Goal: Task Accomplishment & Management: Complete application form

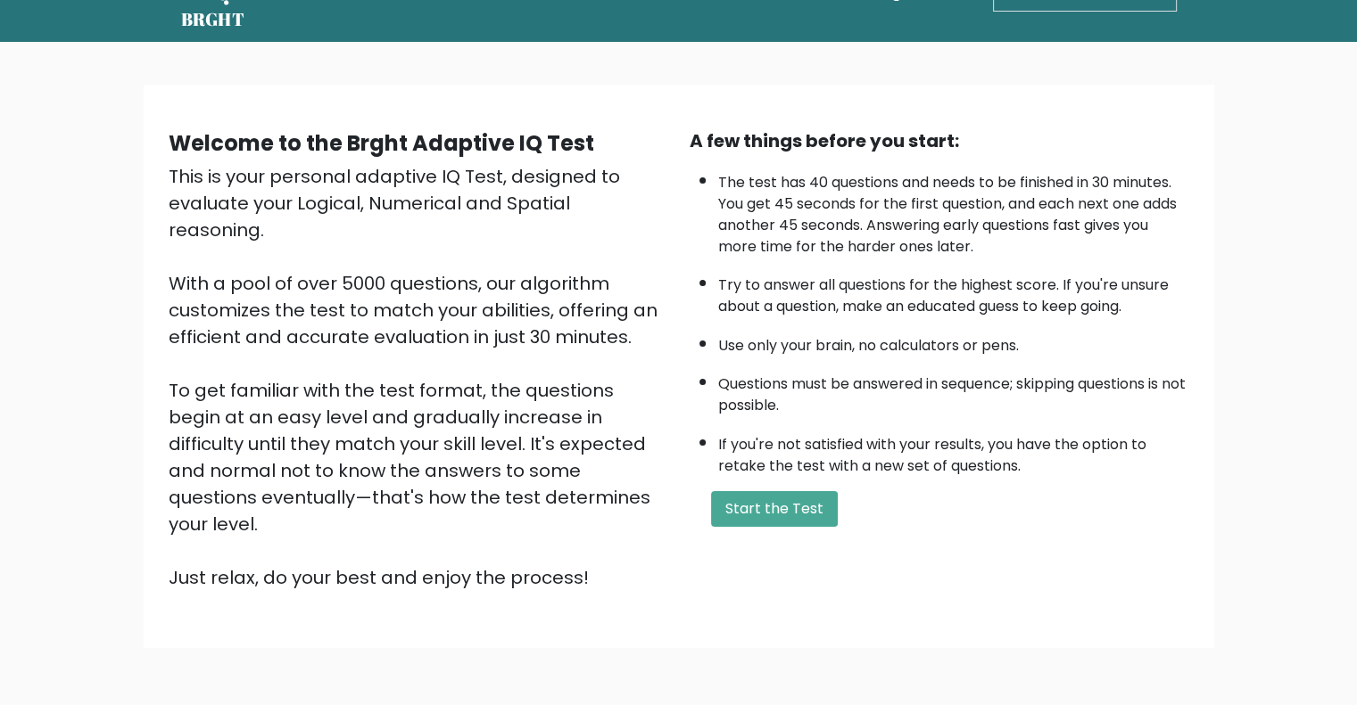
scroll to position [111, 0]
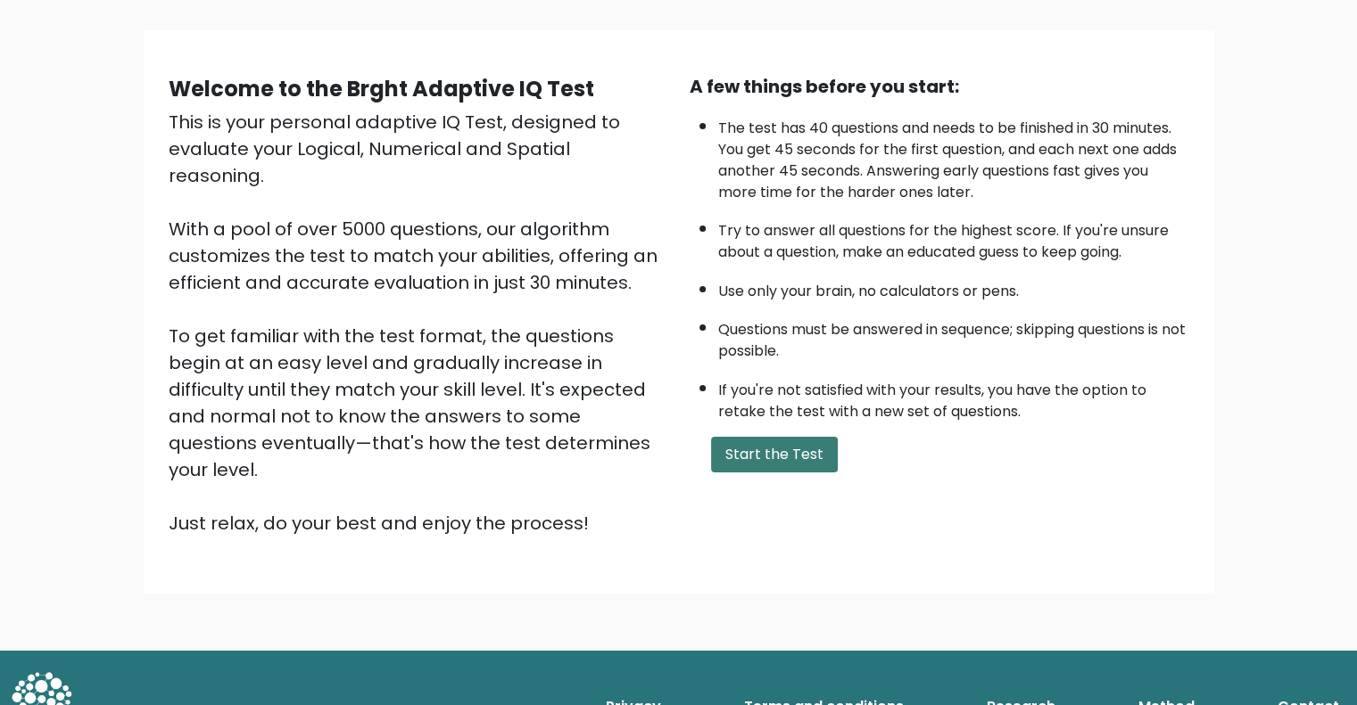
click at [734, 450] on button "Start the Test" at bounding box center [774, 455] width 127 height 36
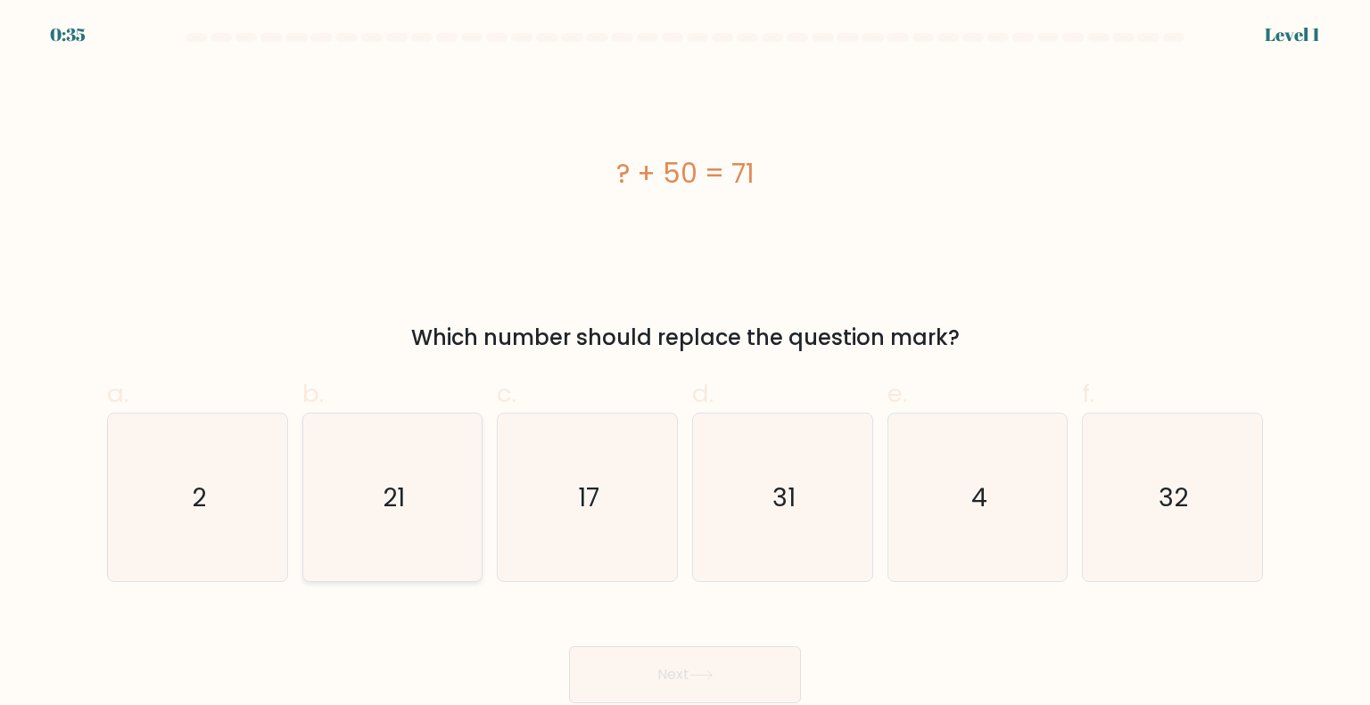
click at [407, 501] on icon "21" at bounding box center [393, 498] width 168 height 168
click at [685, 365] on input "b. 21" at bounding box center [685, 359] width 1 height 12
radio input "true"
click at [736, 703] on button "Next" at bounding box center [685, 675] width 232 height 57
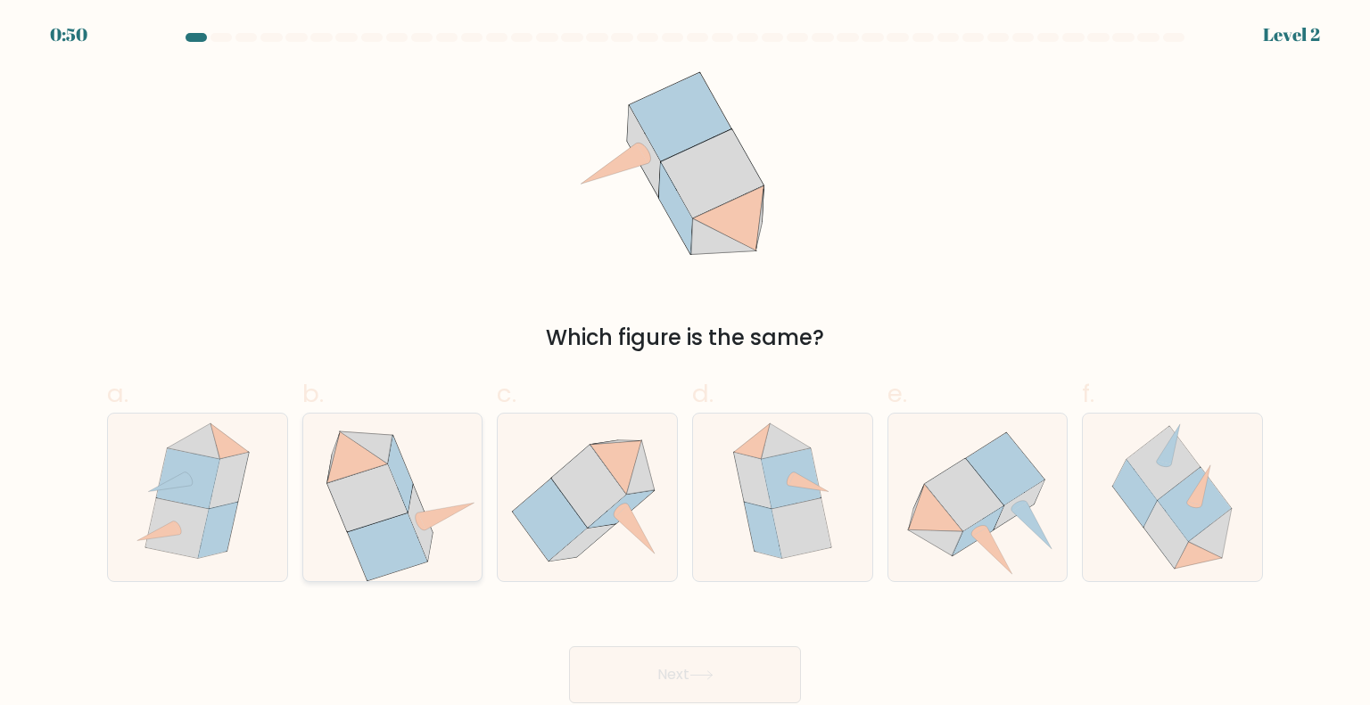
click at [391, 489] on icon at bounding box center [367, 499] width 80 height 68
click at [685, 365] on input "b." at bounding box center [685, 359] width 1 height 12
radio input "true"
click at [736, 670] on button "Next" at bounding box center [685, 675] width 232 height 57
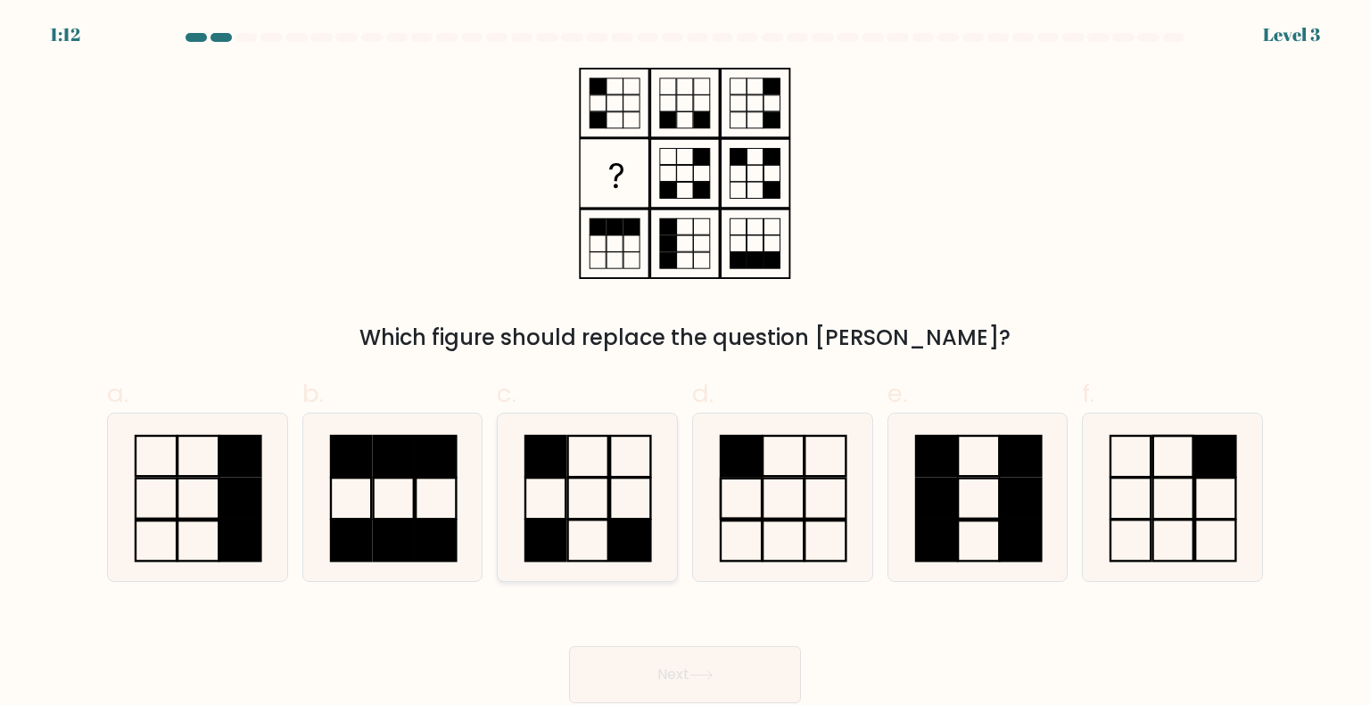
click at [619, 484] on icon at bounding box center [587, 498] width 168 height 168
click at [685, 365] on input "c." at bounding box center [685, 359] width 1 height 12
radio input "true"
click at [662, 668] on button "Next" at bounding box center [685, 675] width 232 height 57
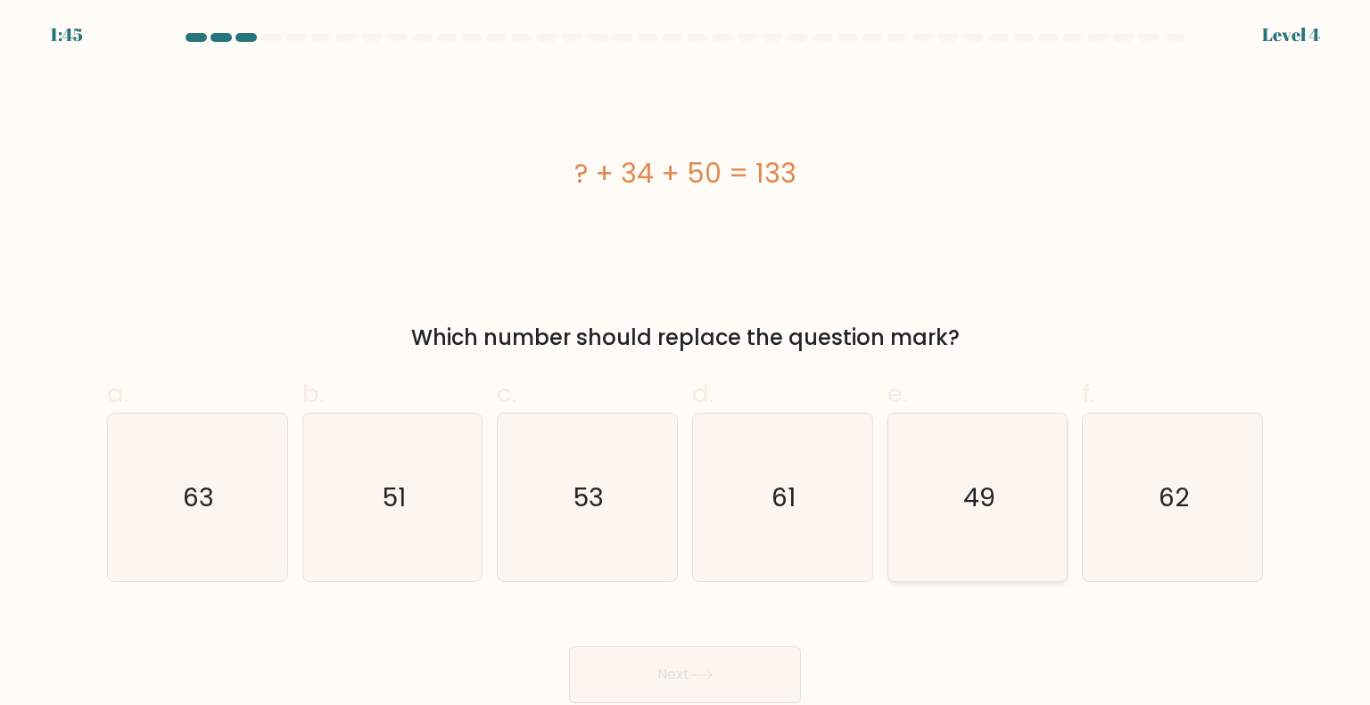
click at [988, 510] on text "49" at bounding box center [979, 497] width 32 height 36
click at [686, 365] on input "e. 49" at bounding box center [685, 359] width 1 height 12
radio input "true"
click at [717, 670] on button "Next" at bounding box center [685, 675] width 232 height 57
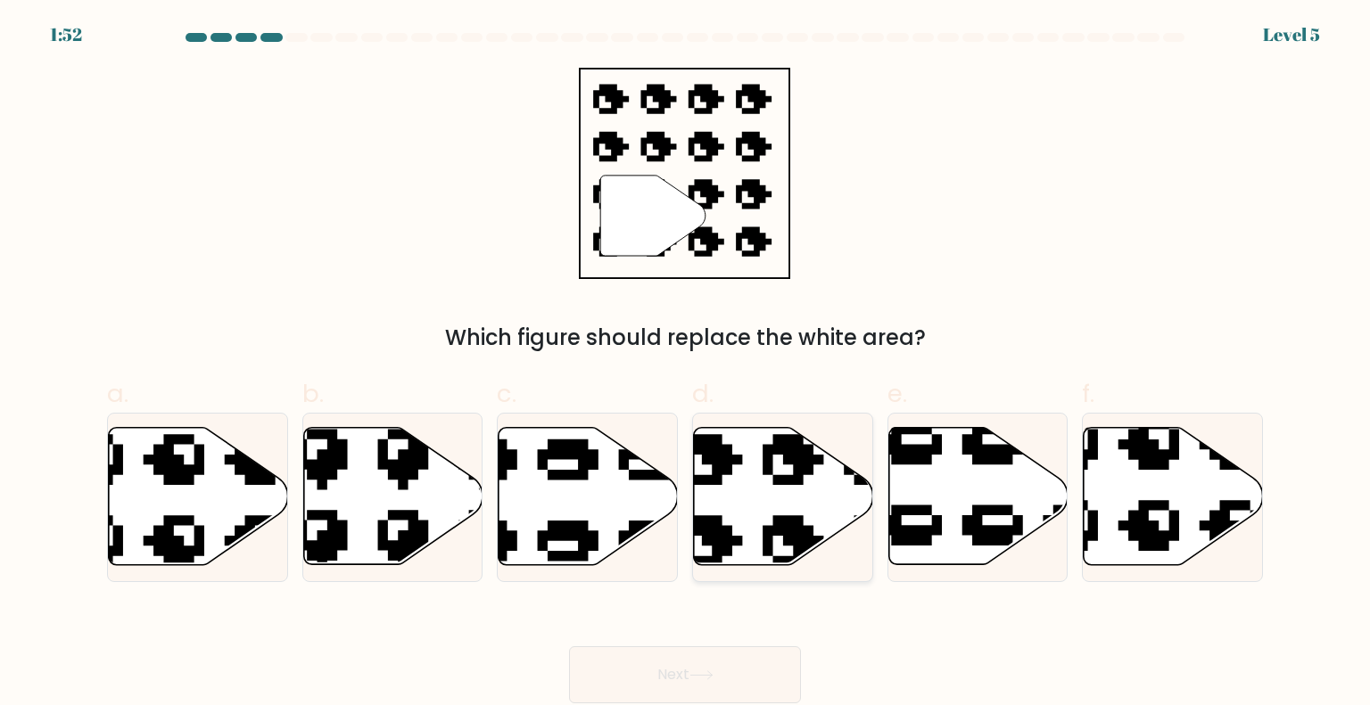
click at [777, 502] on icon at bounding box center [783, 496] width 179 height 137
click at [686, 365] on input "d." at bounding box center [685, 359] width 1 height 12
radio input "true"
click at [687, 679] on button "Next" at bounding box center [685, 675] width 232 height 57
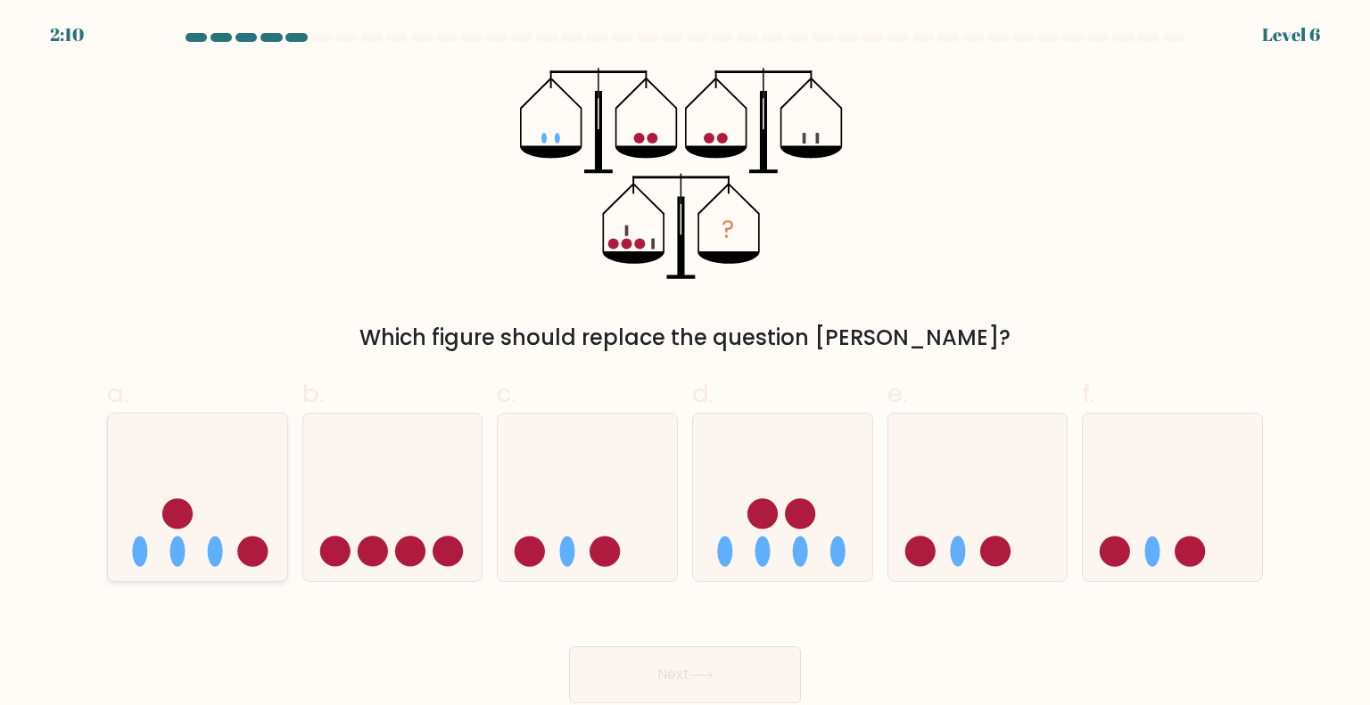
click at [174, 471] on icon at bounding box center [197, 498] width 179 height 148
click at [685, 365] on input "a." at bounding box center [685, 359] width 1 height 12
radio input "true"
click at [692, 656] on button "Next" at bounding box center [685, 675] width 232 height 57
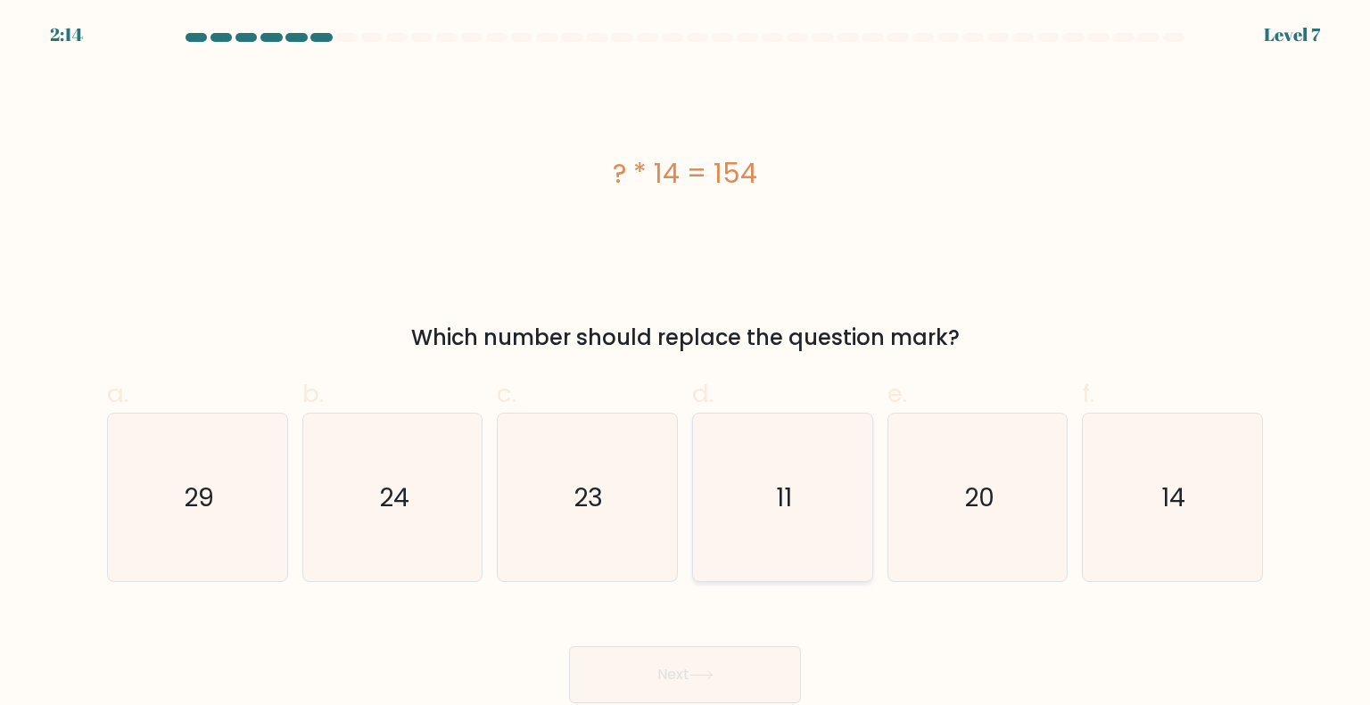
drag, startPoint x: 778, startPoint y: 456, endPoint x: 751, endPoint y: 392, distance: 69.6
click at [773, 458] on icon "11" at bounding box center [782, 498] width 168 height 168
click at [686, 365] on input "d. 11" at bounding box center [685, 359] width 1 height 12
radio input "true"
click at [675, 676] on button "Next" at bounding box center [685, 675] width 232 height 57
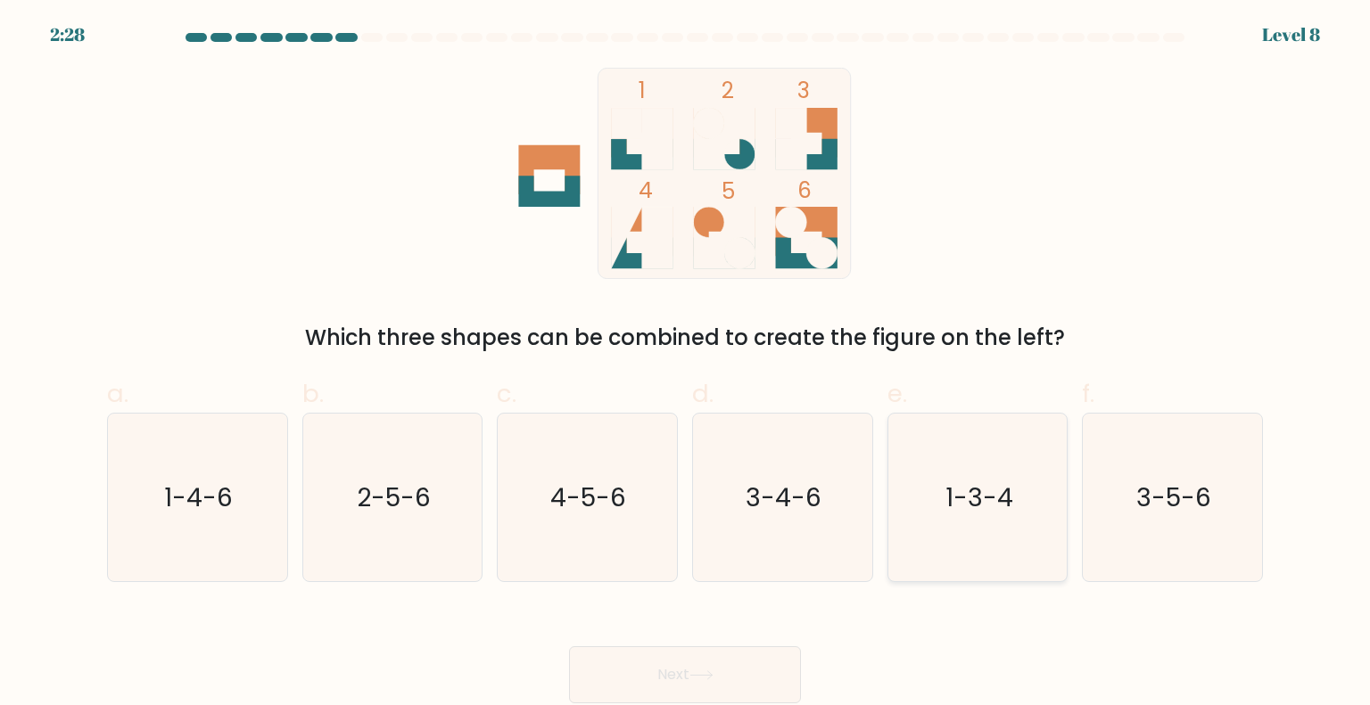
click at [978, 523] on icon "1-3-4" at bounding box center [978, 498] width 168 height 168
click at [686, 365] on input "e. 1-3-4" at bounding box center [685, 359] width 1 height 12
radio input "true"
click at [671, 680] on button "Next" at bounding box center [685, 675] width 232 height 57
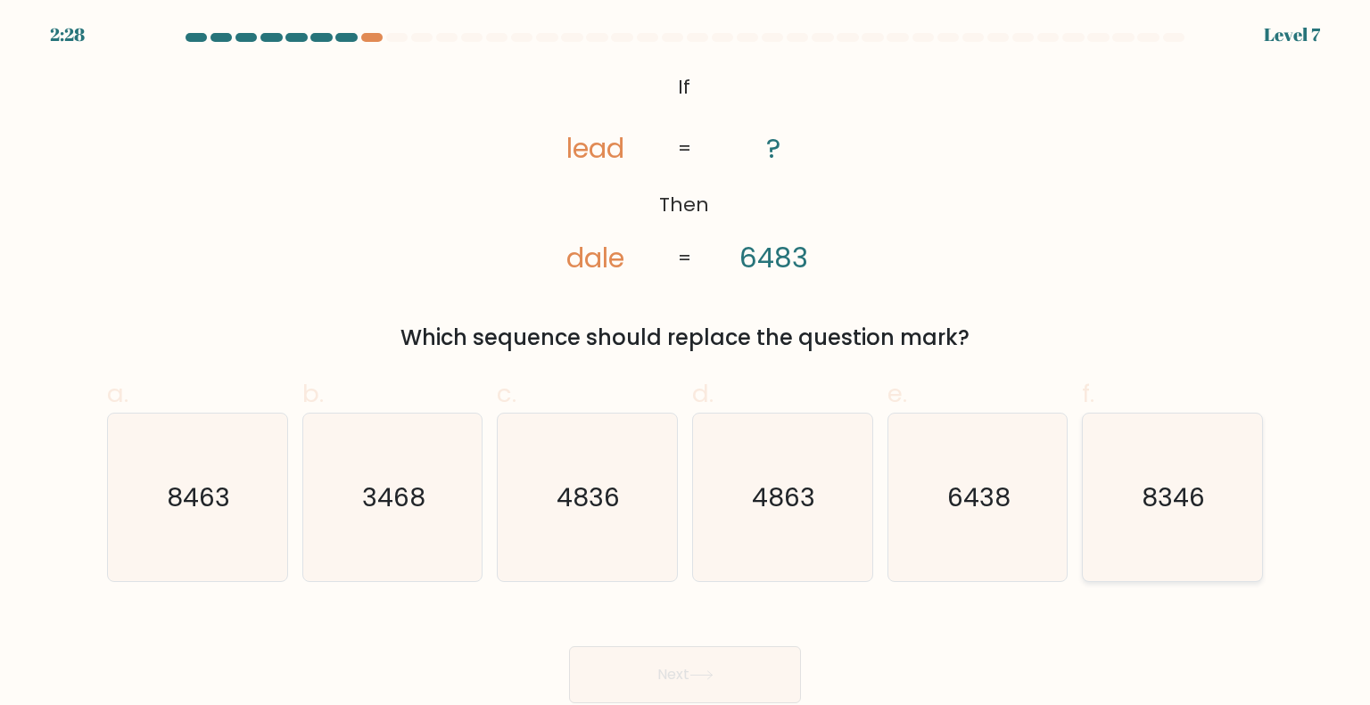
click at [1149, 546] on icon "8346" at bounding box center [1172, 498] width 168 height 168
click at [686, 365] on input "f. 8346" at bounding box center [685, 359] width 1 height 12
radio input "true"
drag, startPoint x: 1198, startPoint y: 491, endPoint x: 1159, endPoint y: 505, distance: 40.6
click at [1179, 499] on text "8346" at bounding box center [1174, 497] width 63 height 35
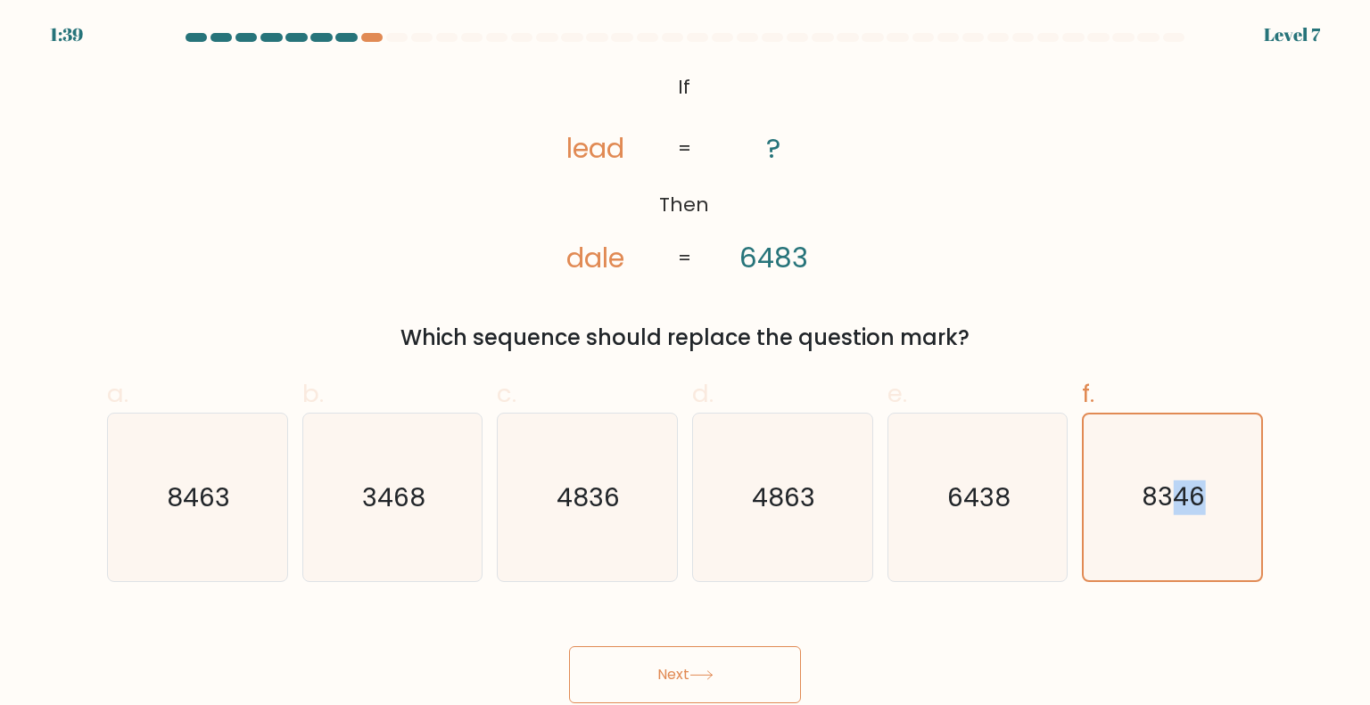
click at [740, 672] on button "Next" at bounding box center [685, 675] width 232 height 57
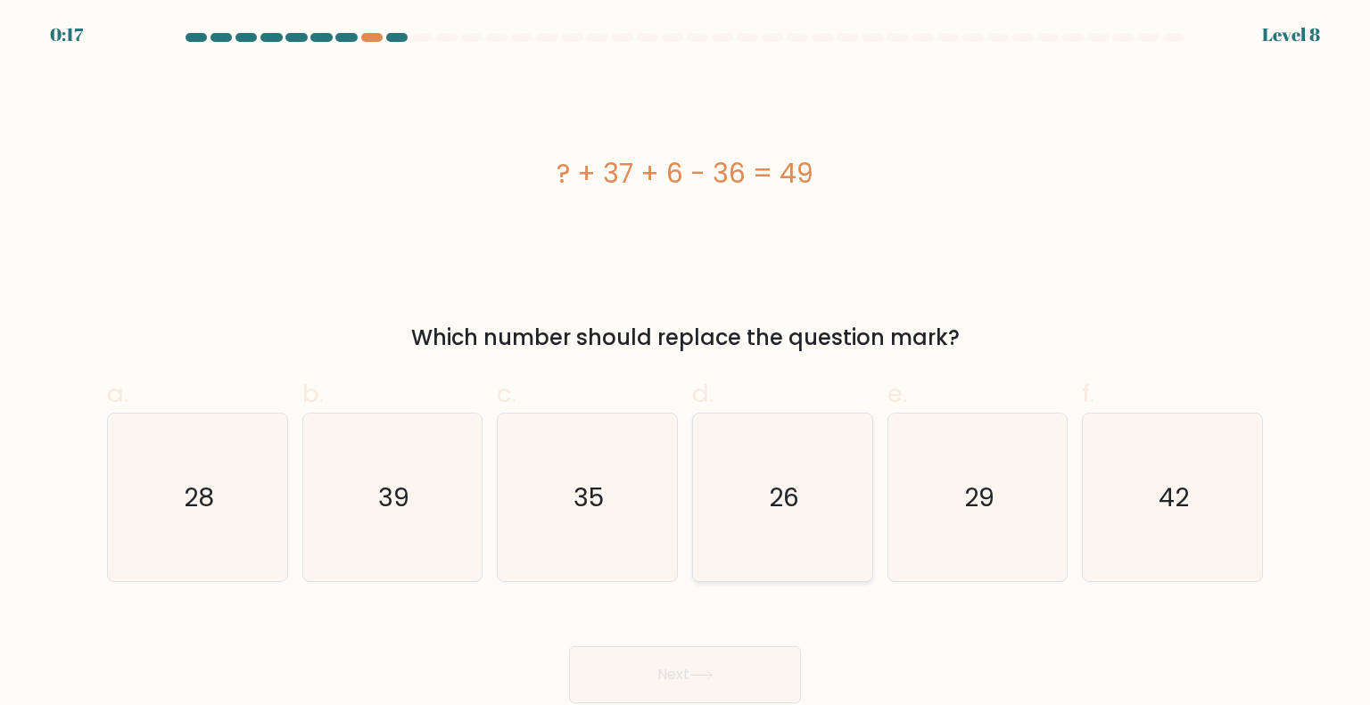
click at [761, 511] on icon "26" at bounding box center [782, 498] width 168 height 168
click at [686, 365] on input "d. 26" at bounding box center [685, 359] width 1 height 12
radio input "true"
click at [1200, 537] on icon "42" at bounding box center [1172, 498] width 168 height 168
click at [686, 365] on input "f. 42" at bounding box center [685, 359] width 1 height 12
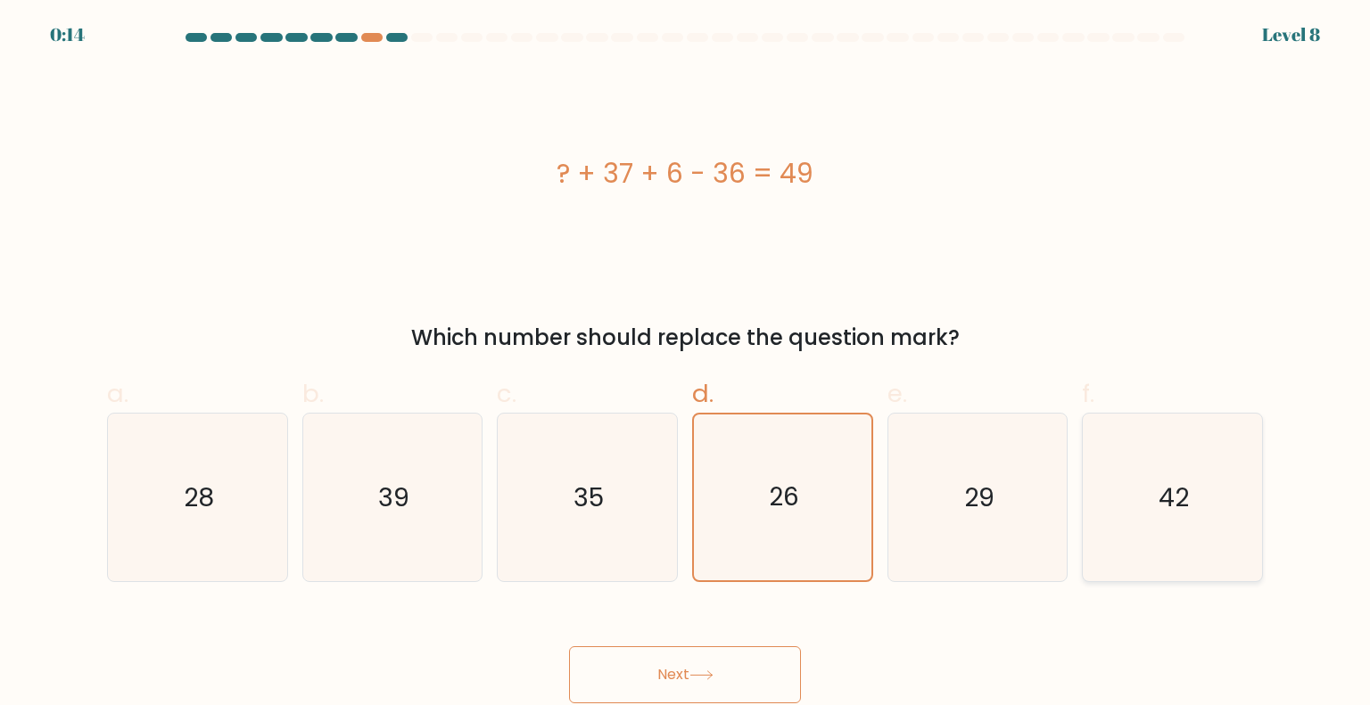
radio input "true"
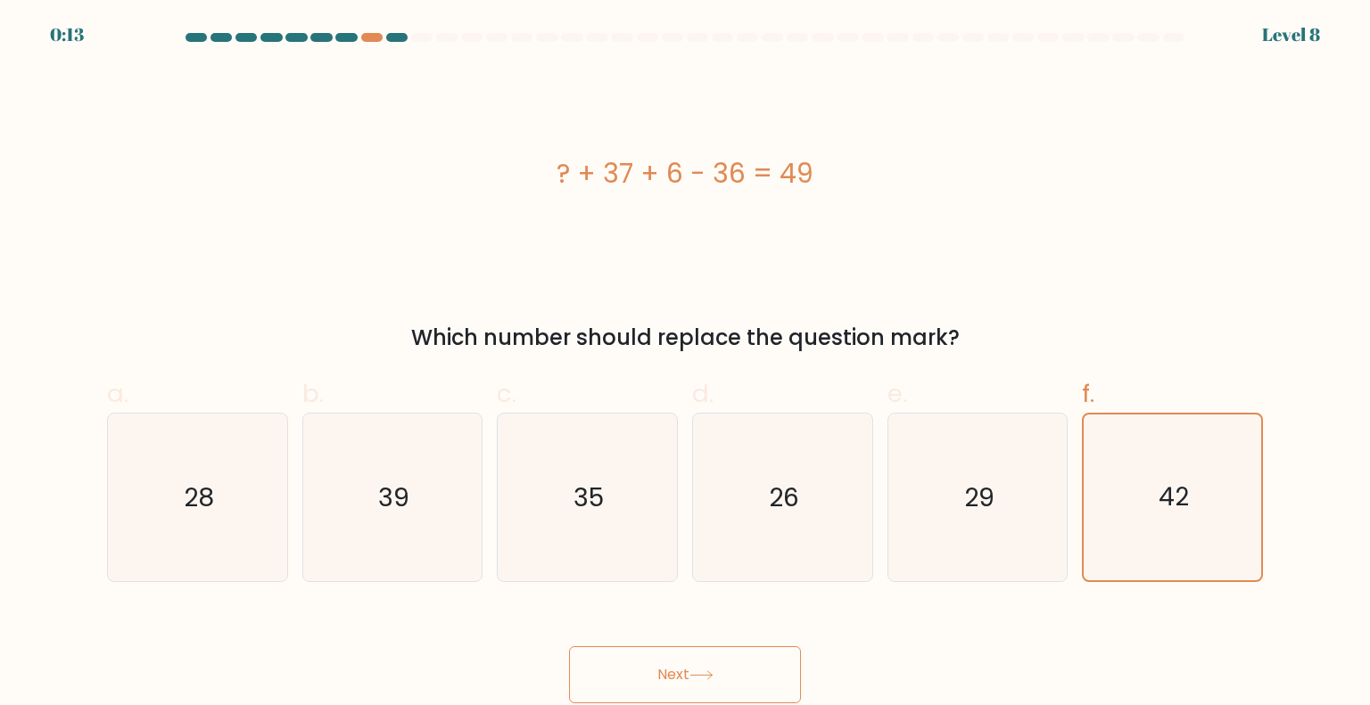
click at [738, 682] on button "Next" at bounding box center [685, 675] width 232 height 57
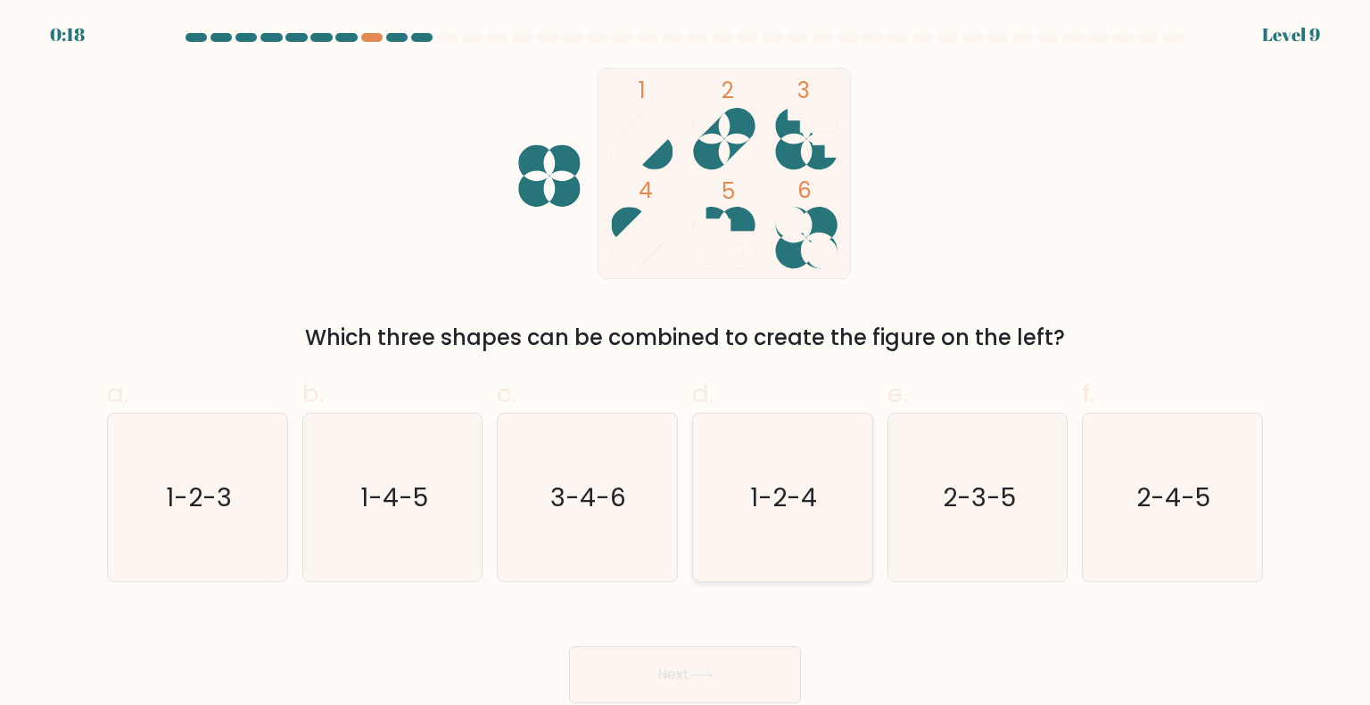
click at [771, 516] on icon "1-2-4" at bounding box center [782, 498] width 168 height 168
click at [686, 365] on input "d. 1-2-4" at bounding box center [685, 359] width 1 height 12
radio input "true"
click at [708, 681] on icon at bounding box center [701, 676] width 24 height 10
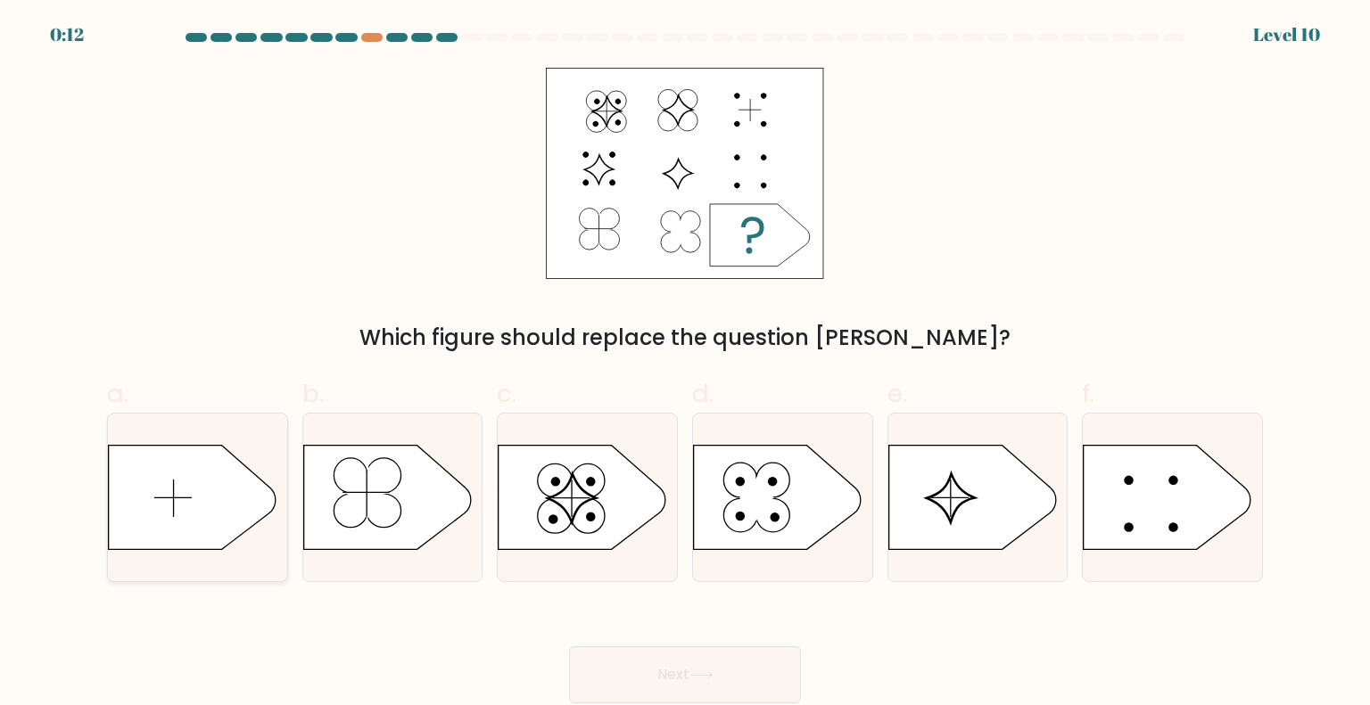
click at [200, 507] on icon at bounding box center [193, 497] width 168 height 104
click at [685, 365] on input "a." at bounding box center [685, 359] width 1 height 12
radio input "true"
click at [653, 666] on button "Next" at bounding box center [685, 675] width 232 height 57
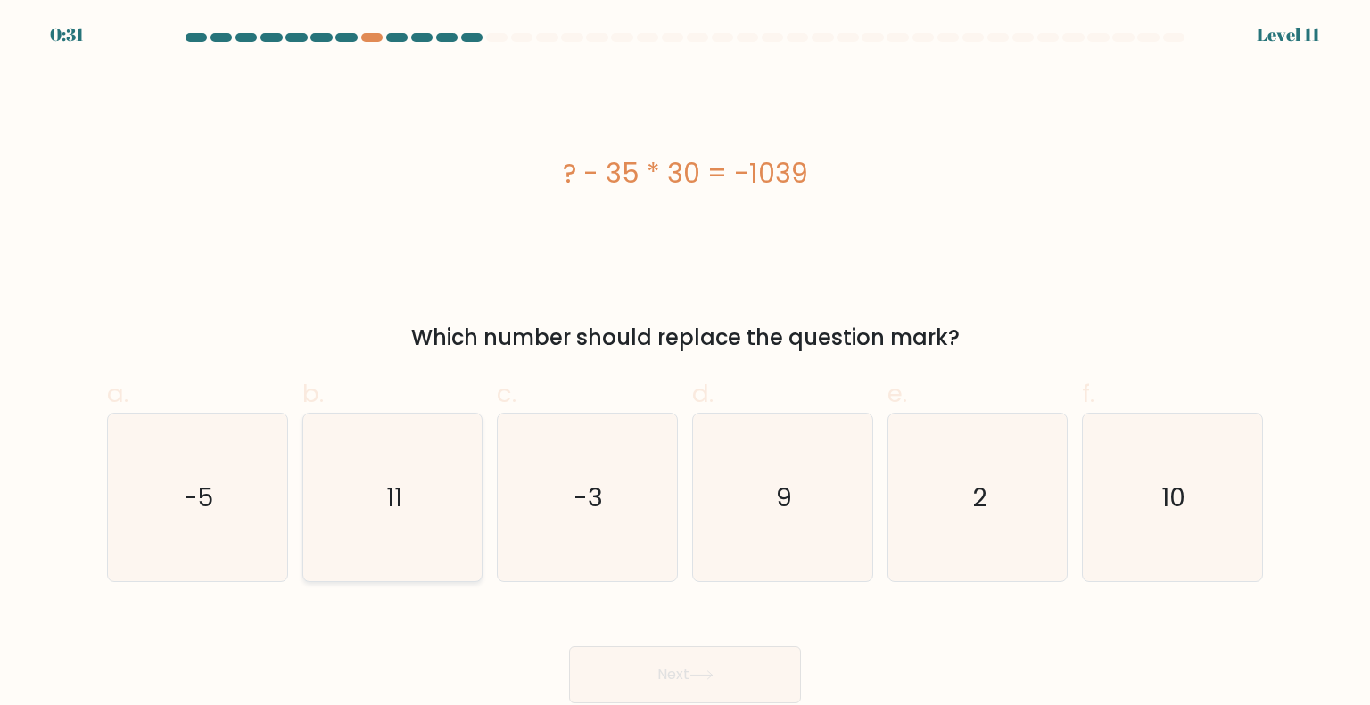
click at [399, 495] on text "11" at bounding box center [394, 497] width 16 height 36
click at [685, 365] on input "b. 11" at bounding box center [685, 359] width 1 height 12
radio input "true"
click at [765, 659] on button "Next" at bounding box center [685, 675] width 232 height 57
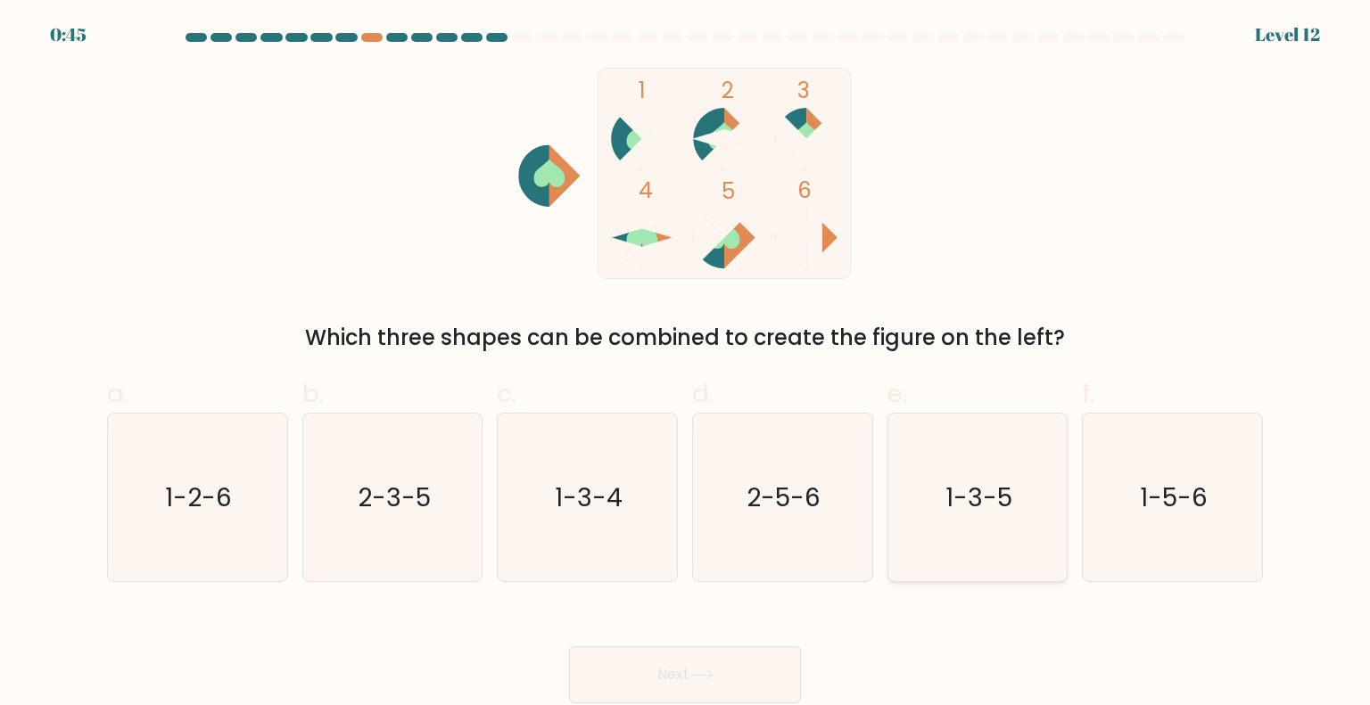
drag, startPoint x: 953, startPoint y: 521, endPoint x: 933, endPoint y: 531, distance: 21.9
click at [952, 521] on icon "1-3-5" at bounding box center [978, 498] width 168 height 168
click at [686, 365] on input "e. 1-3-5" at bounding box center [685, 359] width 1 height 12
radio input "true"
click at [710, 677] on icon at bounding box center [701, 676] width 24 height 10
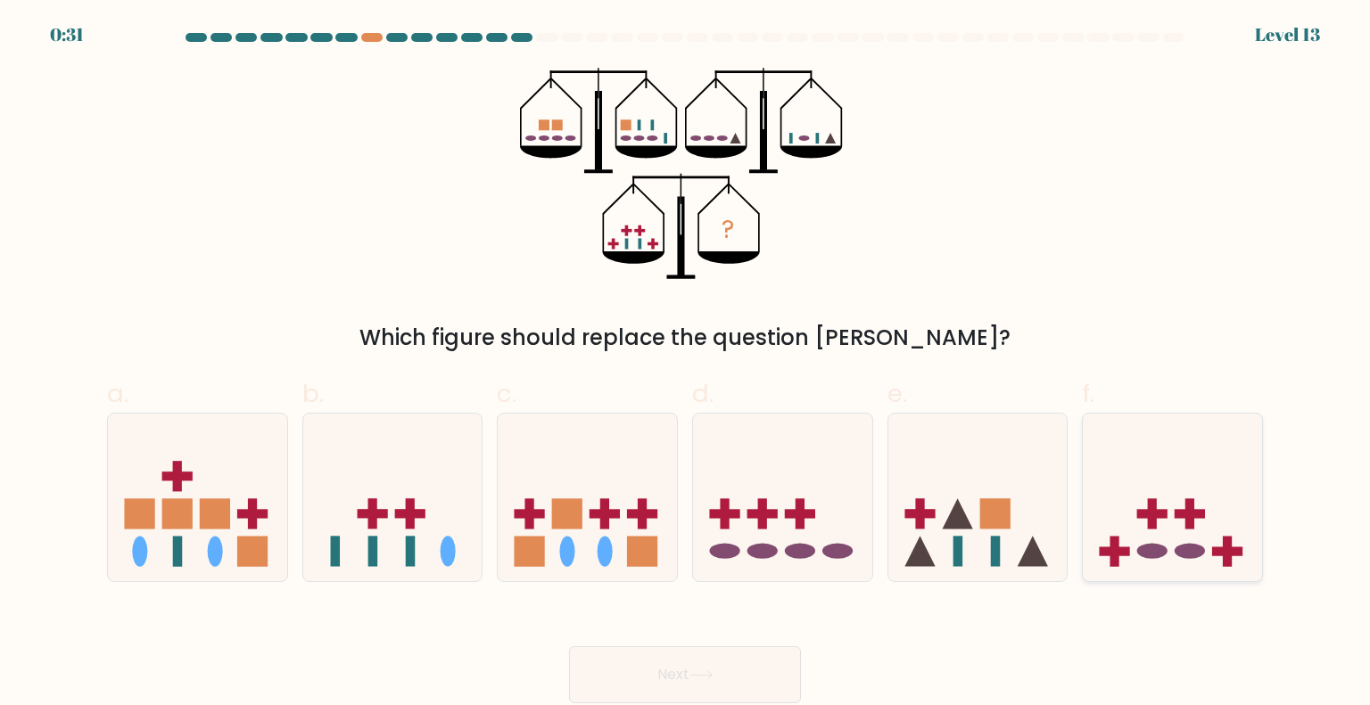
drag, startPoint x: 1085, startPoint y: 524, endPoint x: 1102, endPoint y: 522, distance: 17.0
click at [1100, 521] on icon at bounding box center [1172, 498] width 179 height 148
click at [686, 365] on input "f." at bounding box center [685, 359] width 1 height 12
radio input "true"
click at [779, 674] on button "Next" at bounding box center [685, 675] width 232 height 57
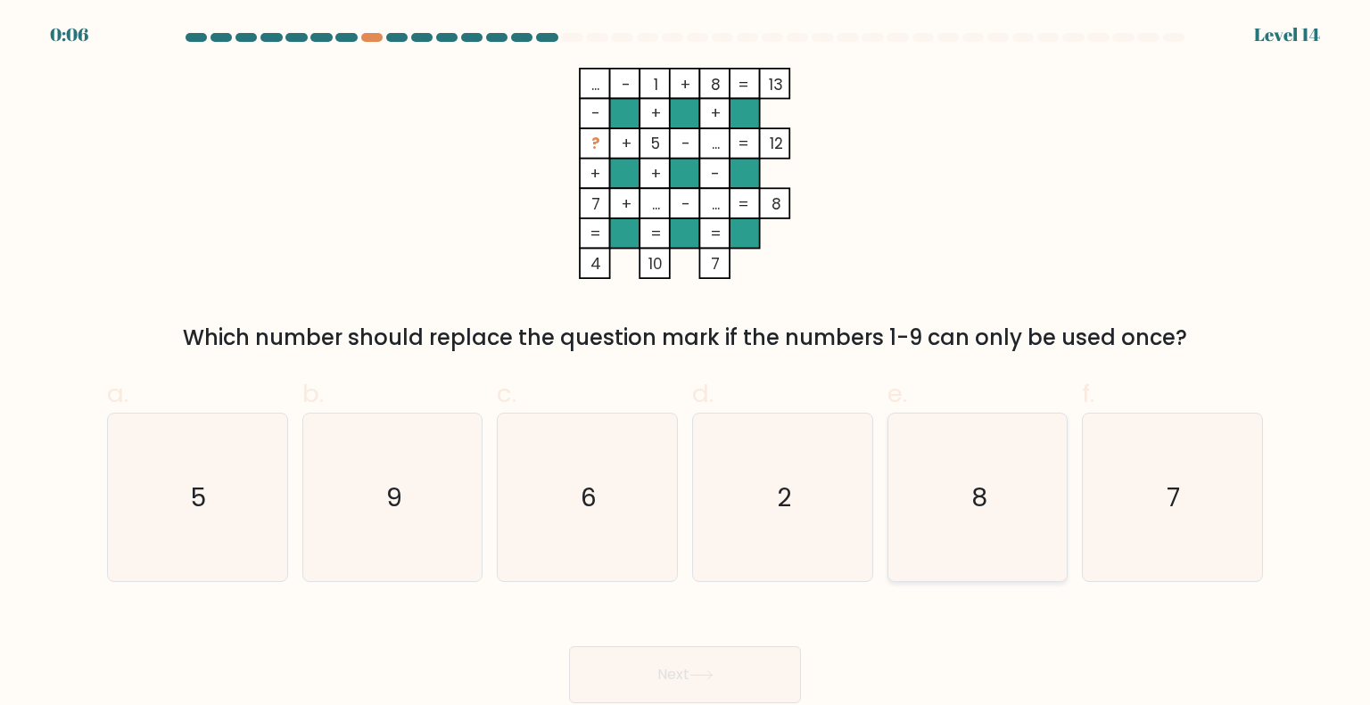
click at [970, 526] on icon "8" at bounding box center [978, 498] width 168 height 168
click at [686, 365] on input "e. 8" at bounding box center [685, 359] width 1 height 12
radio input "true"
click at [687, 672] on button "Next" at bounding box center [685, 675] width 232 height 57
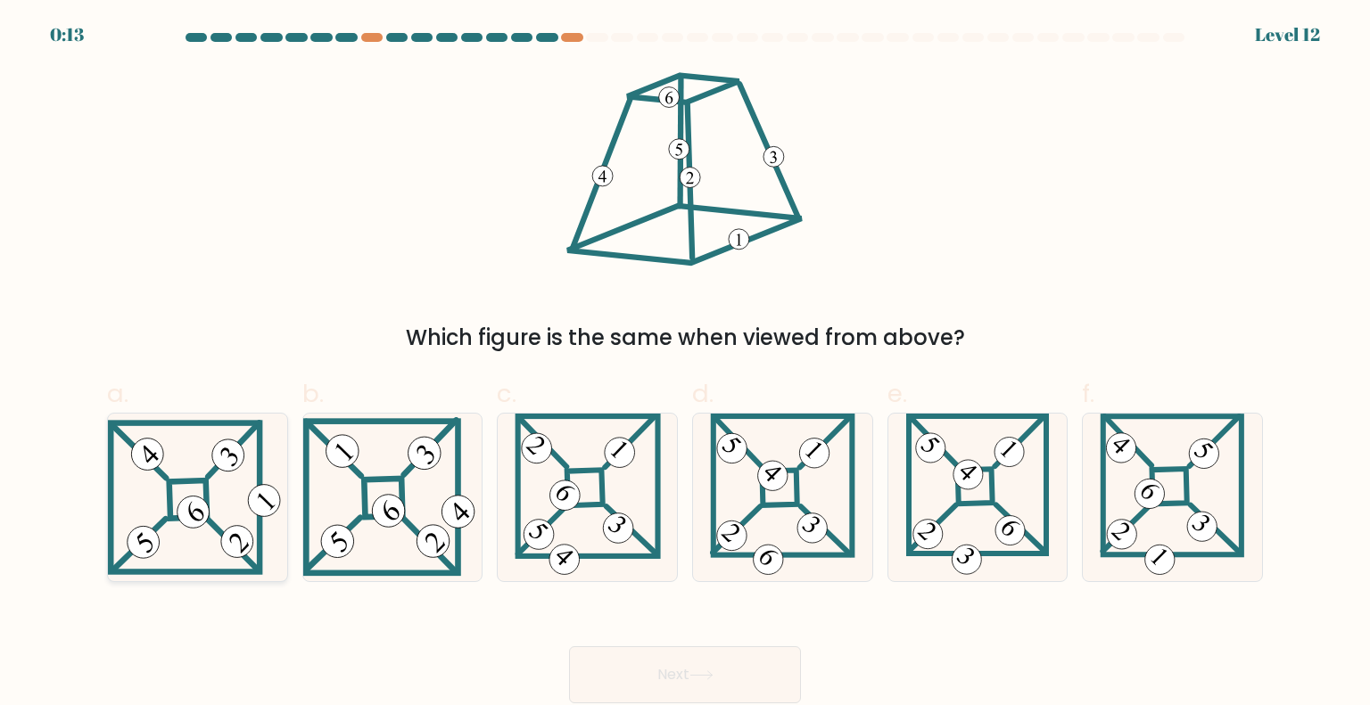
click at [175, 483] on 271 at bounding box center [187, 499] width 37 height 37
click at [685, 365] on input "a." at bounding box center [685, 359] width 1 height 12
radio input "true"
click at [648, 674] on button "Next" at bounding box center [685, 675] width 232 height 57
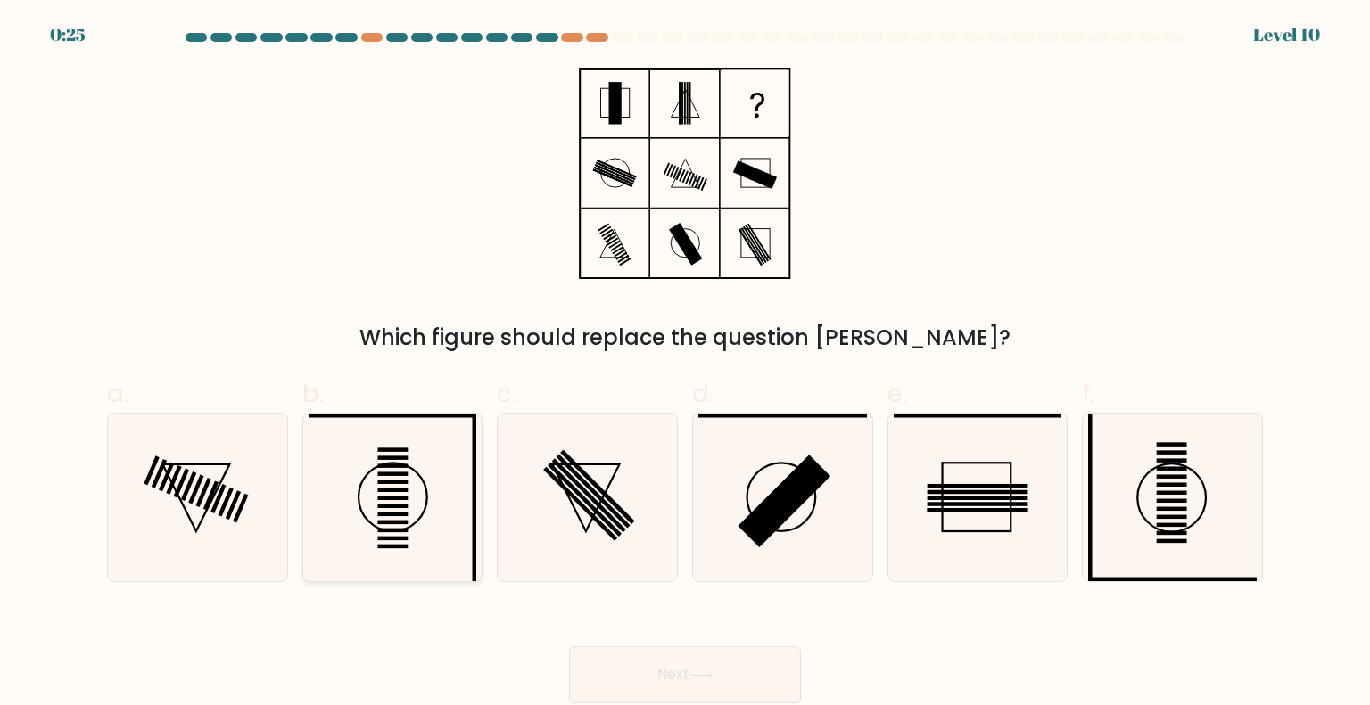
click at [425, 533] on icon at bounding box center [393, 498] width 168 height 168
click at [685, 365] on input "b." at bounding box center [685, 359] width 1 height 12
radio input "true"
click at [711, 675] on icon at bounding box center [701, 676] width 24 height 10
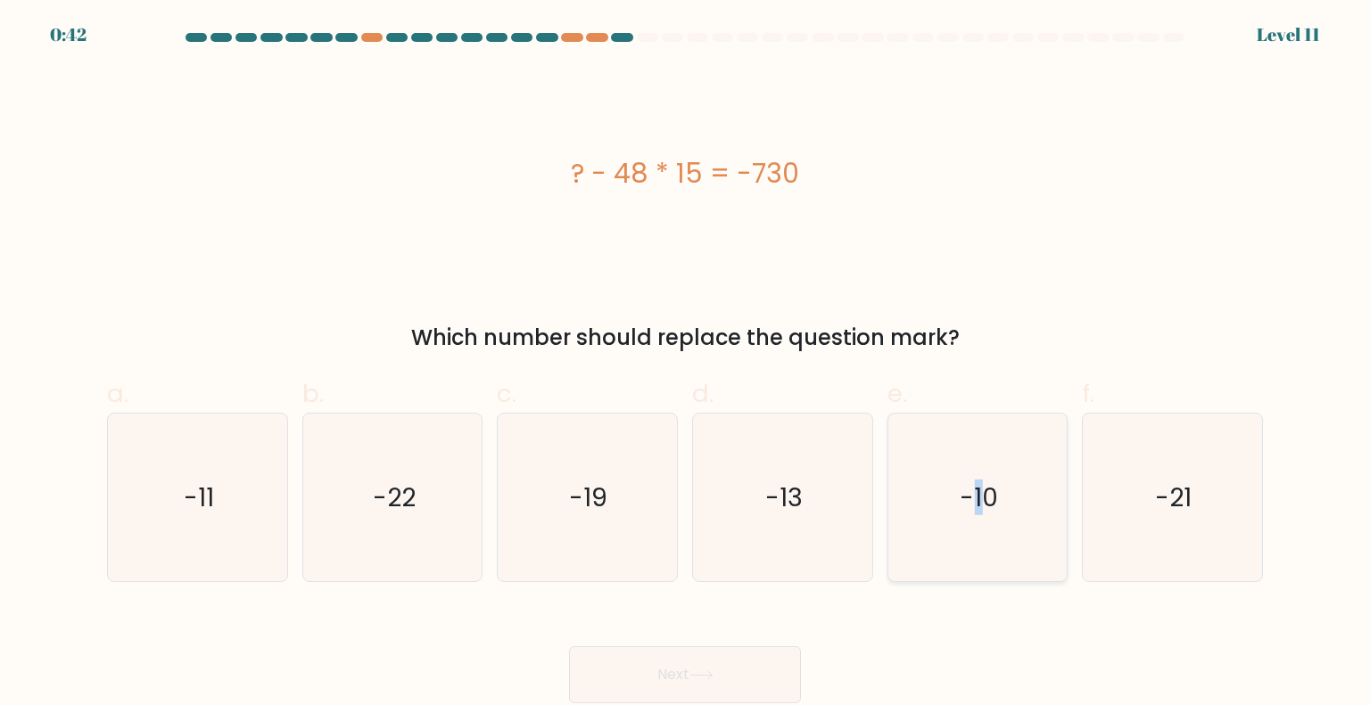
click at [978, 502] on text "-10" at bounding box center [979, 497] width 38 height 36
click at [985, 441] on icon "-10" at bounding box center [978, 498] width 168 height 168
click at [686, 365] on input "e. -10" at bounding box center [685, 359] width 1 height 12
radio input "true"
click at [671, 664] on button "Next" at bounding box center [685, 675] width 232 height 57
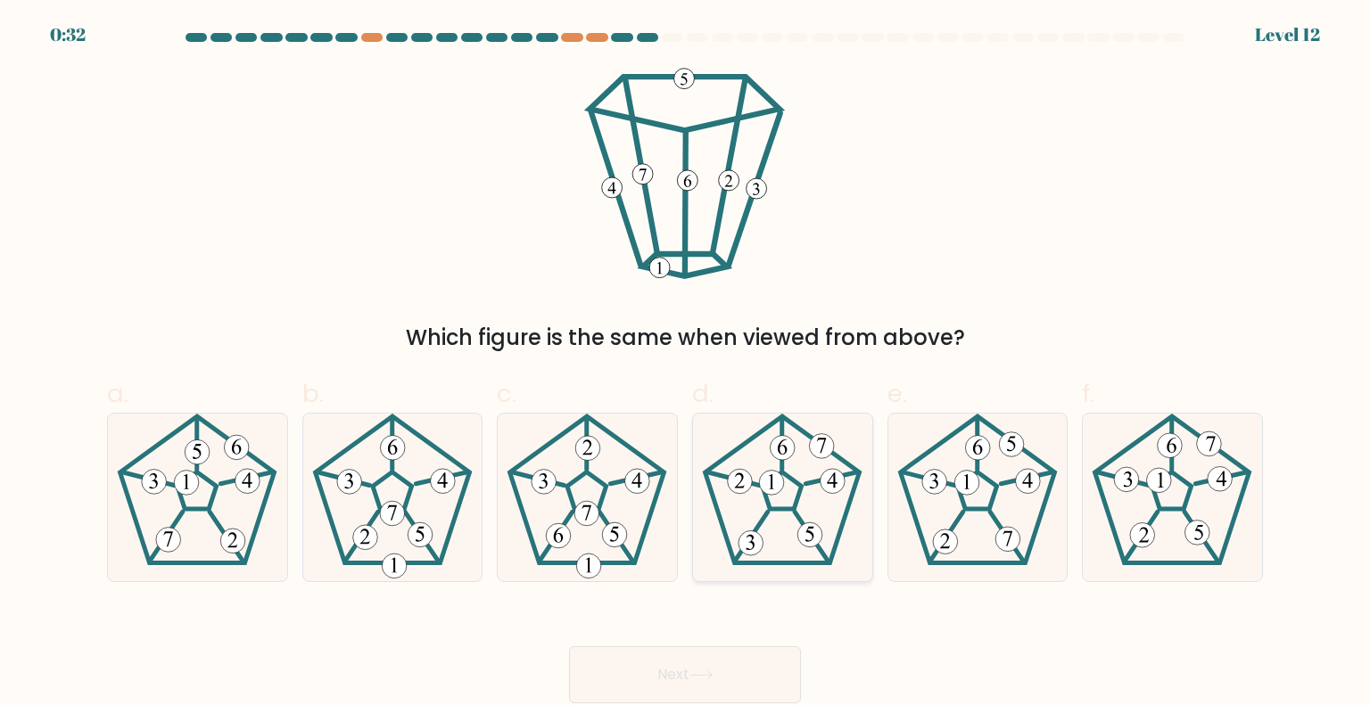
click at [785, 516] on icon at bounding box center [782, 498] width 168 height 168
click at [686, 365] on input "d." at bounding box center [685, 359] width 1 height 12
radio input "true"
click at [714, 673] on icon at bounding box center [701, 676] width 24 height 10
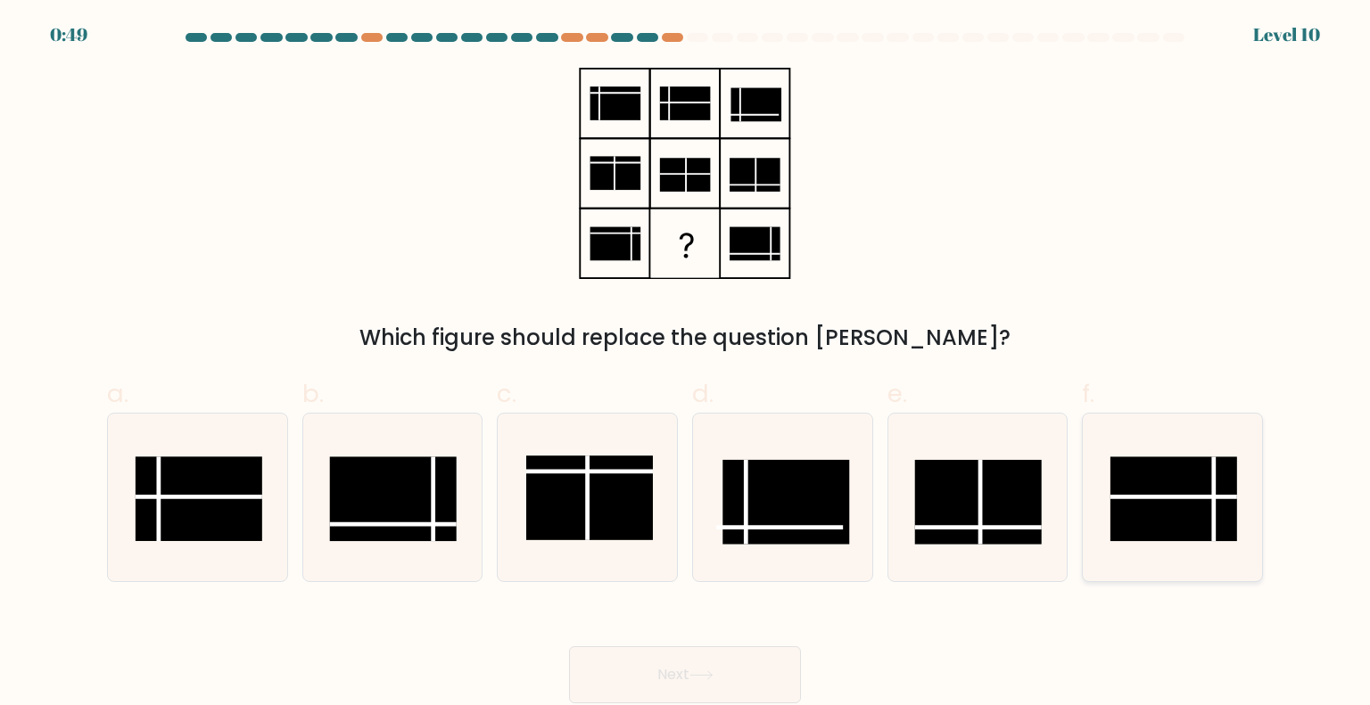
drag, startPoint x: 1269, startPoint y: 489, endPoint x: 1255, endPoint y: 496, distance: 16.0
click at [1266, 491] on div "f." at bounding box center [1172, 478] width 195 height 207
click at [1236, 497] on line at bounding box center [1173, 497] width 127 height 0
click at [686, 365] on input "f." at bounding box center [685, 359] width 1 height 12
radio input "true"
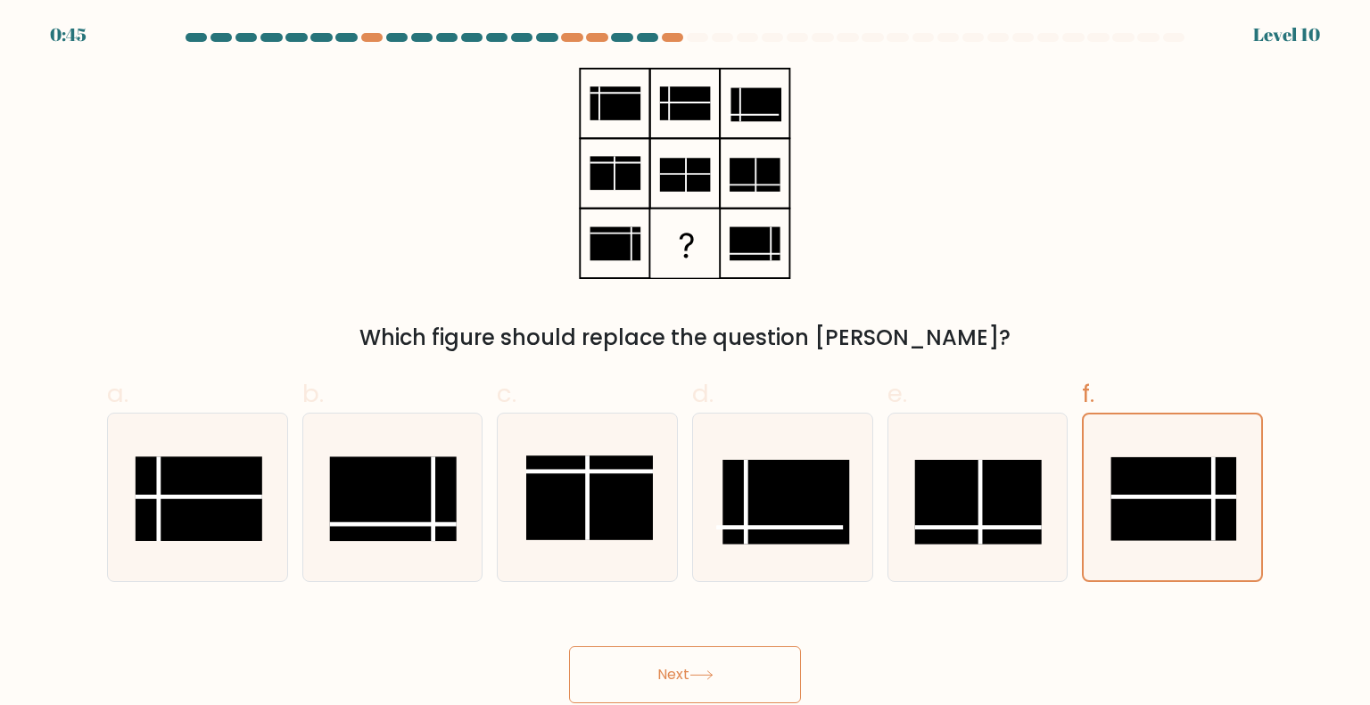
click at [714, 664] on button "Next" at bounding box center [685, 675] width 232 height 57
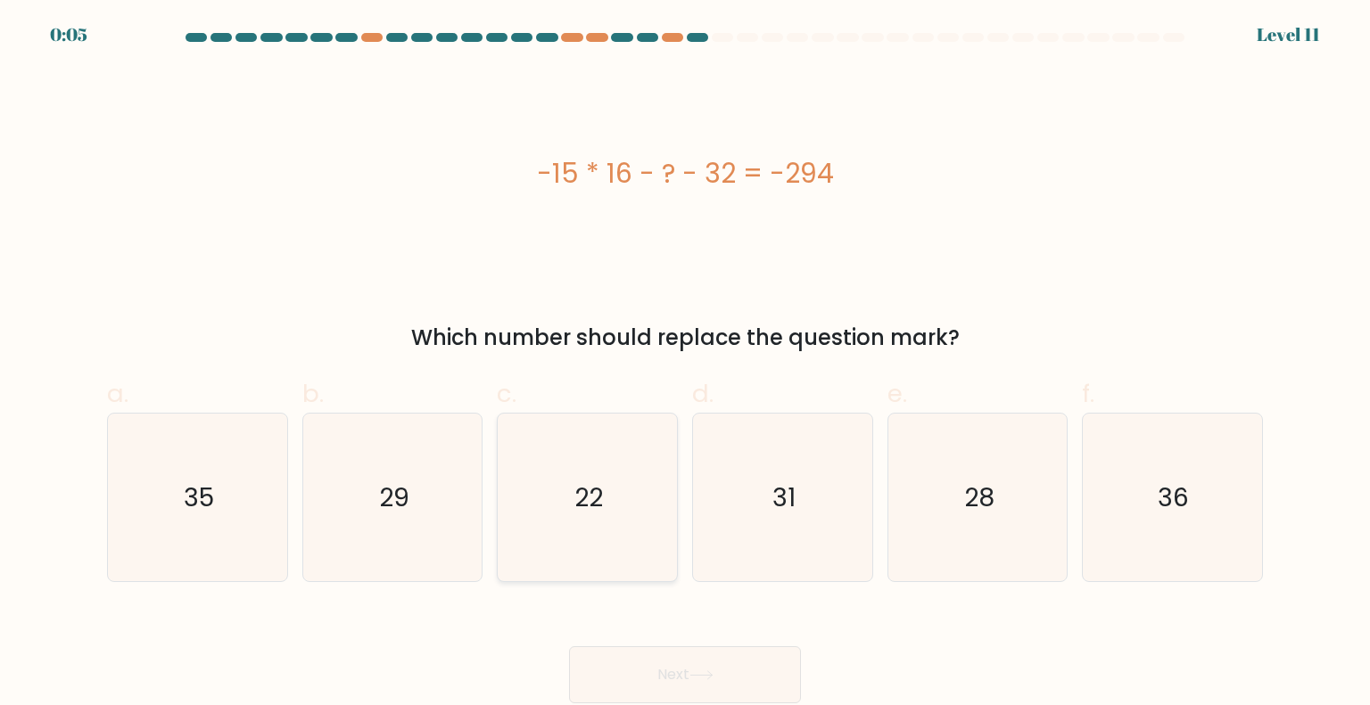
click at [635, 466] on icon "22" at bounding box center [587, 498] width 168 height 168
click at [685, 365] on input "c. 22" at bounding box center [685, 359] width 1 height 12
radio input "true"
click at [694, 656] on button "Next" at bounding box center [685, 675] width 232 height 57
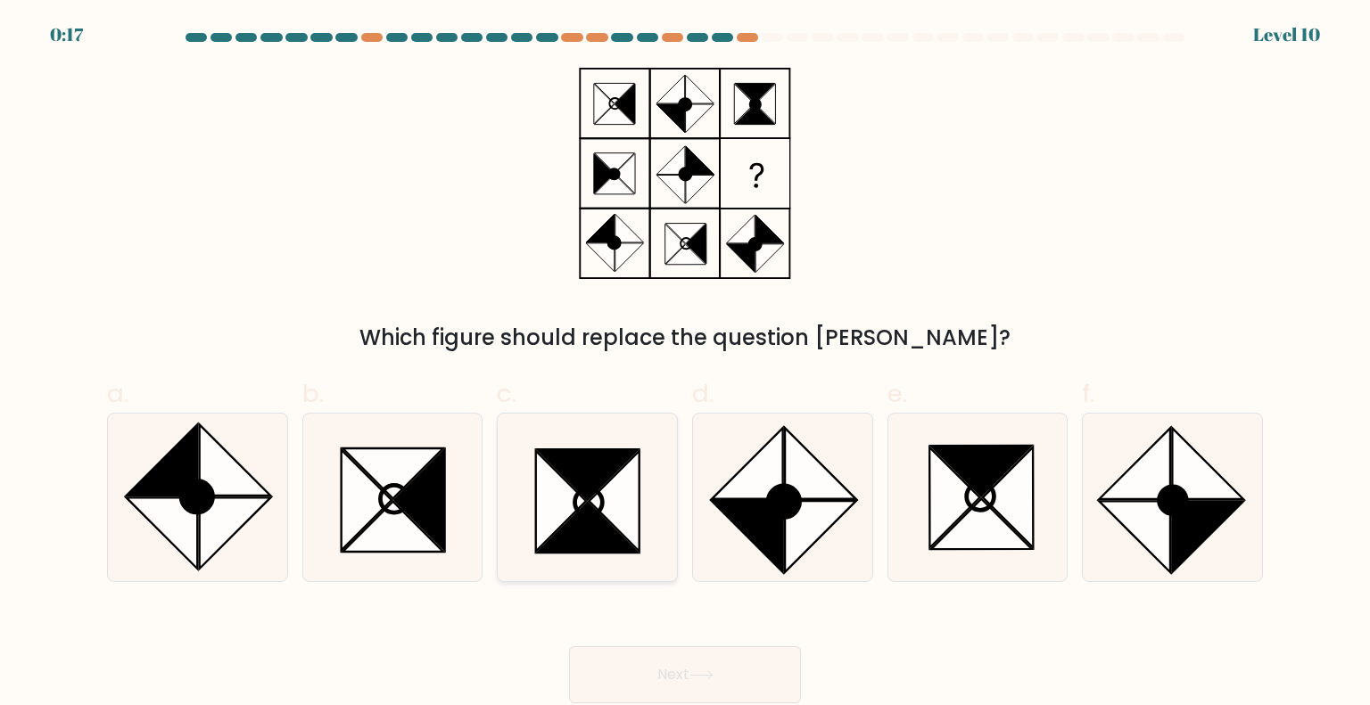
click at [586, 513] on icon at bounding box center [588, 528] width 101 height 50
click at [685, 365] on input "c." at bounding box center [685, 359] width 1 height 12
radio input "true"
click at [754, 685] on button "Next" at bounding box center [685, 675] width 232 height 57
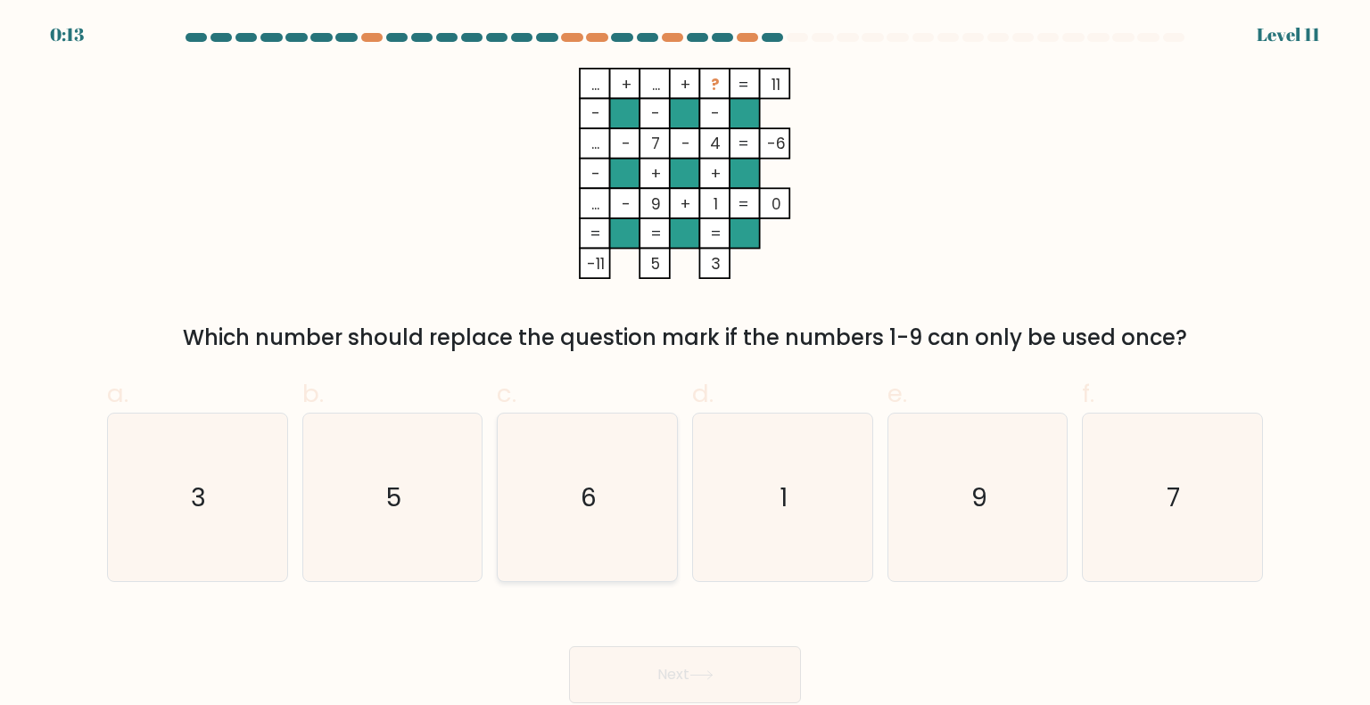
click at [564, 509] on icon "6" at bounding box center [587, 498] width 168 height 168
click at [685, 365] on input "c. 6" at bounding box center [685, 359] width 1 height 12
radio input "true"
click at [653, 668] on button "Next" at bounding box center [685, 675] width 232 height 57
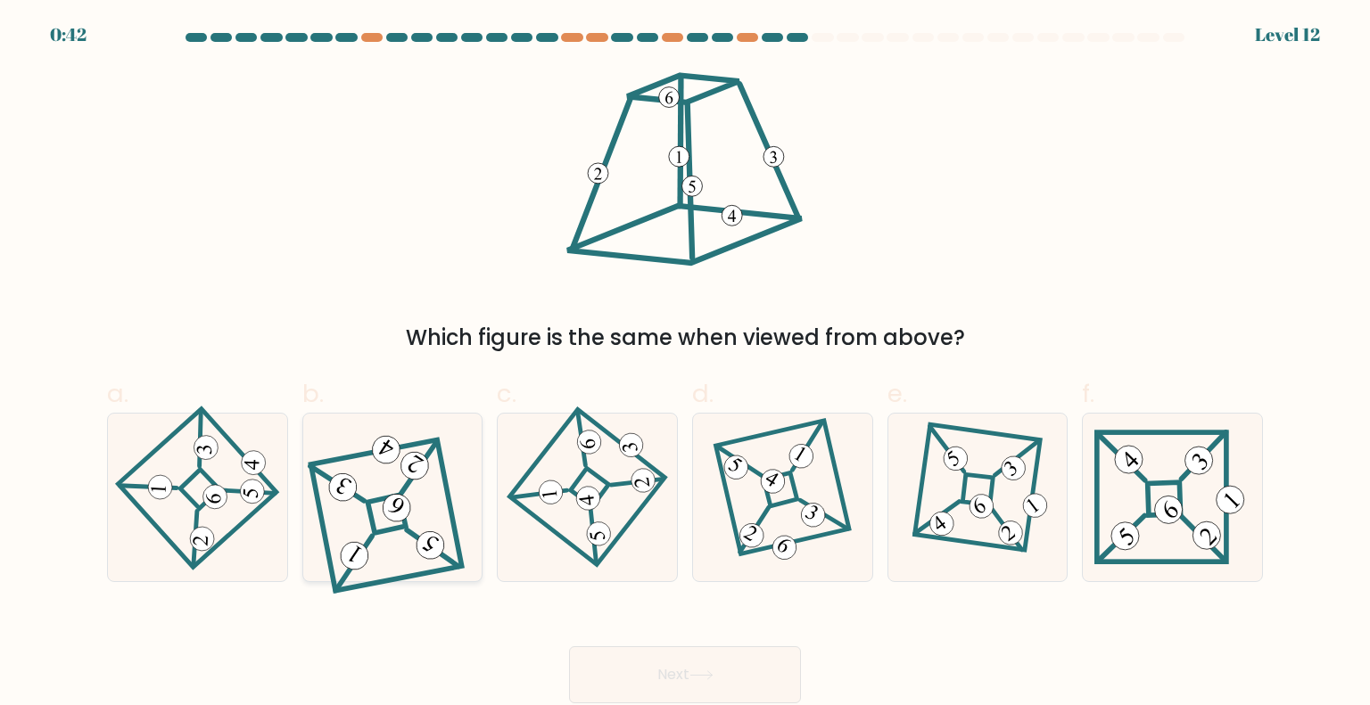
click at [426, 527] on icon at bounding box center [392, 497] width 151 height 135
click at [685, 365] on input "b." at bounding box center [685, 359] width 1 height 12
radio input "true"
click at [681, 662] on button "Next" at bounding box center [685, 675] width 232 height 57
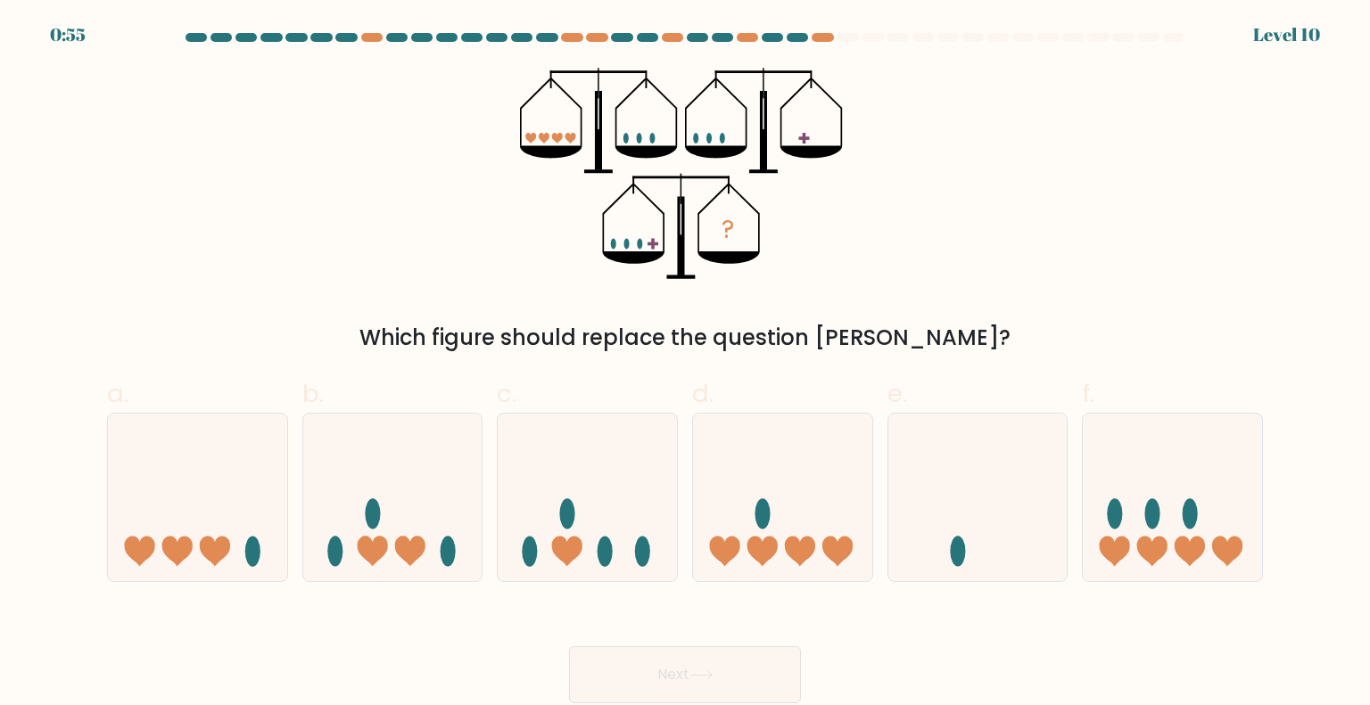
drag, startPoint x: 1151, startPoint y: 534, endPoint x: 1073, endPoint y: 573, distance: 87.4
click at [1152, 532] on icon at bounding box center [1172, 498] width 179 height 148
click at [686, 365] on input "f." at bounding box center [685, 359] width 1 height 12
radio input "true"
click at [662, 677] on button "Next" at bounding box center [685, 675] width 232 height 57
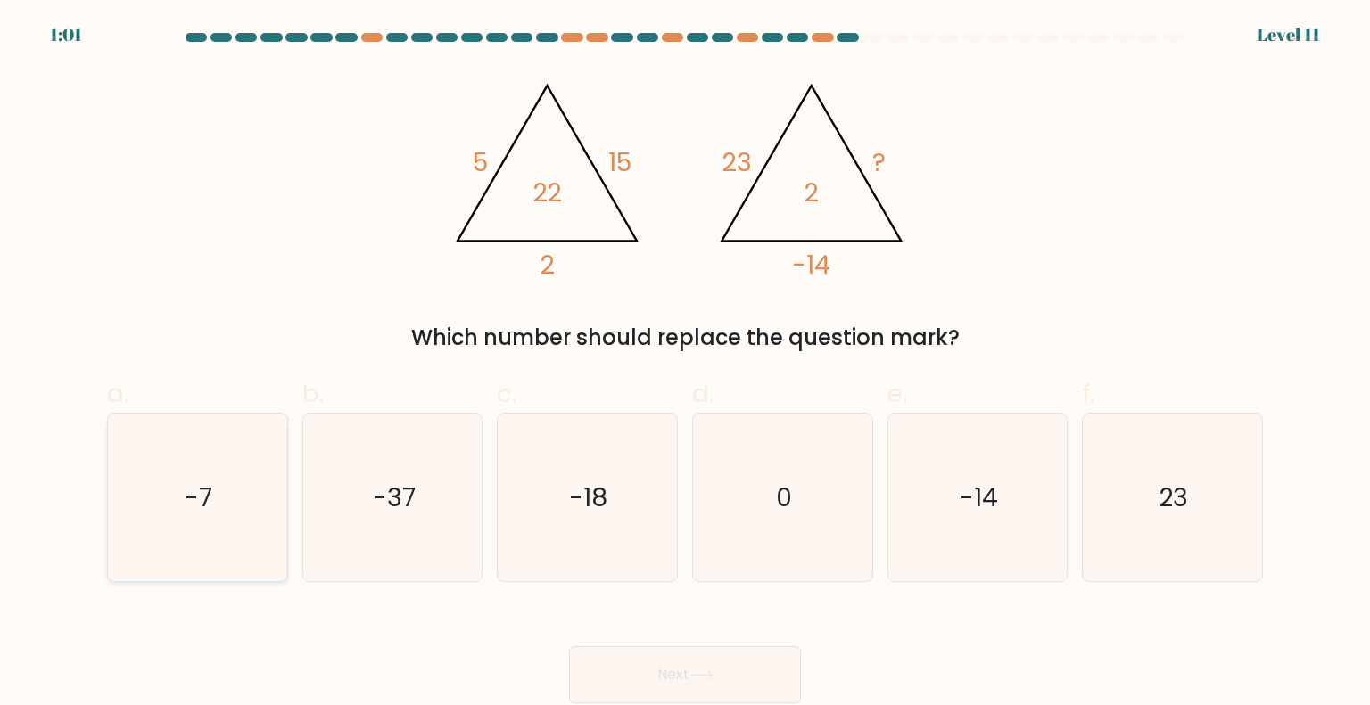
click at [141, 458] on icon "-7" at bounding box center [197, 498] width 168 height 168
click at [685, 365] on input "a. -7" at bounding box center [685, 359] width 1 height 12
radio input "true"
click at [728, 684] on button "Next" at bounding box center [685, 675] width 232 height 57
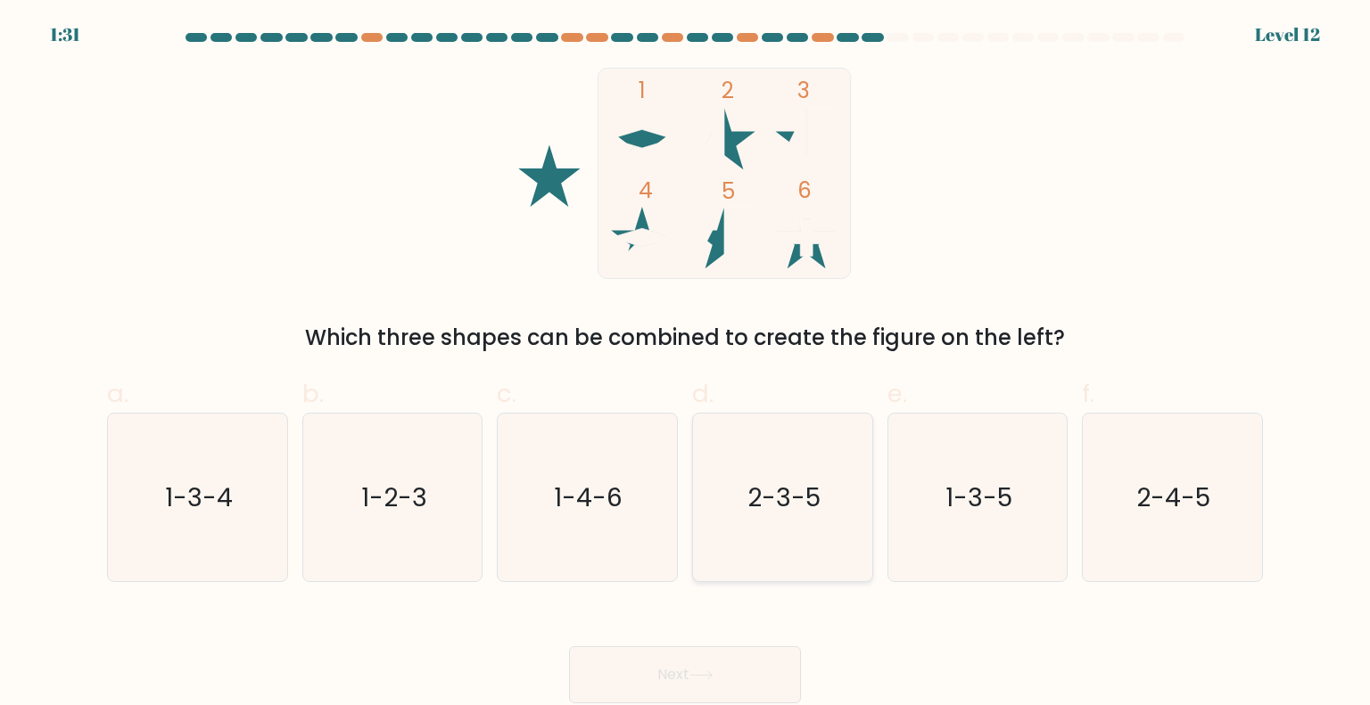
click at [835, 518] on icon "2-3-5" at bounding box center [782, 498] width 168 height 168
click at [686, 365] on input "d. 2-3-5" at bounding box center [685, 359] width 1 height 12
radio input "true"
click at [759, 659] on button "Next" at bounding box center [685, 675] width 232 height 57
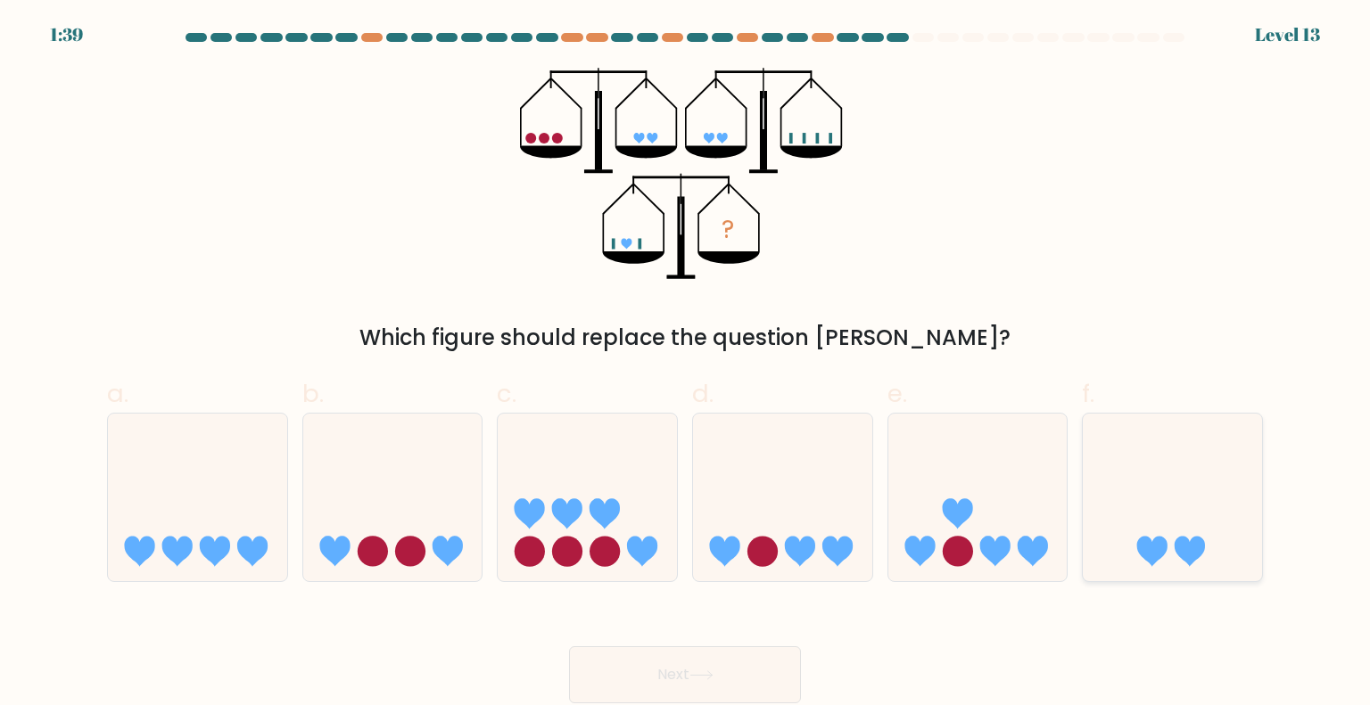
drag, startPoint x: 1203, startPoint y: 539, endPoint x: 1186, endPoint y: 546, distance: 18.4
click at [1205, 539] on icon at bounding box center [1172, 498] width 179 height 148
click at [686, 365] on input "f." at bounding box center [685, 359] width 1 height 12
radio input "true"
click at [747, 685] on button "Next" at bounding box center [685, 675] width 232 height 57
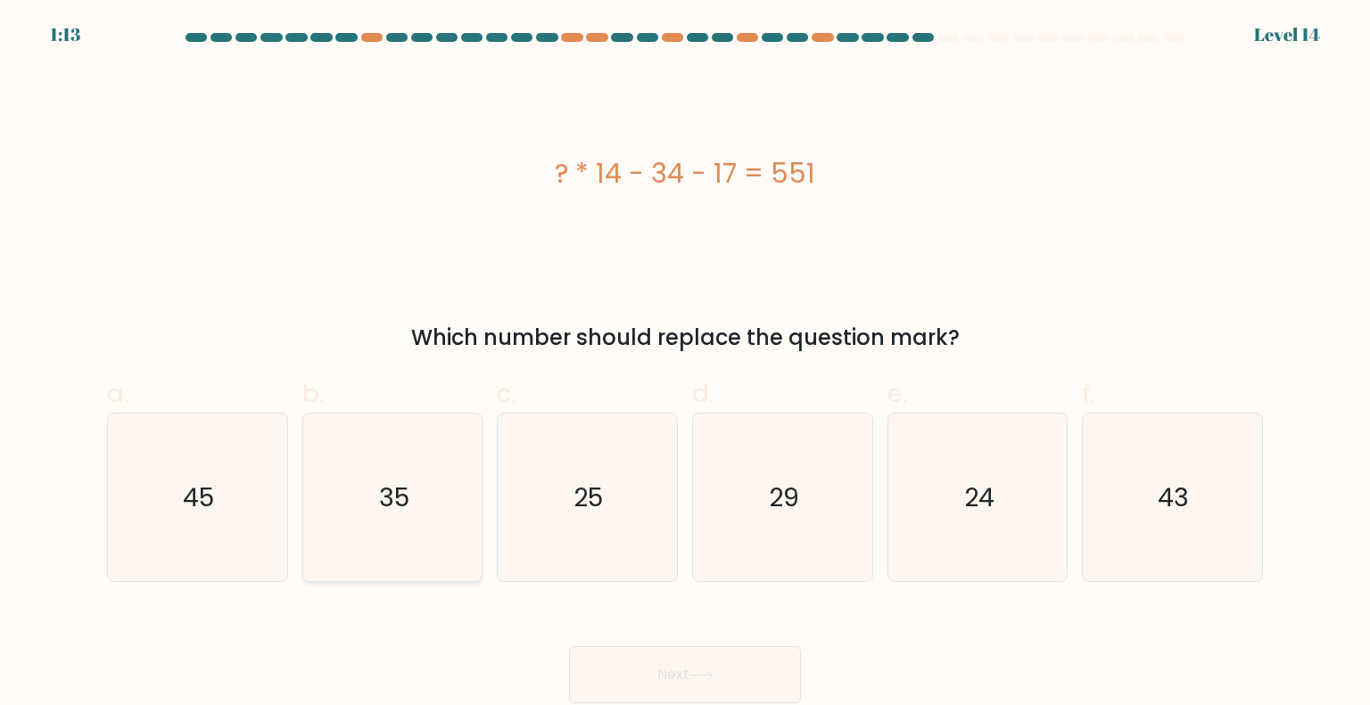
click at [400, 519] on icon "35" at bounding box center [393, 498] width 168 height 168
click at [685, 365] on input "b. 35" at bounding box center [685, 359] width 1 height 12
radio input "true"
click at [738, 691] on button "Next" at bounding box center [685, 675] width 232 height 57
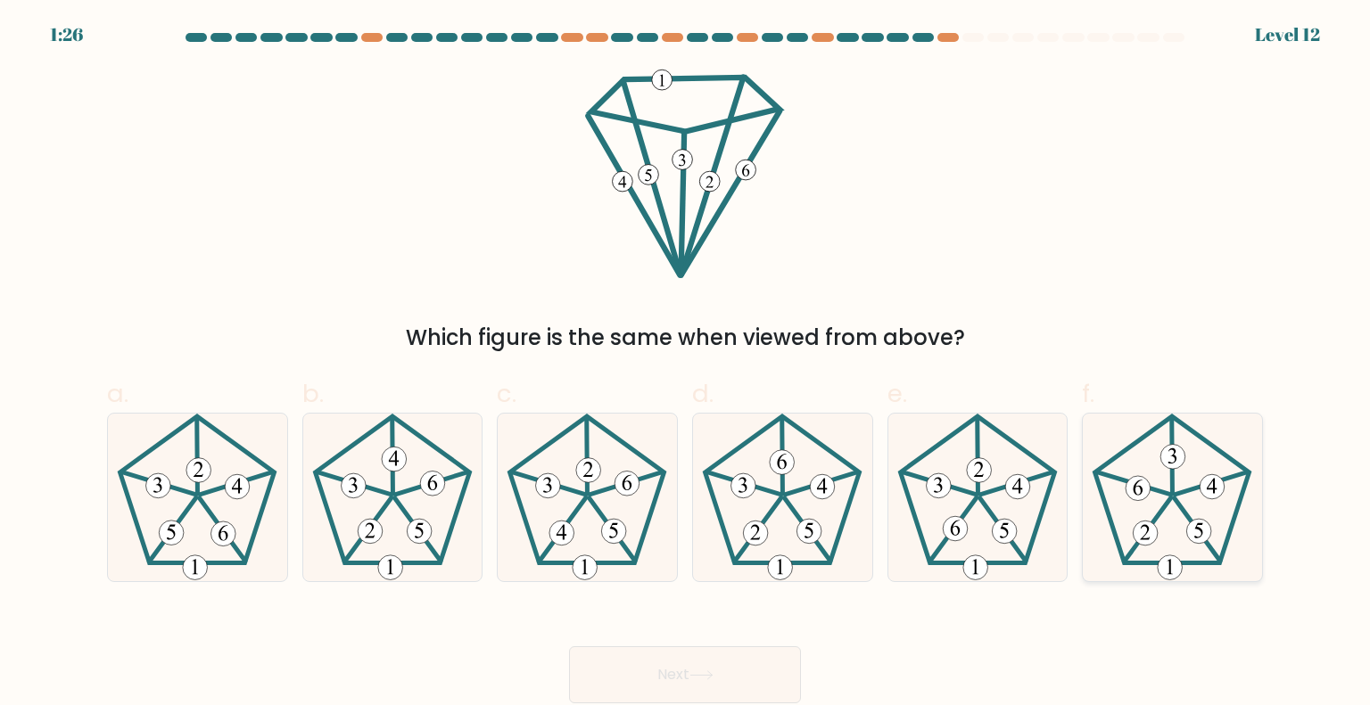
click at [1187, 502] on icon at bounding box center [1172, 498] width 168 height 168
click at [686, 365] on input "f." at bounding box center [685, 359] width 1 height 12
radio input "true"
click at [703, 660] on button "Next" at bounding box center [685, 675] width 232 height 57
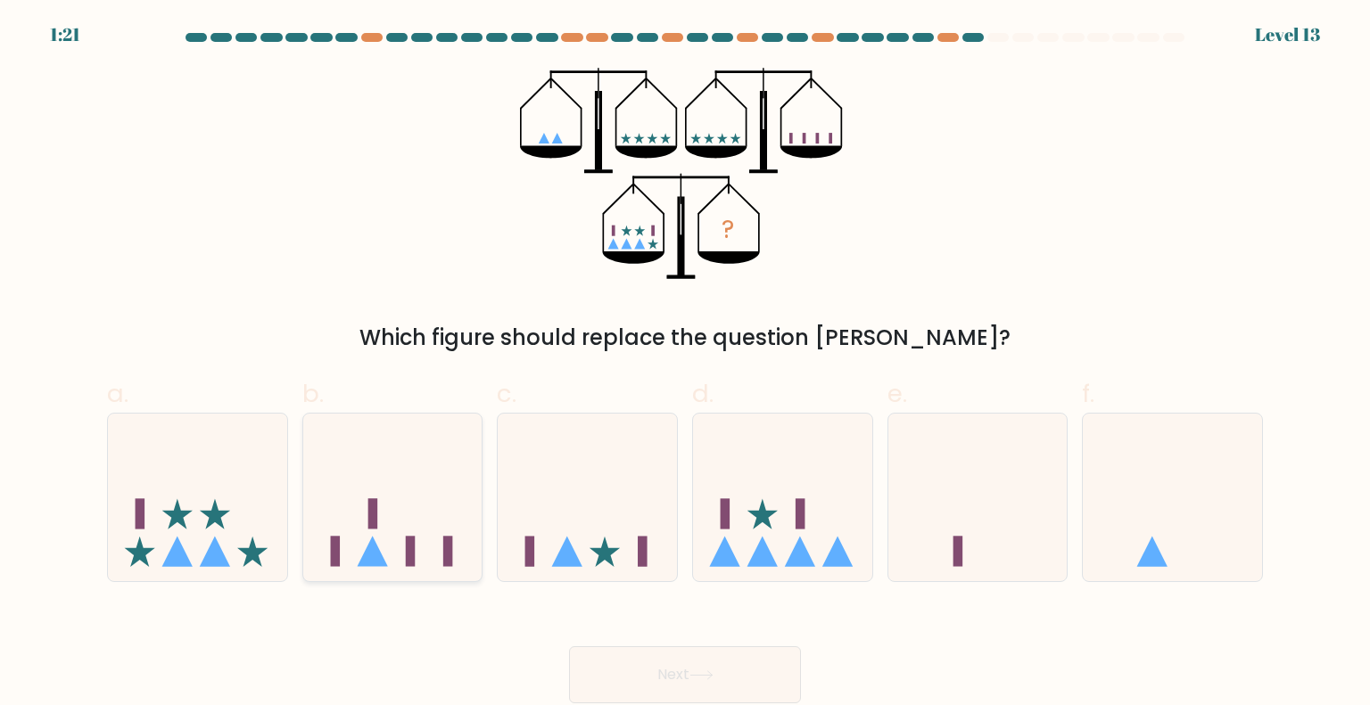
click at [394, 510] on icon at bounding box center [392, 498] width 179 height 148
click at [685, 365] on input "b." at bounding box center [685, 359] width 1 height 12
radio input "true"
click at [753, 669] on button "Next" at bounding box center [685, 675] width 232 height 57
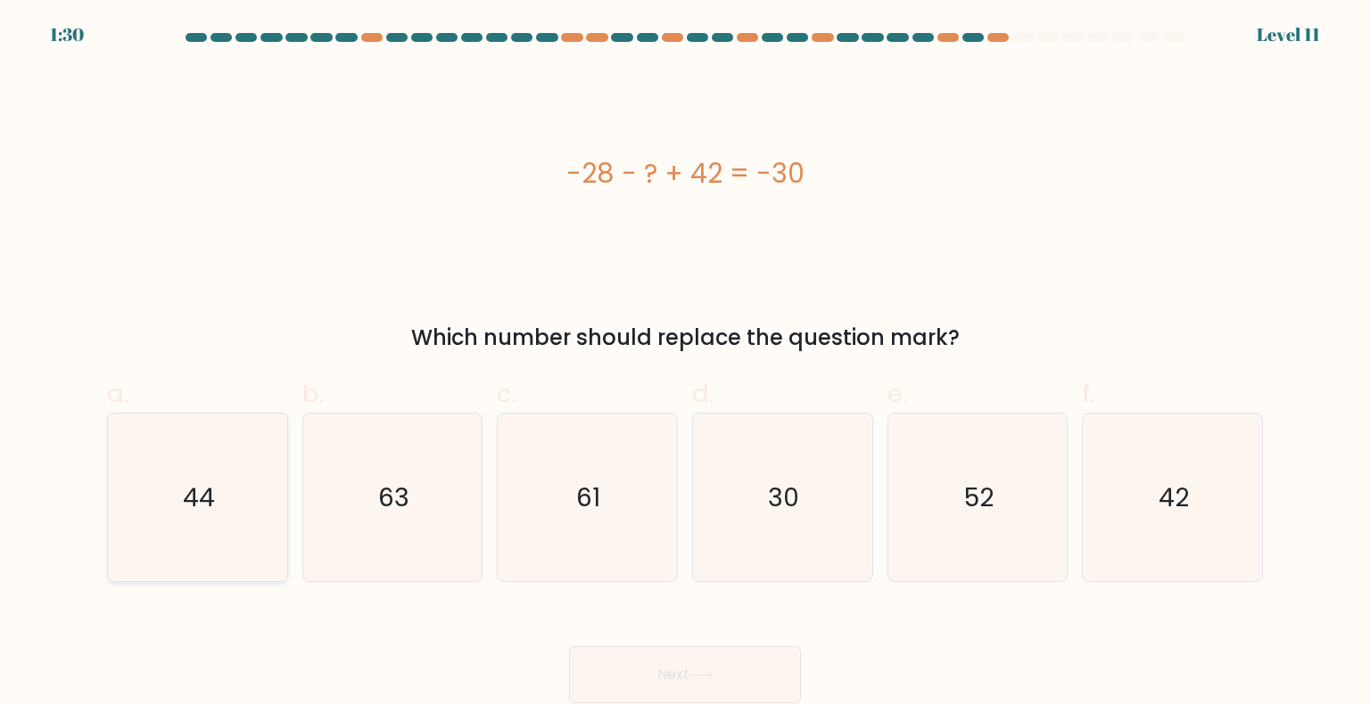
click at [180, 491] on icon "44" at bounding box center [197, 498] width 168 height 168
click at [685, 365] on input "a. 44" at bounding box center [685, 359] width 1 height 12
radio input "true"
click at [716, 671] on button "Next" at bounding box center [685, 675] width 232 height 57
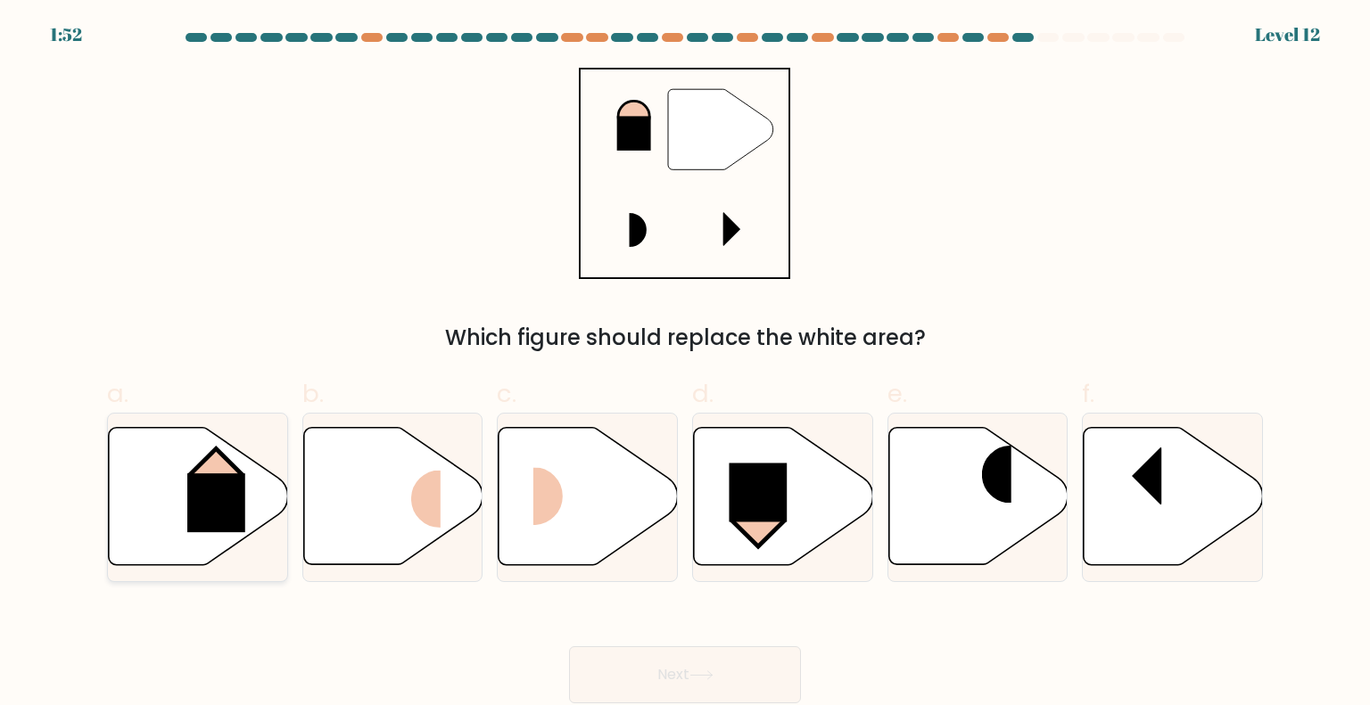
click at [153, 488] on icon at bounding box center [198, 496] width 179 height 137
click at [685, 365] on input "a." at bounding box center [685, 359] width 1 height 12
radio input "true"
click at [679, 675] on button "Next" at bounding box center [685, 675] width 232 height 57
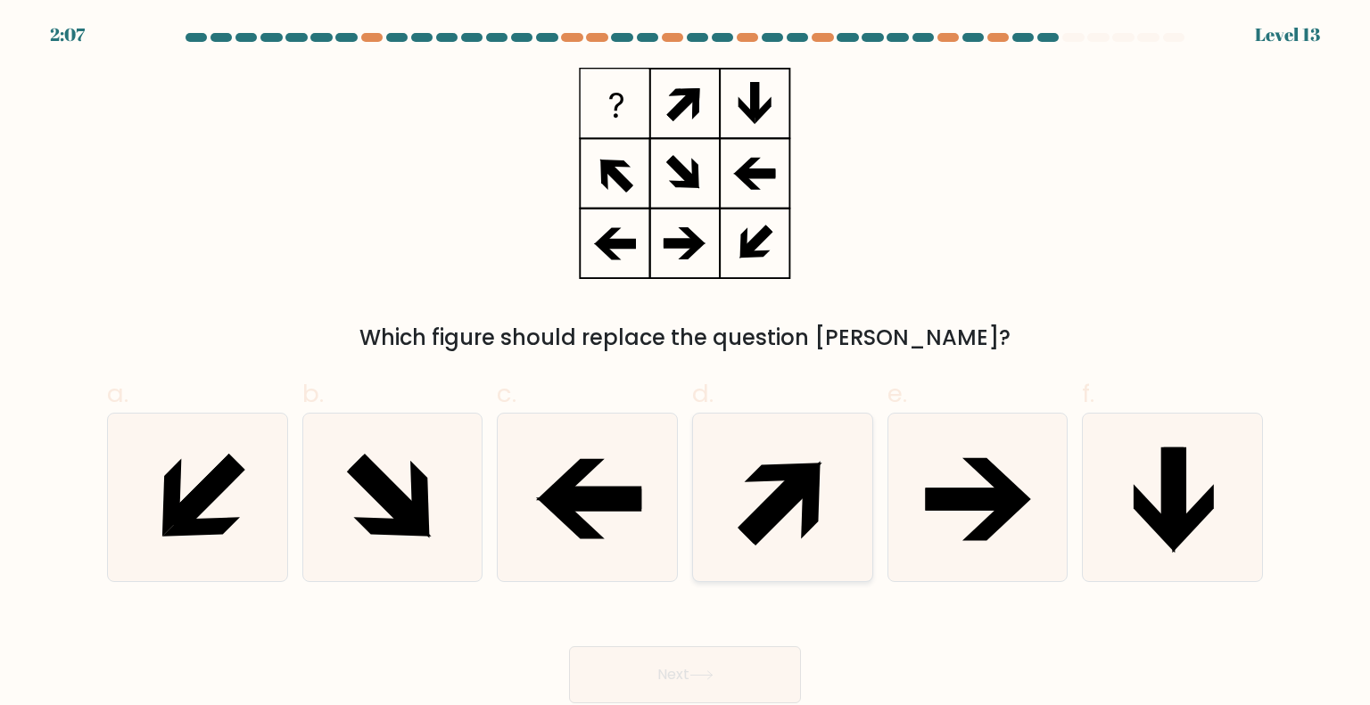
click at [796, 516] on icon at bounding box center [782, 498] width 168 height 168
click at [686, 365] on input "d." at bounding box center [685, 359] width 1 height 12
radio input "true"
click at [734, 663] on button "Next" at bounding box center [685, 675] width 232 height 57
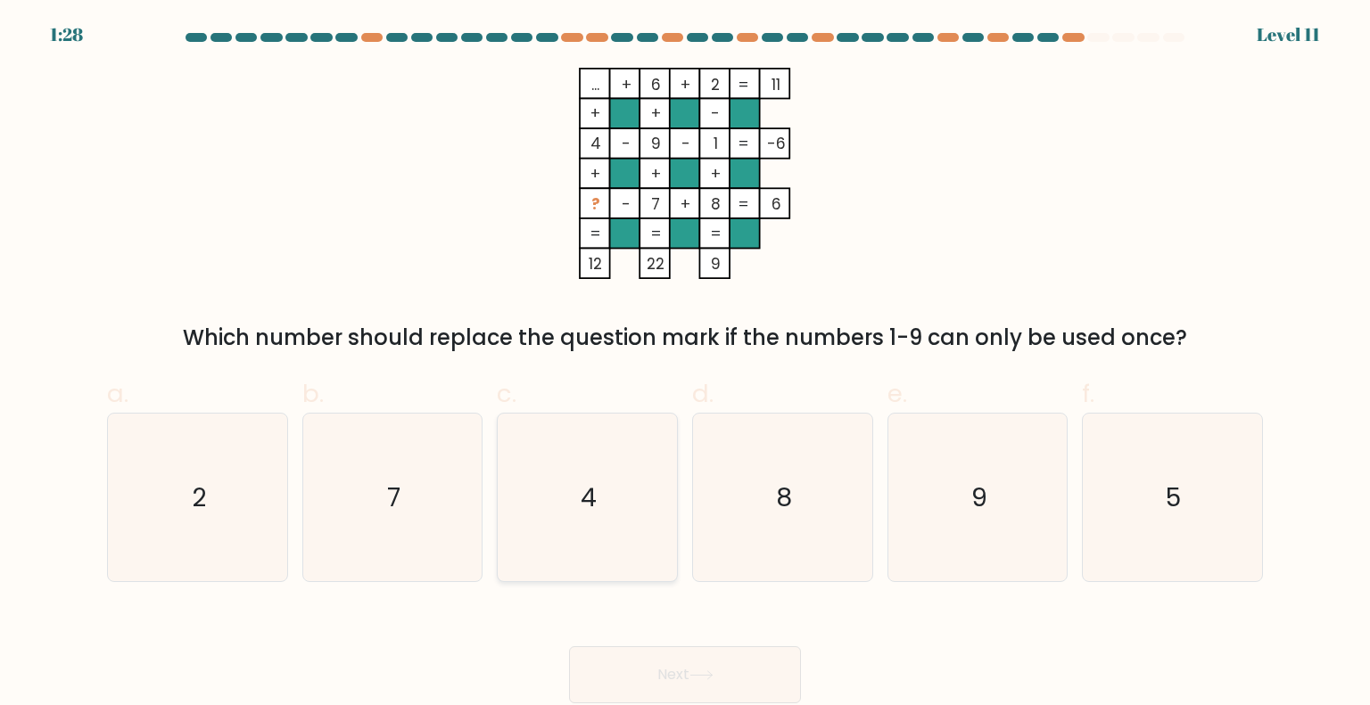
click at [618, 495] on icon "4" at bounding box center [587, 498] width 168 height 168
click at [685, 365] on input "c. 4" at bounding box center [685, 359] width 1 height 12
radio input "true"
click at [1129, 534] on icon "5" at bounding box center [1172, 498] width 168 height 168
click at [686, 365] on input "f. 5" at bounding box center [685, 359] width 1 height 12
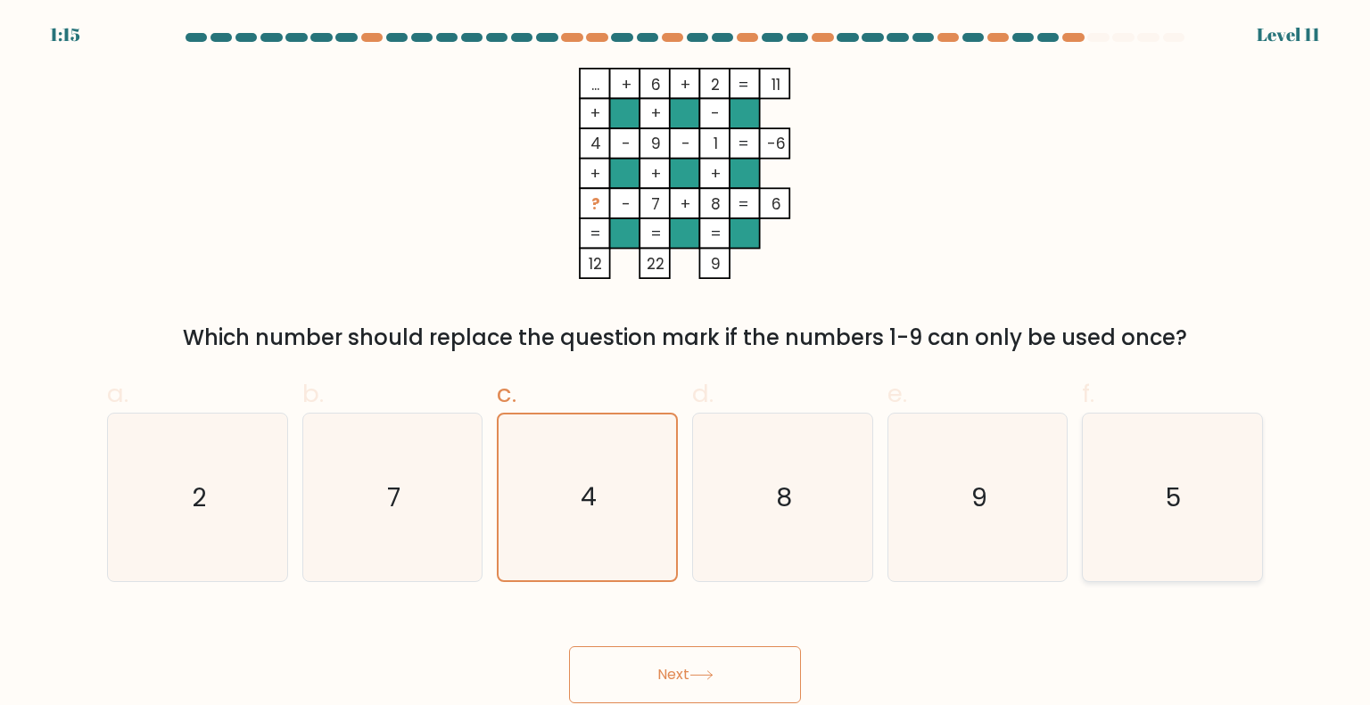
radio input "true"
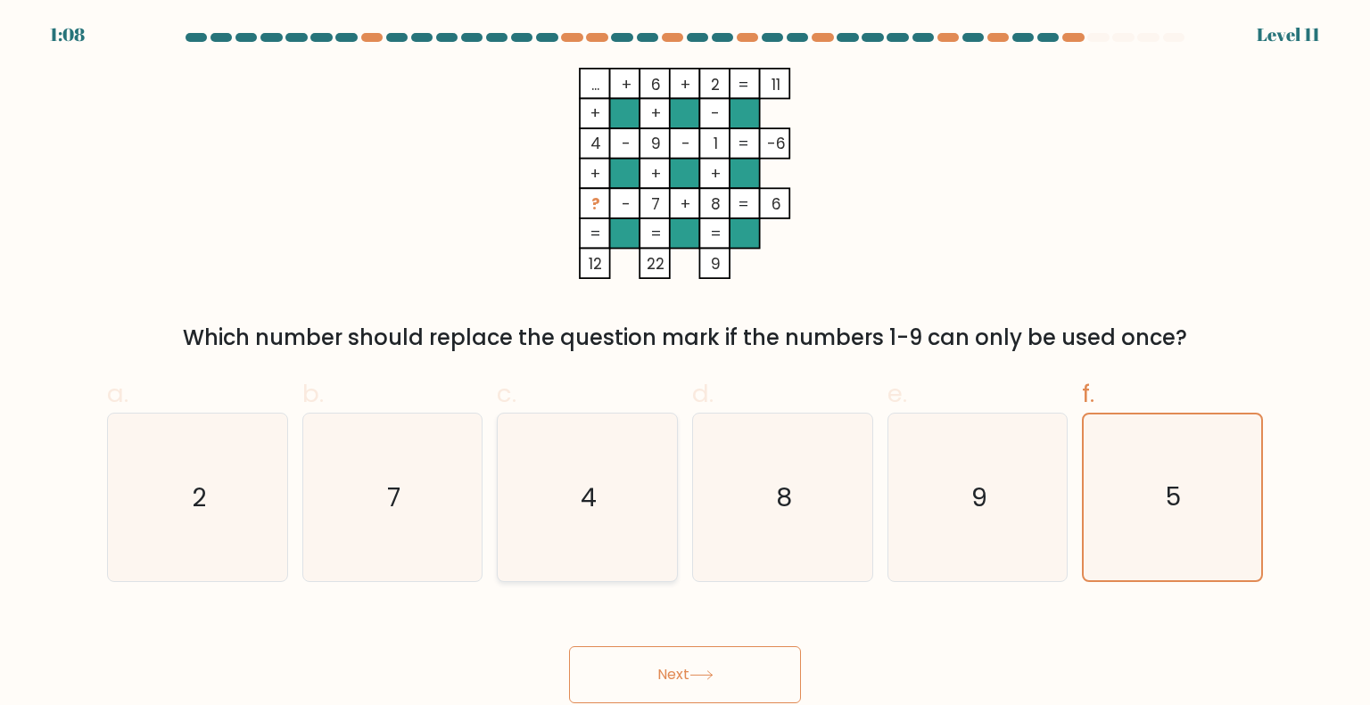
click at [613, 520] on icon "4" at bounding box center [587, 498] width 168 height 168
click at [685, 365] on input "c. 4" at bounding box center [685, 359] width 1 height 12
radio input "true"
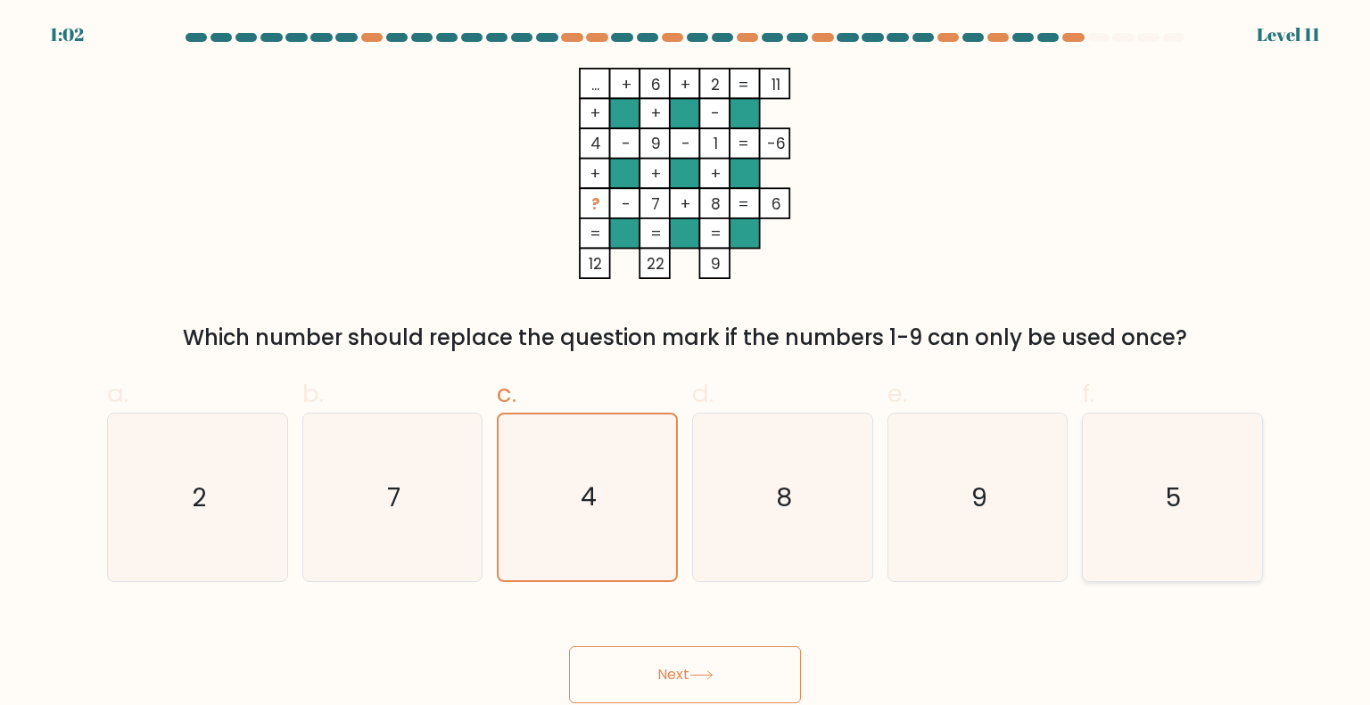
click at [1156, 549] on icon "5" at bounding box center [1172, 498] width 168 height 168
click at [686, 365] on input "f. 5" at bounding box center [685, 359] width 1 height 12
radio input "true"
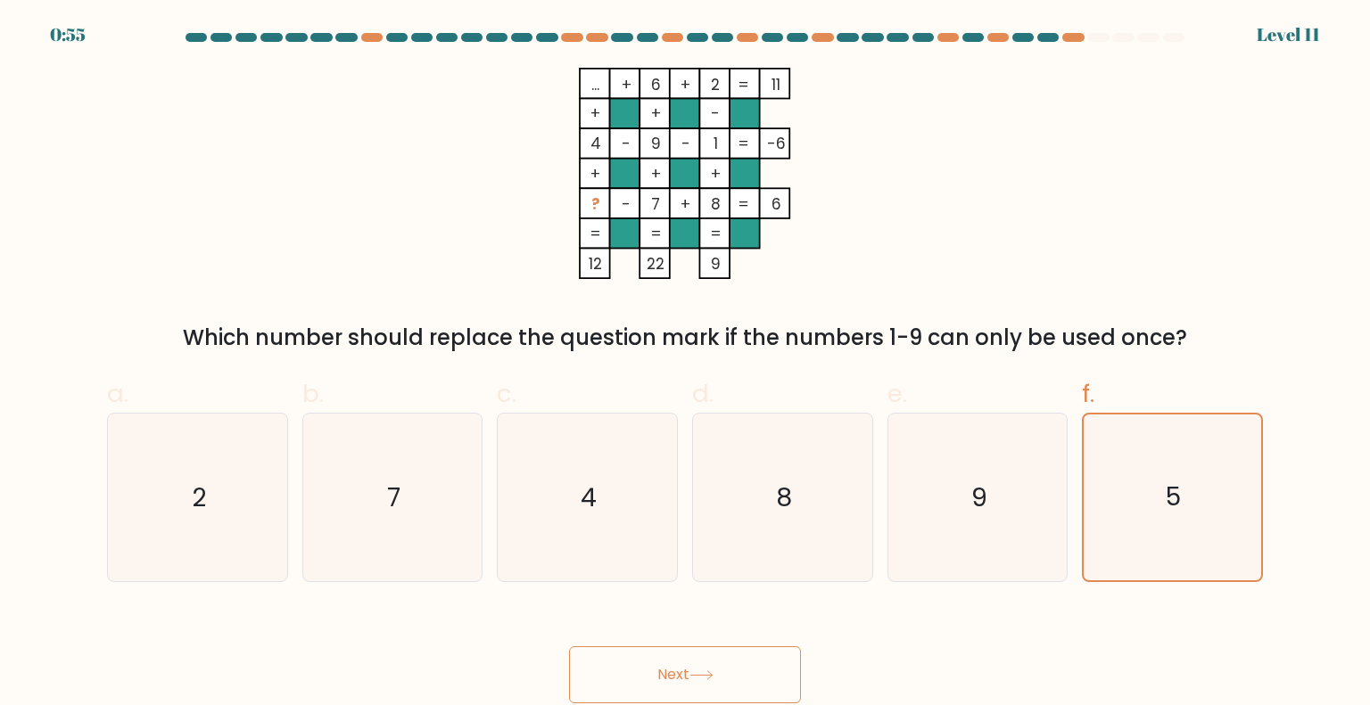
click at [714, 687] on button "Next" at bounding box center [685, 675] width 232 height 57
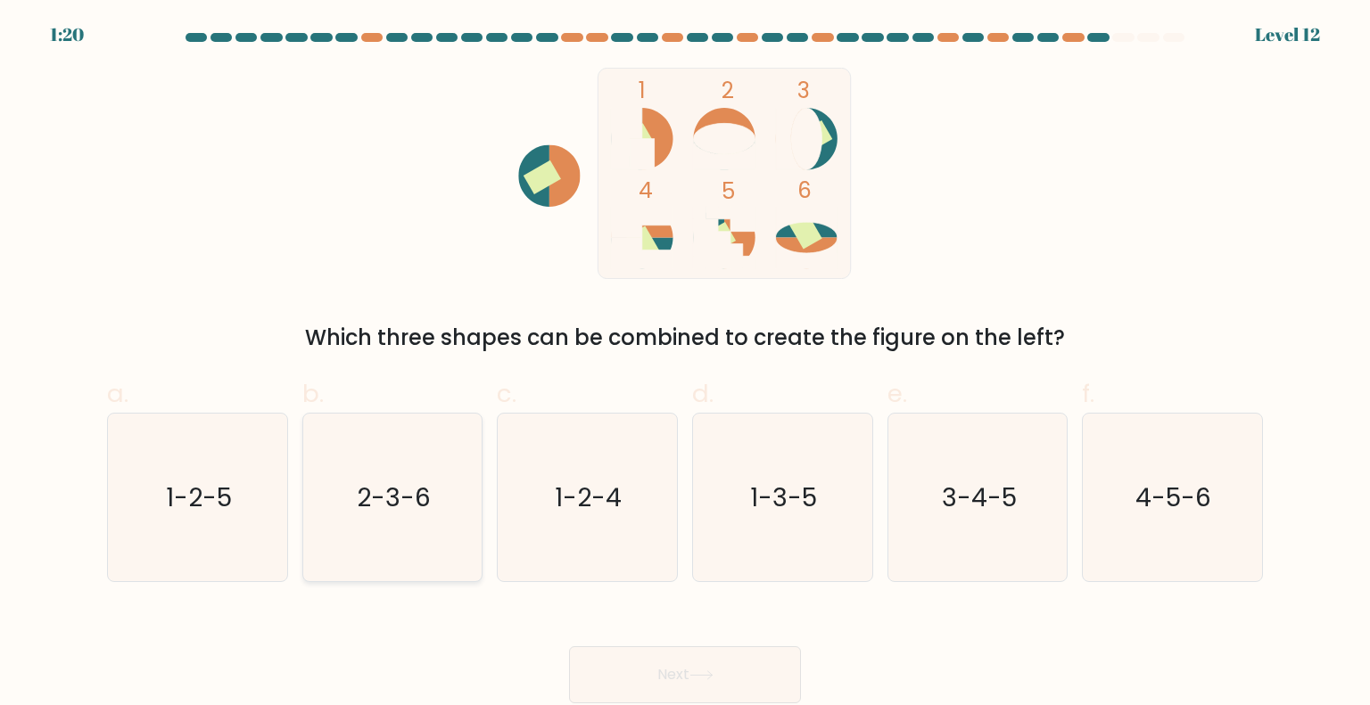
click at [375, 504] on text "2-3-6" at bounding box center [394, 497] width 74 height 36
click at [685, 365] on input "b. 2-3-6" at bounding box center [685, 359] width 1 height 12
radio input "true"
click at [703, 672] on icon at bounding box center [701, 676] width 24 height 10
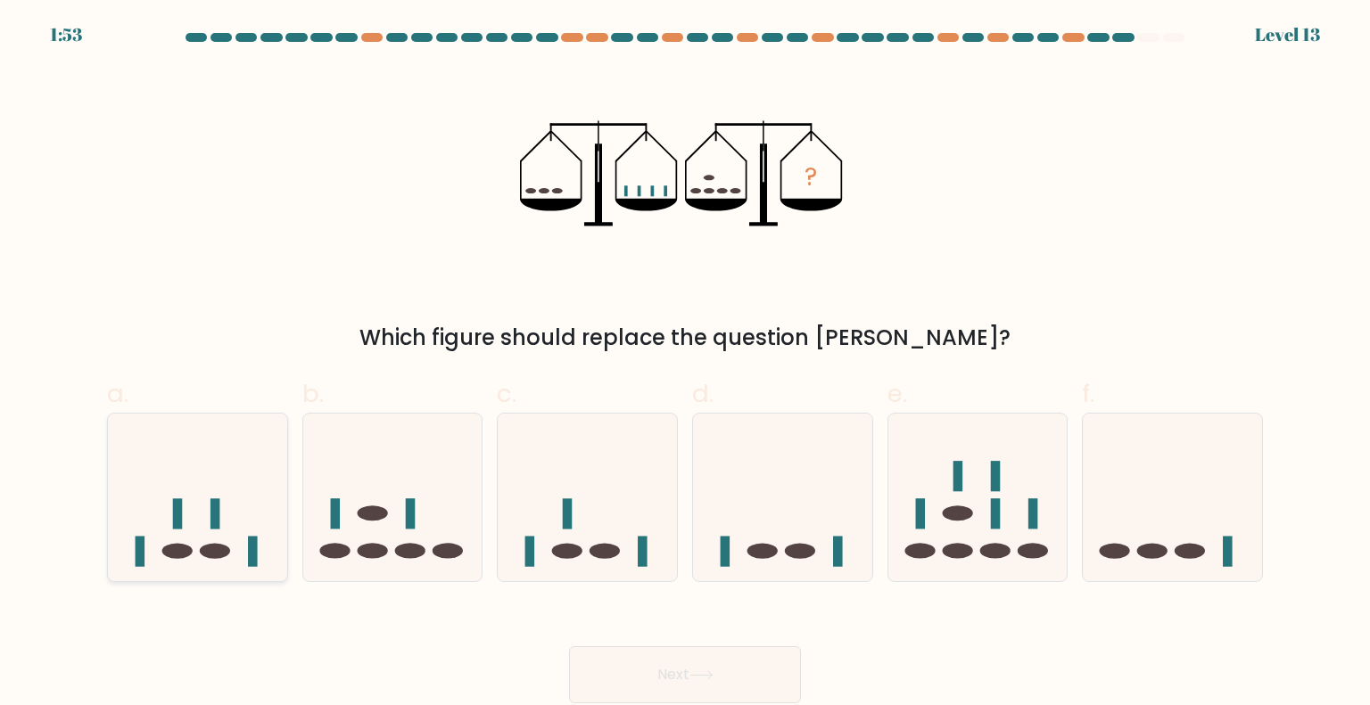
click at [200, 502] on icon at bounding box center [197, 498] width 179 height 148
click at [685, 365] on input "a." at bounding box center [685, 359] width 1 height 12
radio input "true"
click at [760, 681] on button "Next" at bounding box center [685, 675] width 232 height 57
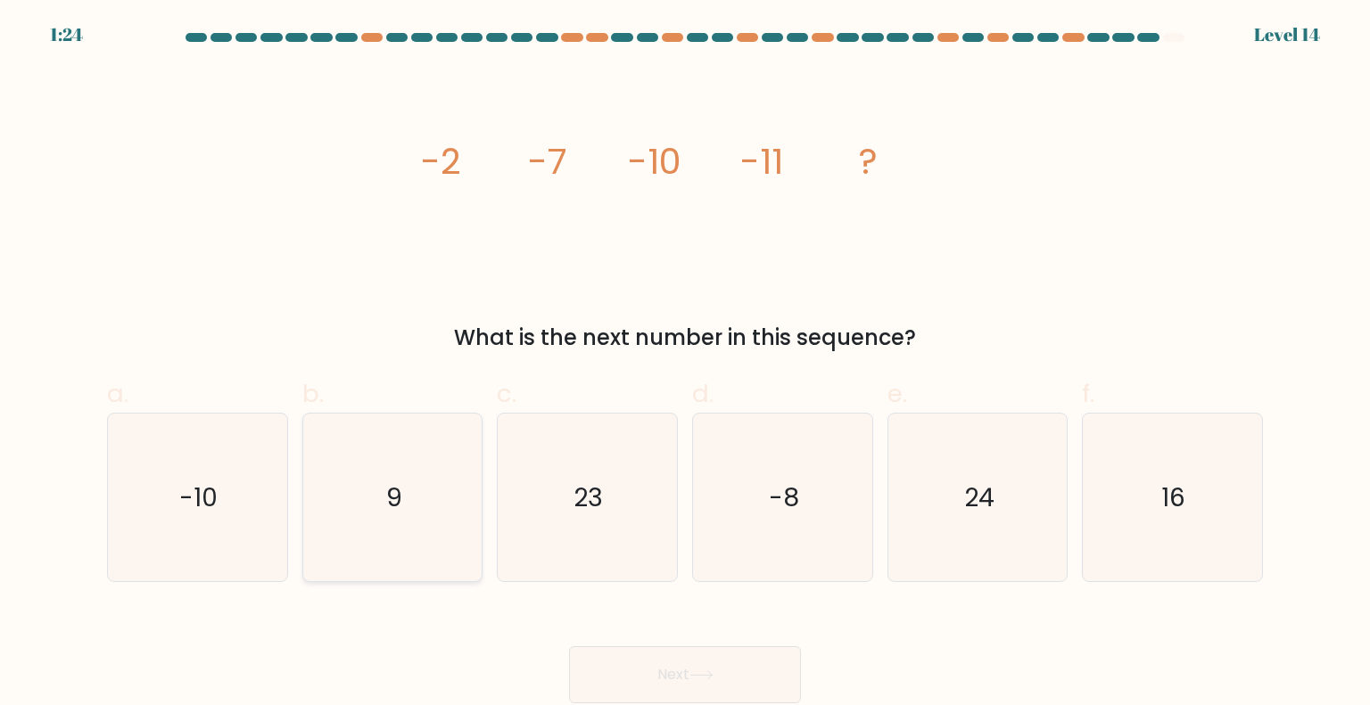
click at [397, 537] on icon "9" at bounding box center [393, 498] width 168 height 168
click at [438, 471] on icon "9" at bounding box center [393, 498] width 168 height 168
click at [685, 365] on input "b. 9" at bounding box center [685, 359] width 1 height 12
radio input "true"
click at [624, 653] on button "Next" at bounding box center [685, 675] width 232 height 57
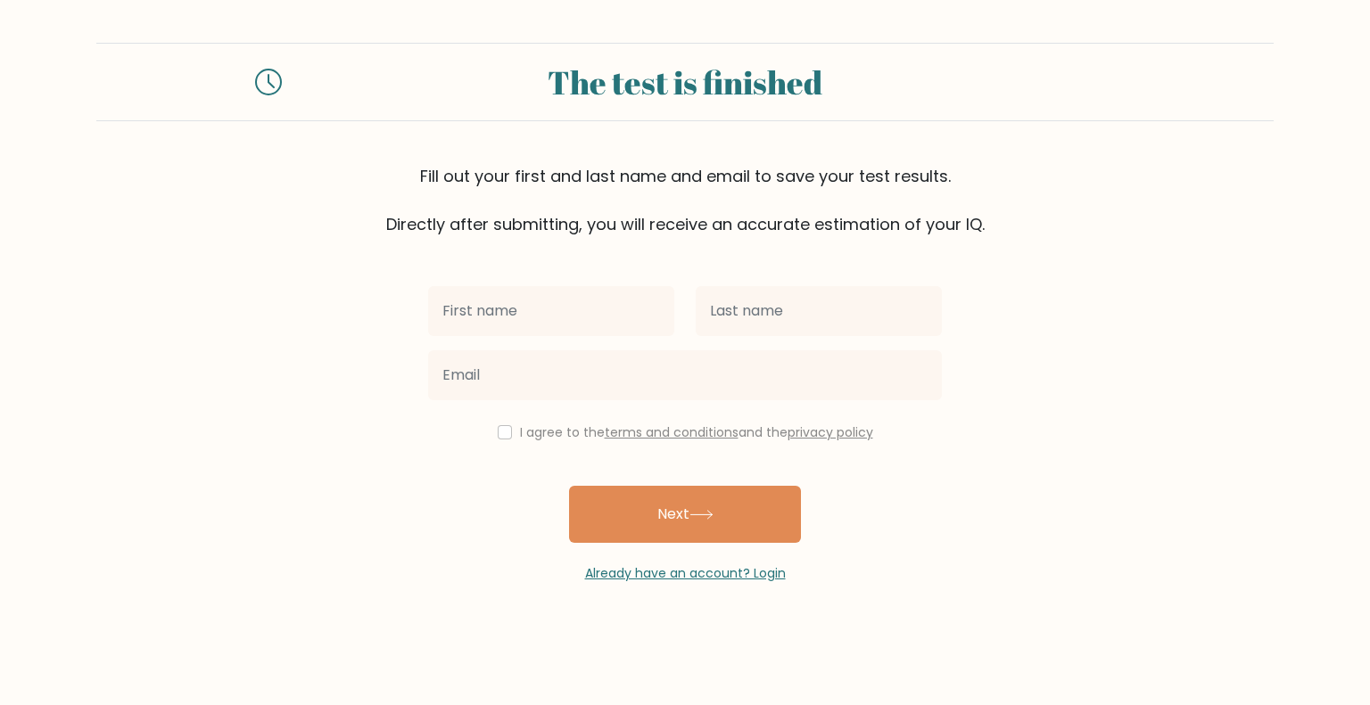
click at [559, 316] on input "text" at bounding box center [551, 311] width 246 height 50
type input "Jeffrey"
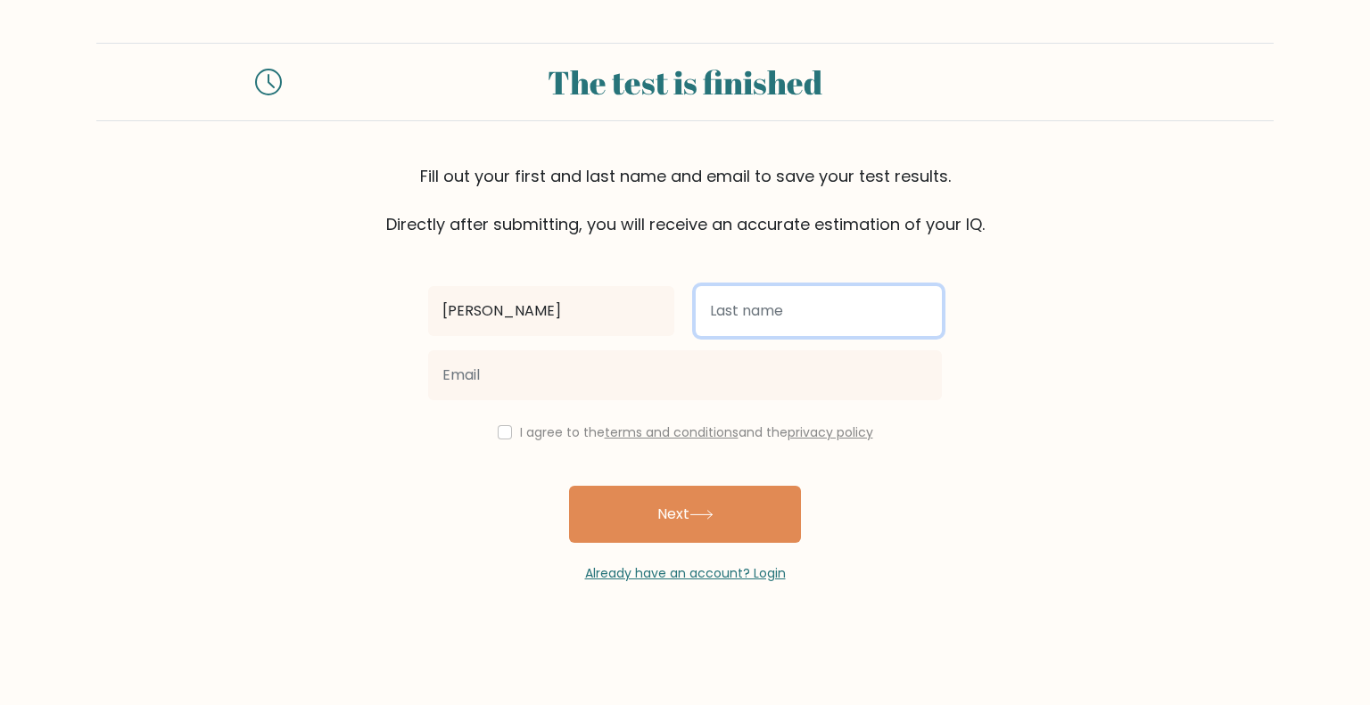
click at [763, 311] on input "text" at bounding box center [819, 311] width 246 height 50
type input "Daduya"
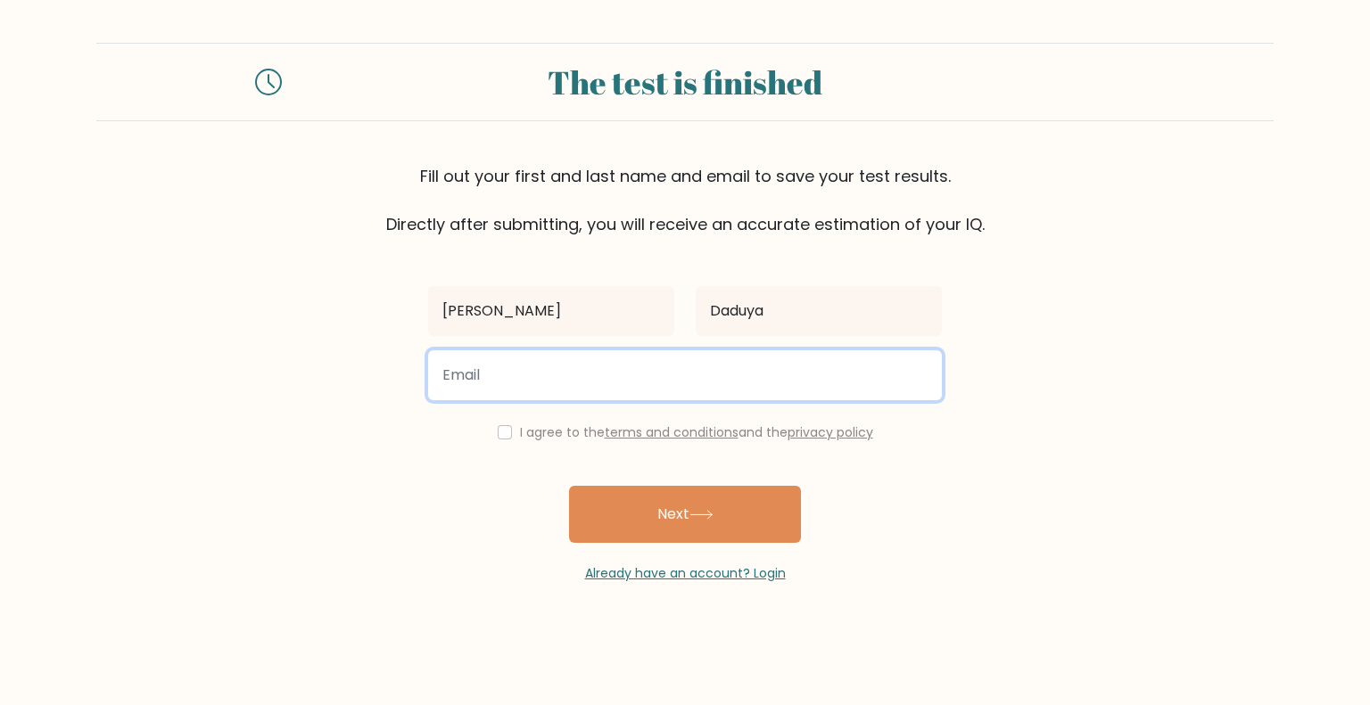
click at [765, 365] on input "email" at bounding box center [685, 376] width 514 height 50
type input "sanrix29@gmail.com"
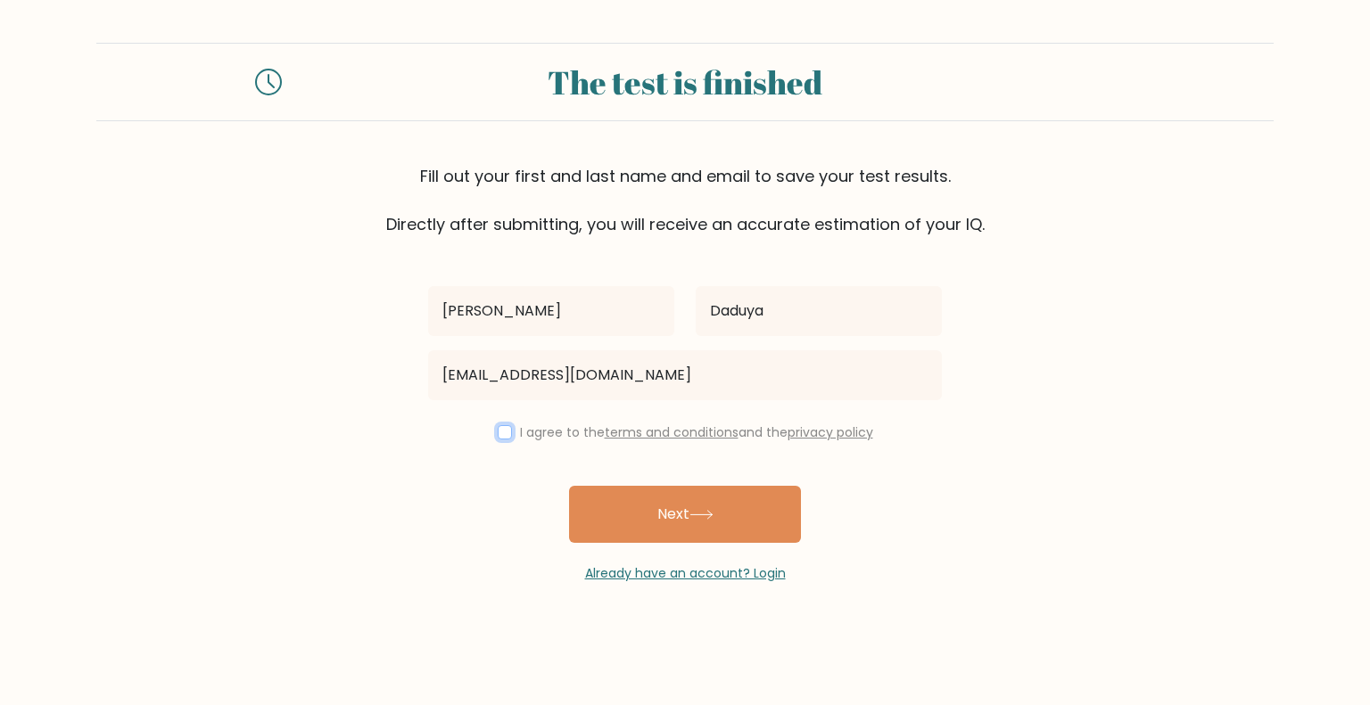
click at [502, 432] on input "checkbox" at bounding box center [505, 432] width 14 height 14
checkbox input "true"
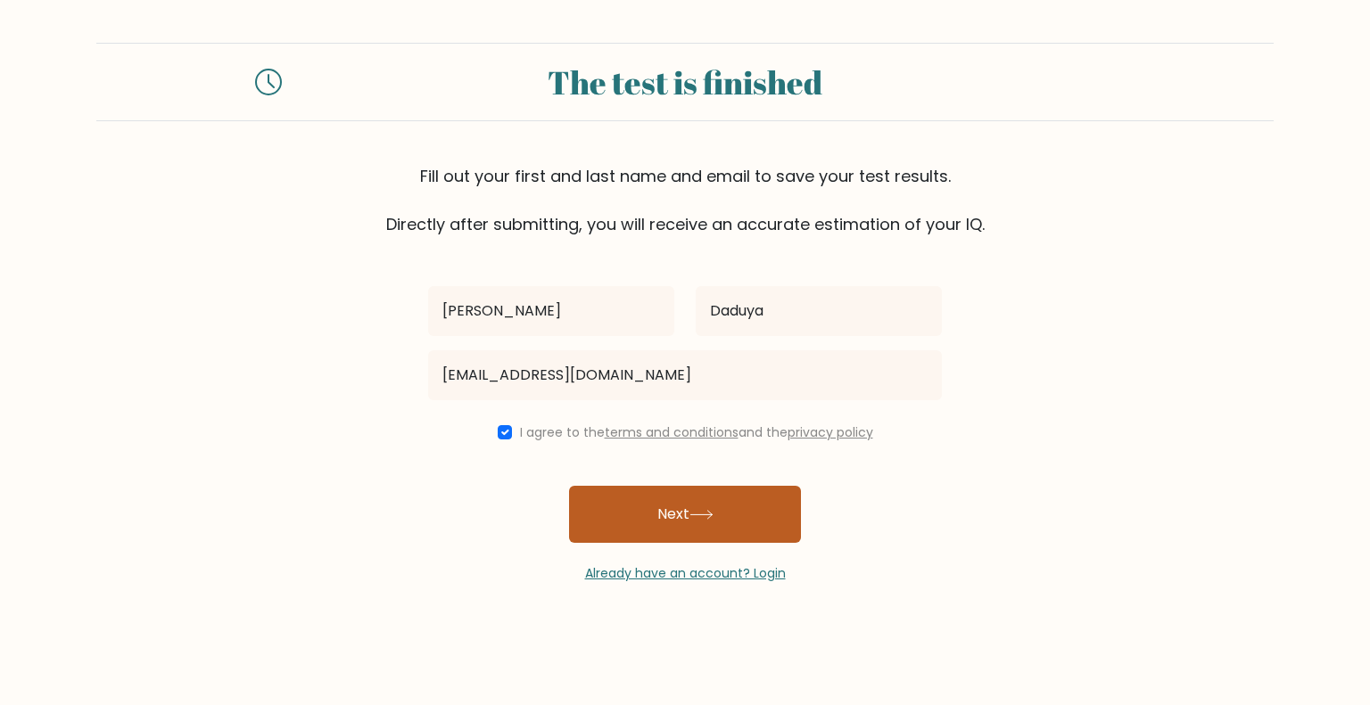
click at [760, 516] on button "Next" at bounding box center [685, 514] width 232 height 57
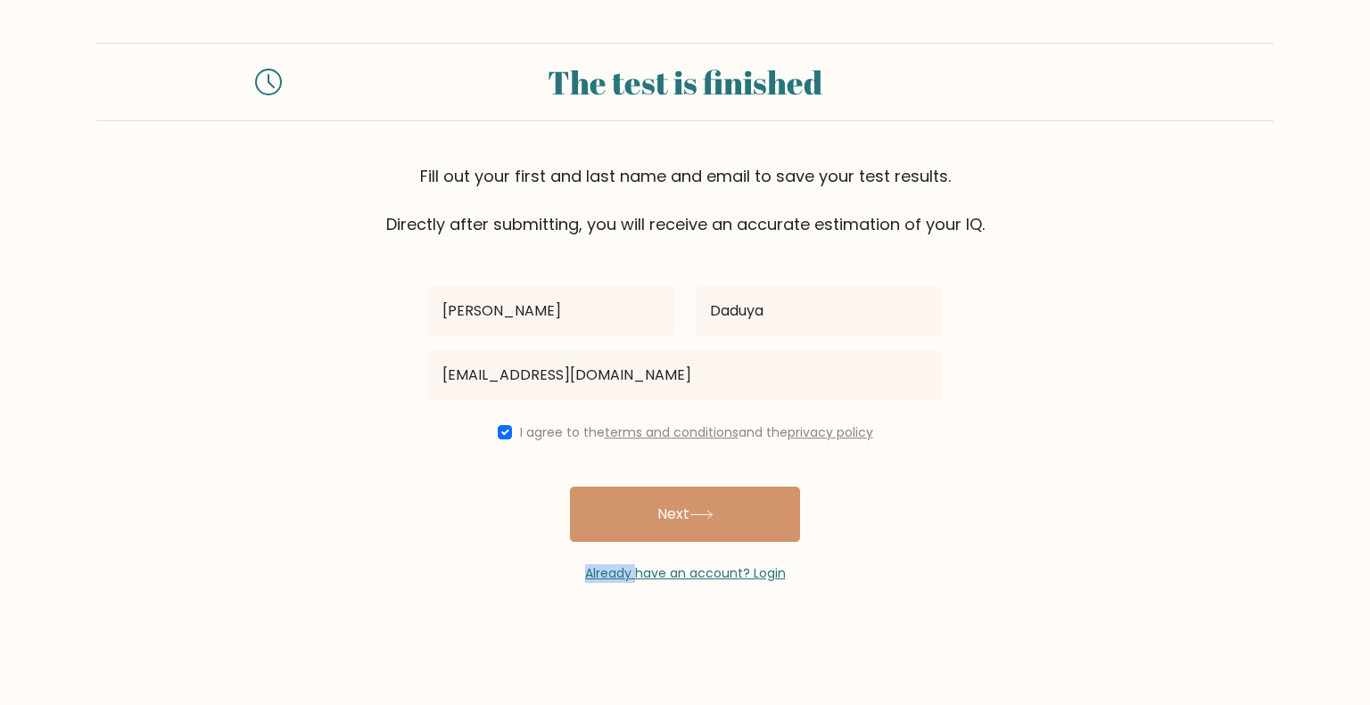
click at [760, 516] on div "Jeffrey Daduya sanrix29@gmail.com I agree to the terms and conditions and the p…" at bounding box center [684, 409] width 535 height 347
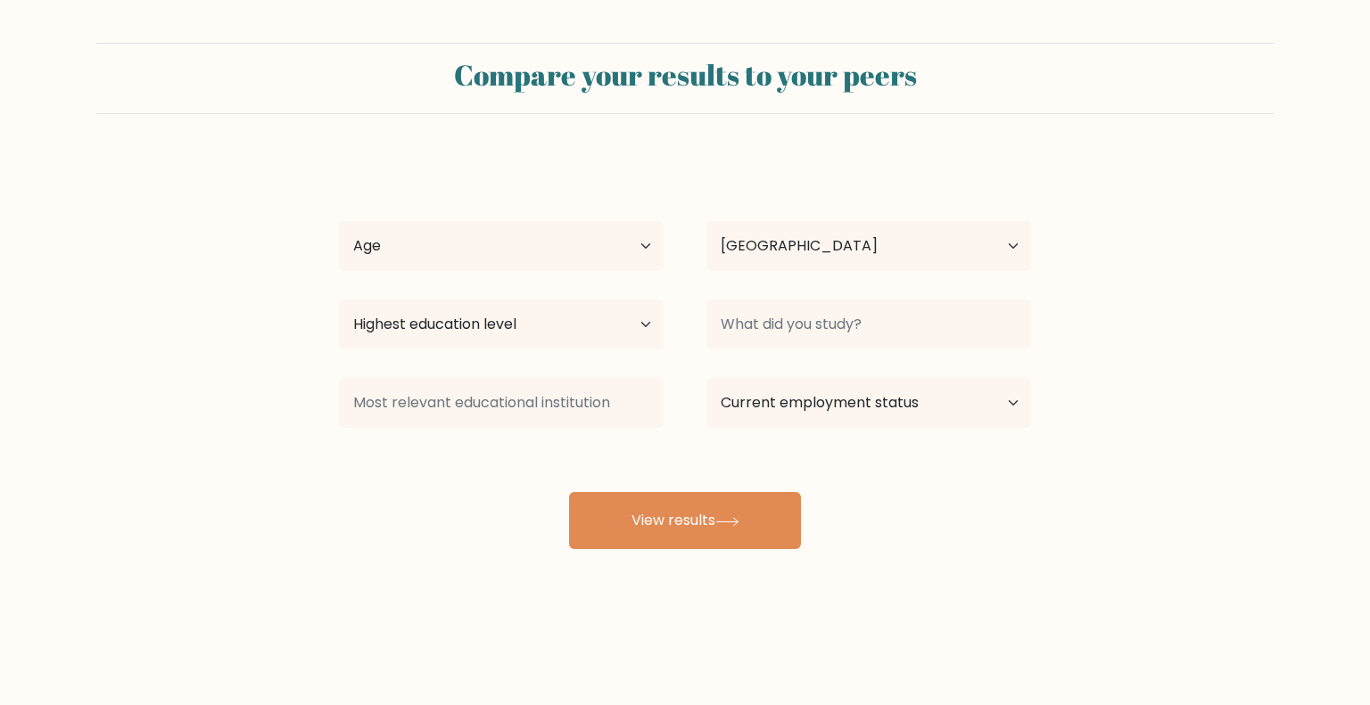
select select "PH"
click at [425, 229] on select "Age Under [DEMOGRAPHIC_DATA] [DEMOGRAPHIC_DATA] [DEMOGRAPHIC_DATA] [DEMOGRAPHIC…" at bounding box center [501, 246] width 325 height 50
select select "35_44"
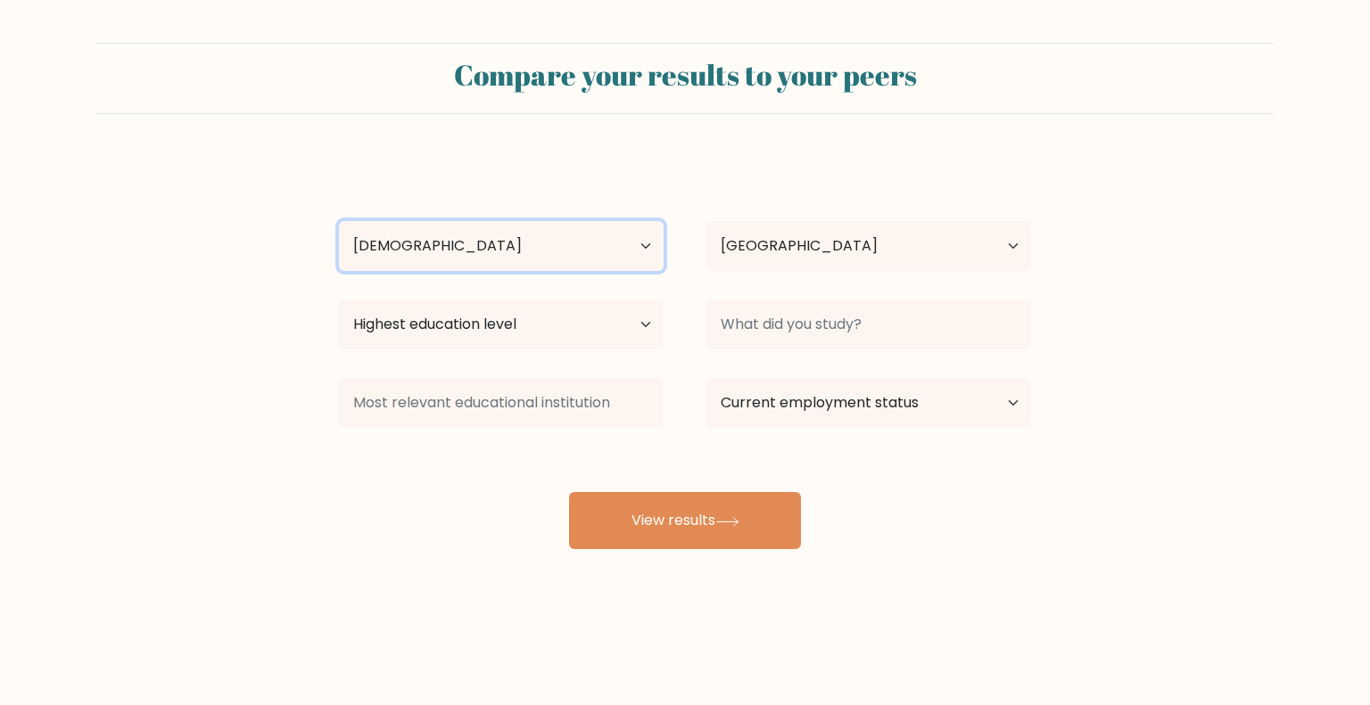
click at [339, 221] on select "Age Under [DEMOGRAPHIC_DATA] [DEMOGRAPHIC_DATA] [DEMOGRAPHIC_DATA] [DEMOGRAPHIC…" at bounding box center [501, 246] width 325 height 50
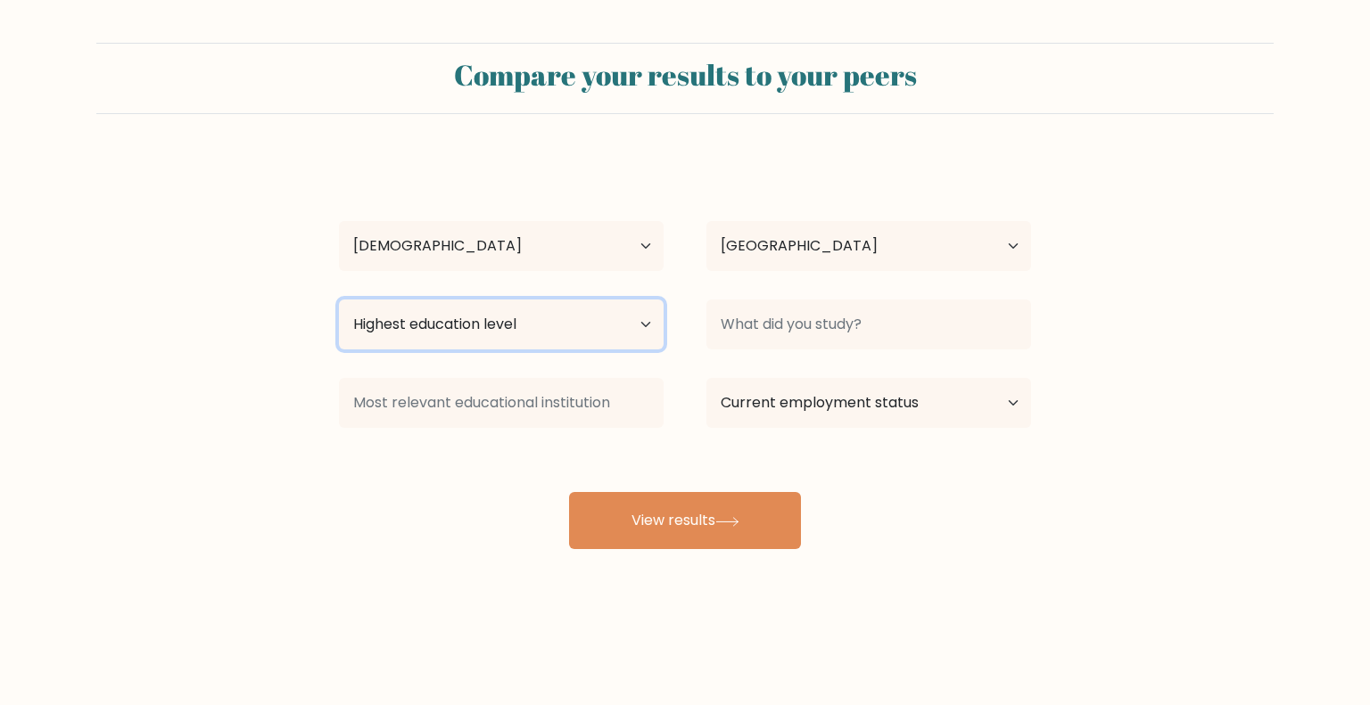
click at [557, 331] on select "Highest education level No schooling Primary Lower Secondary Upper Secondary Oc…" at bounding box center [501, 325] width 325 height 50
select select "upper_secondary"
click at [339, 300] on select "Highest education level No schooling Primary Lower Secondary Upper Secondary Oc…" at bounding box center [501, 325] width 325 height 50
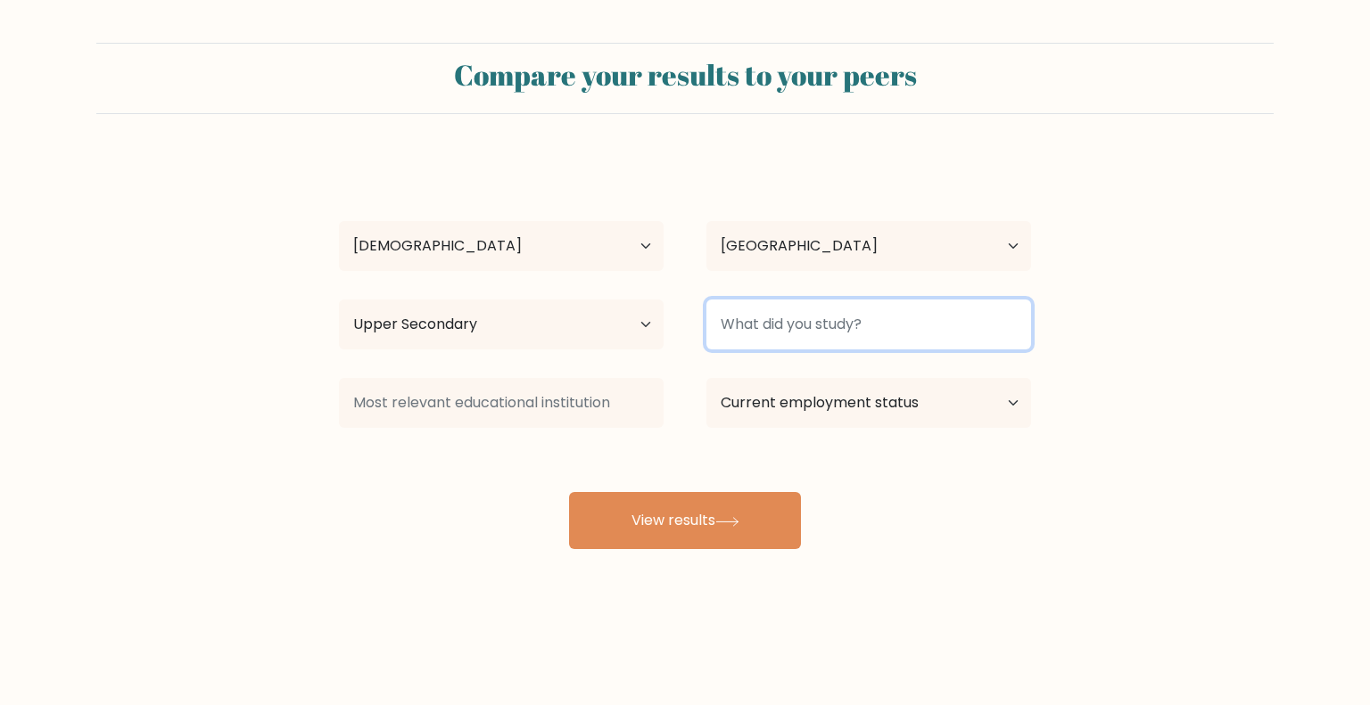
click at [817, 331] on input at bounding box center [868, 325] width 325 height 50
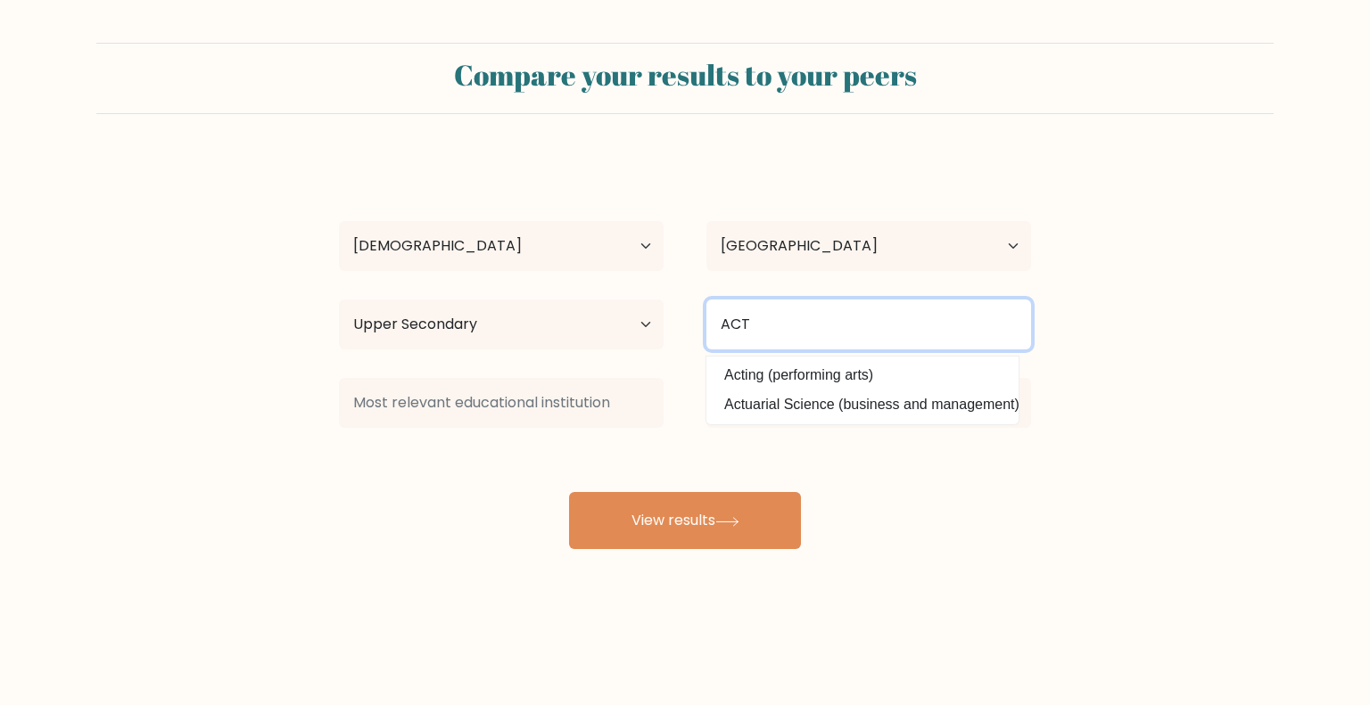
drag, startPoint x: 779, startPoint y: 321, endPoint x: 714, endPoint y: 322, distance: 65.1
click at [714, 322] on input "ACT" at bounding box center [868, 325] width 325 height 50
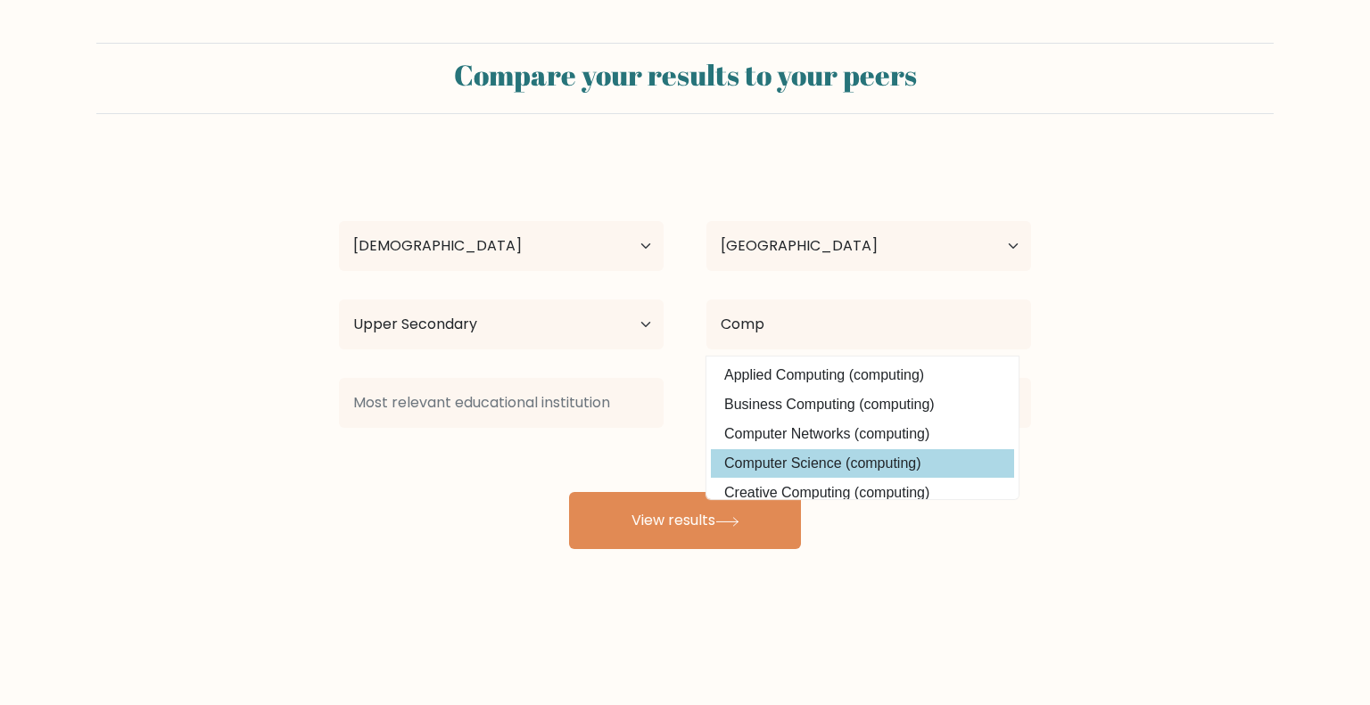
click at [813, 466] on option "Computer Science (computing)" at bounding box center [862, 464] width 303 height 29
type input "Computer Science"
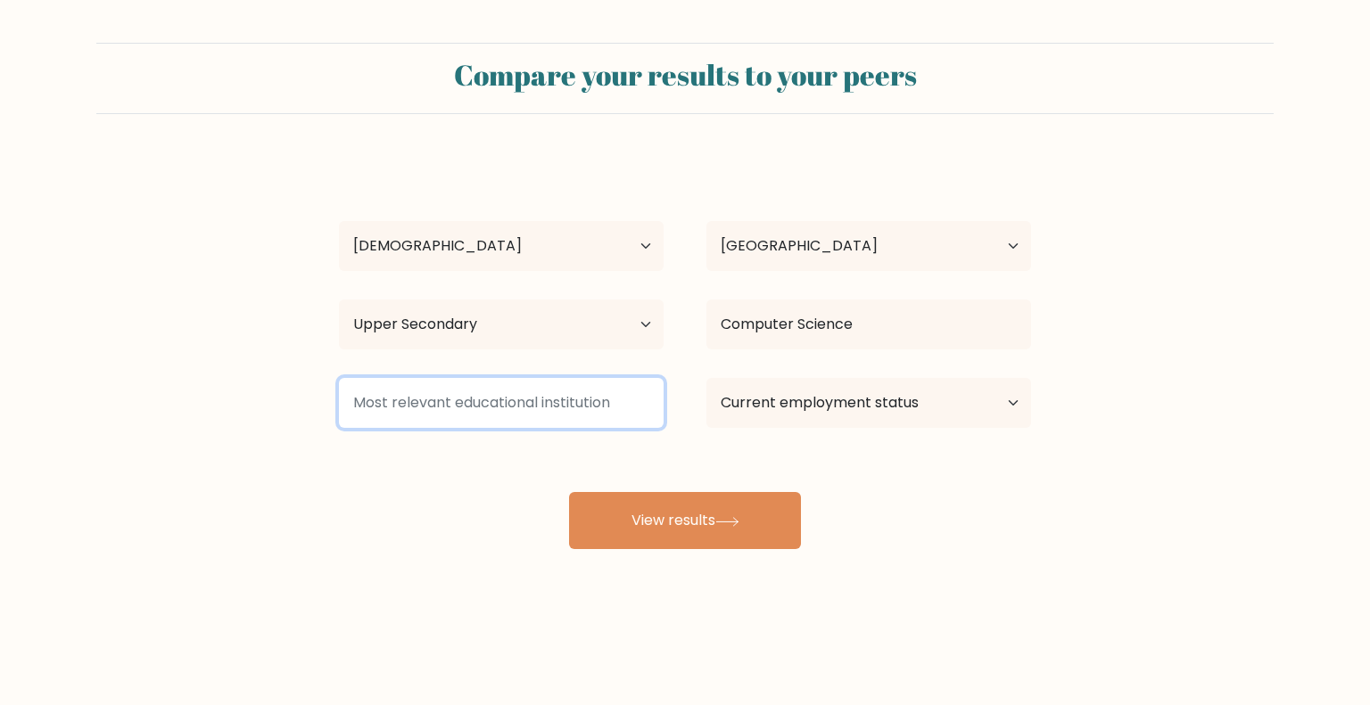
click at [597, 399] on input at bounding box center [501, 403] width 325 height 50
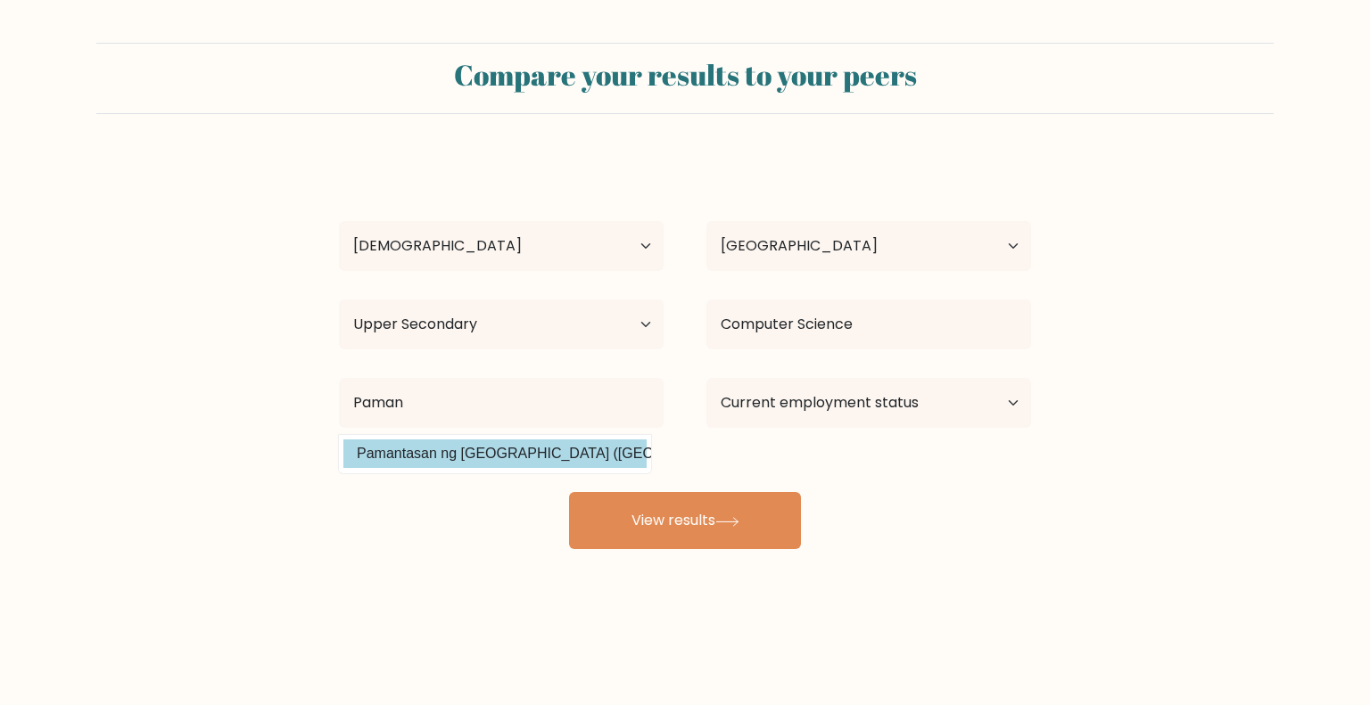
click at [565, 449] on option "Pamantasan ng [GEOGRAPHIC_DATA] ([GEOGRAPHIC_DATA])" at bounding box center [494, 454] width 303 height 29
type input "Pamantasan ng Lungsod ng [GEOGRAPHIC_DATA]"
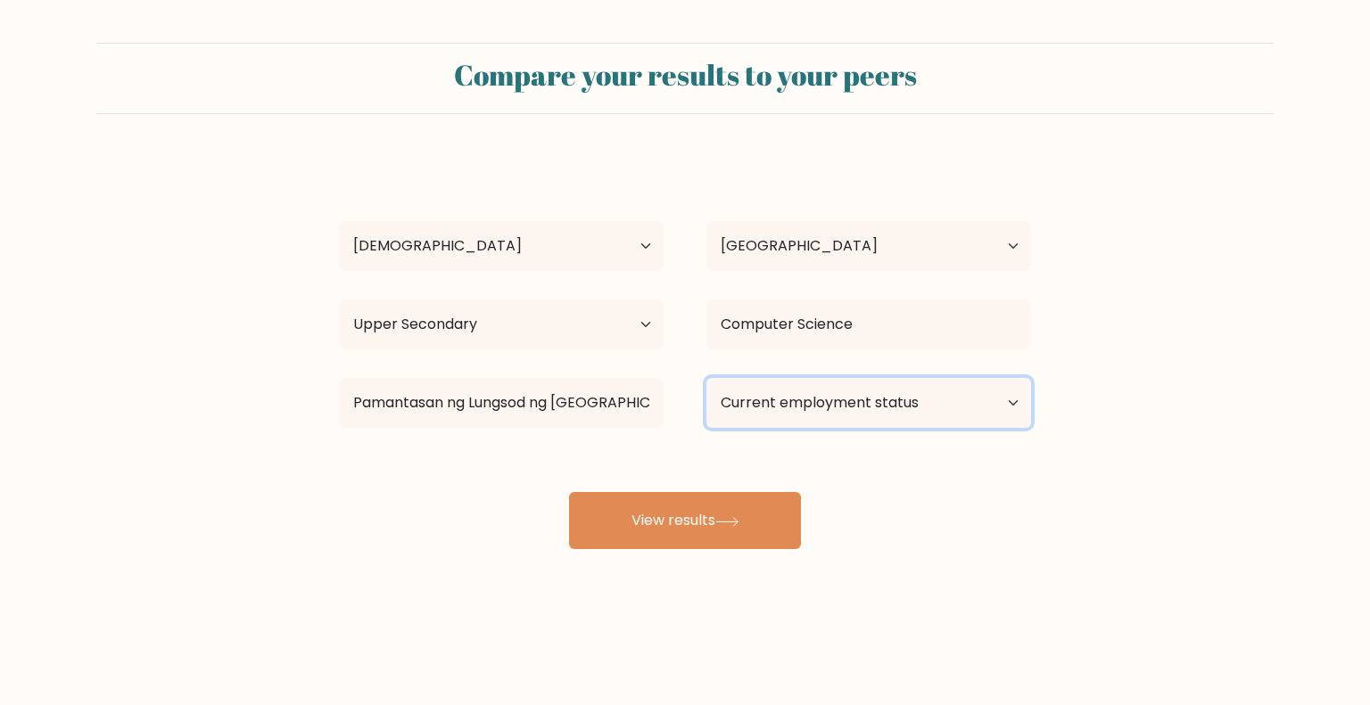
click at [771, 392] on select "Current employment status Employed Student Retired Other / prefer not to answer" at bounding box center [868, 403] width 325 height 50
select select "employed"
click at [706, 378] on select "Current employment status Employed Student Retired Other / prefer not to answer" at bounding box center [868, 403] width 325 height 50
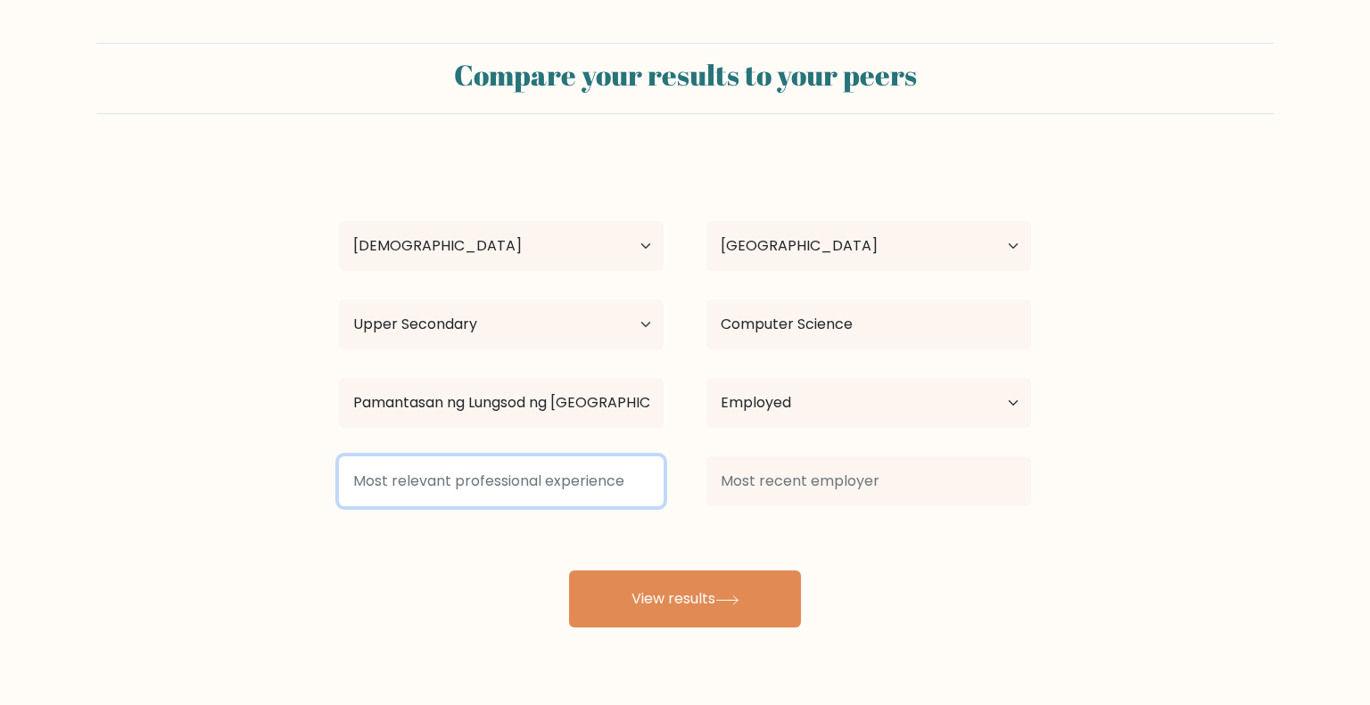
click at [532, 502] on input at bounding box center [501, 482] width 325 height 50
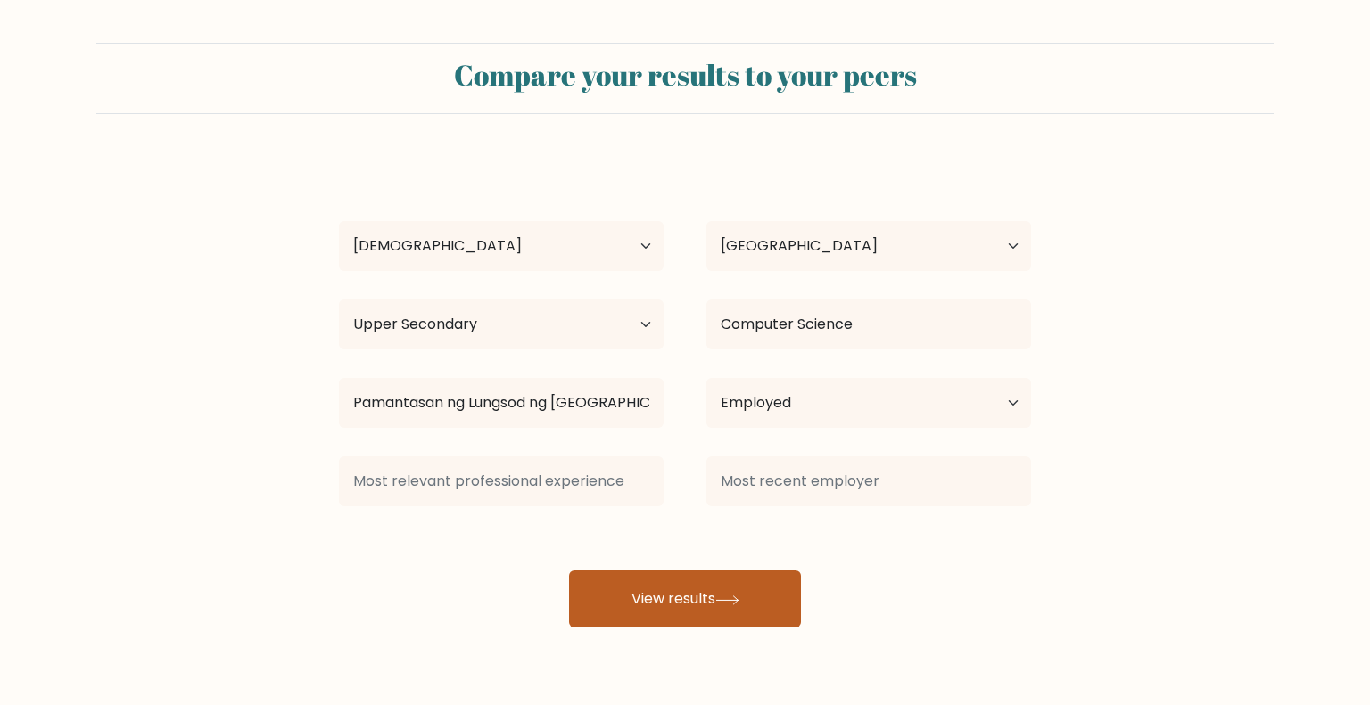
click at [681, 592] on button "View results" at bounding box center [685, 599] width 232 height 57
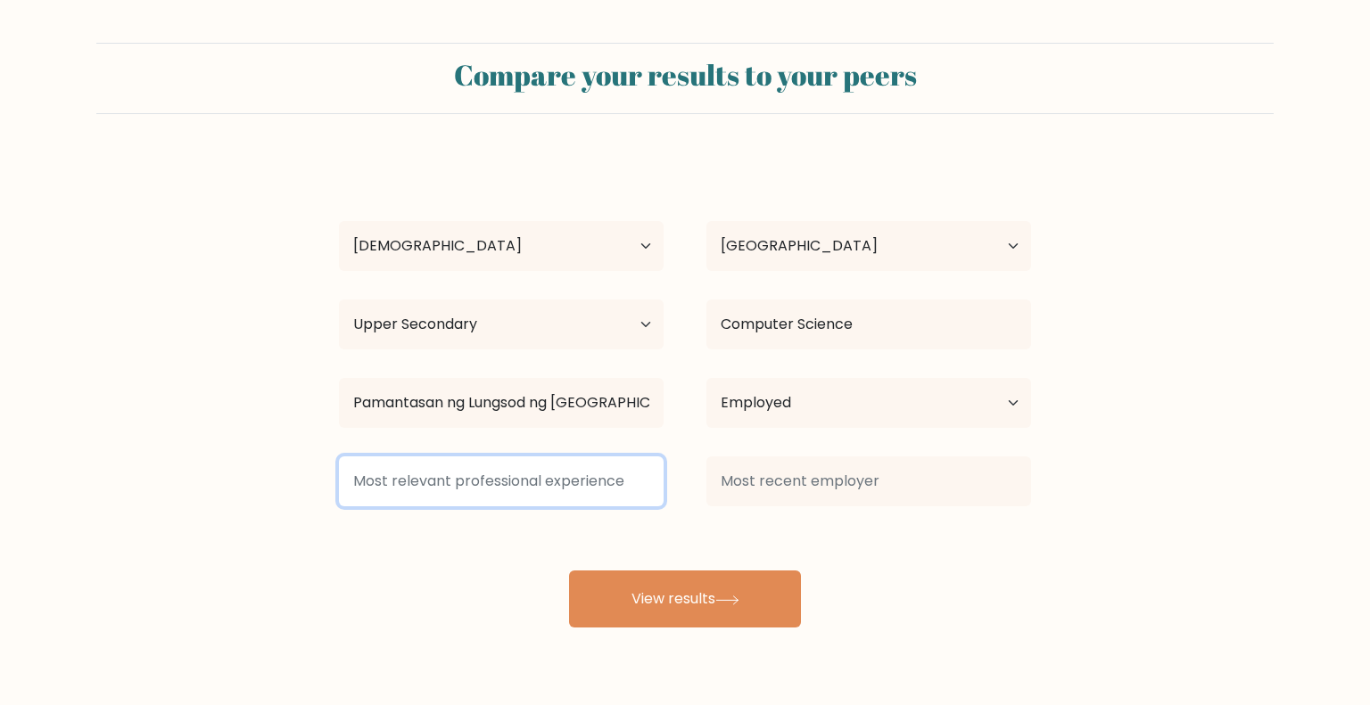
click at [540, 484] on input at bounding box center [501, 482] width 325 height 50
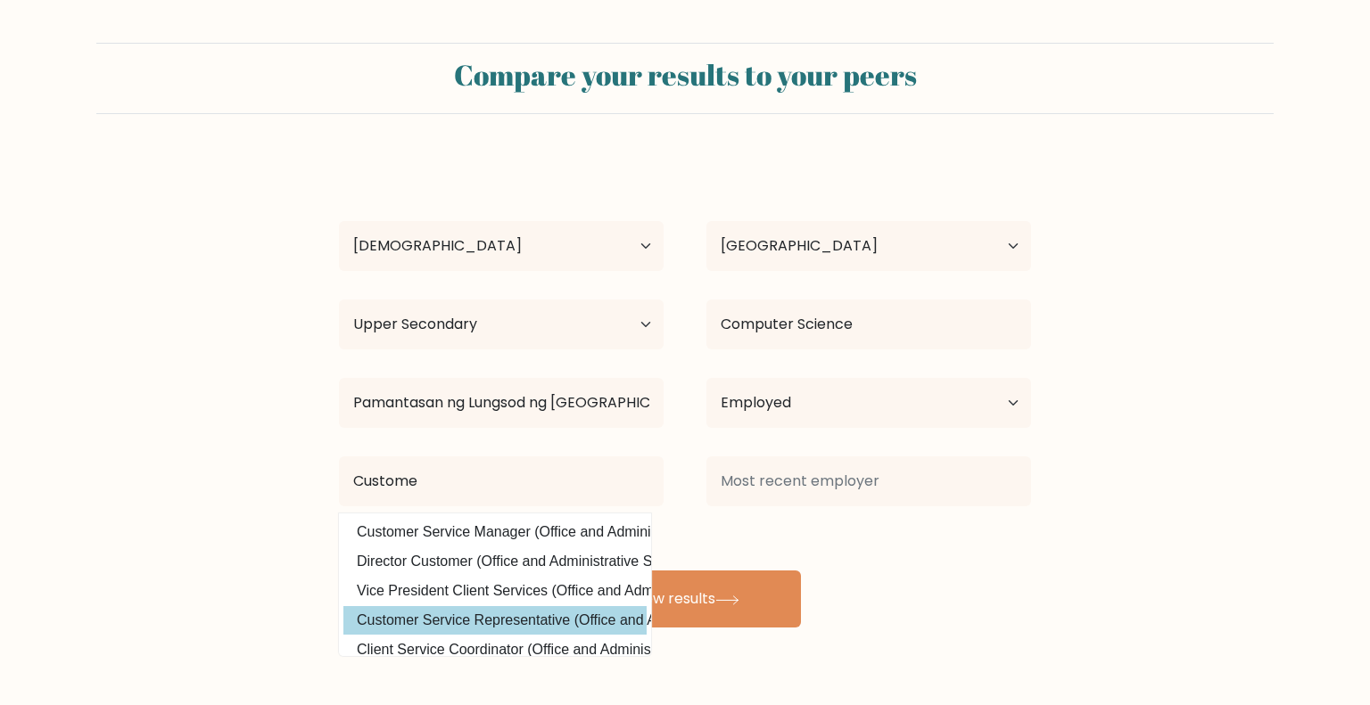
click at [470, 618] on option "Customer Service Representative (Office and Administrative Support)" at bounding box center [494, 620] width 303 height 29
type input "Customer Service Representative"
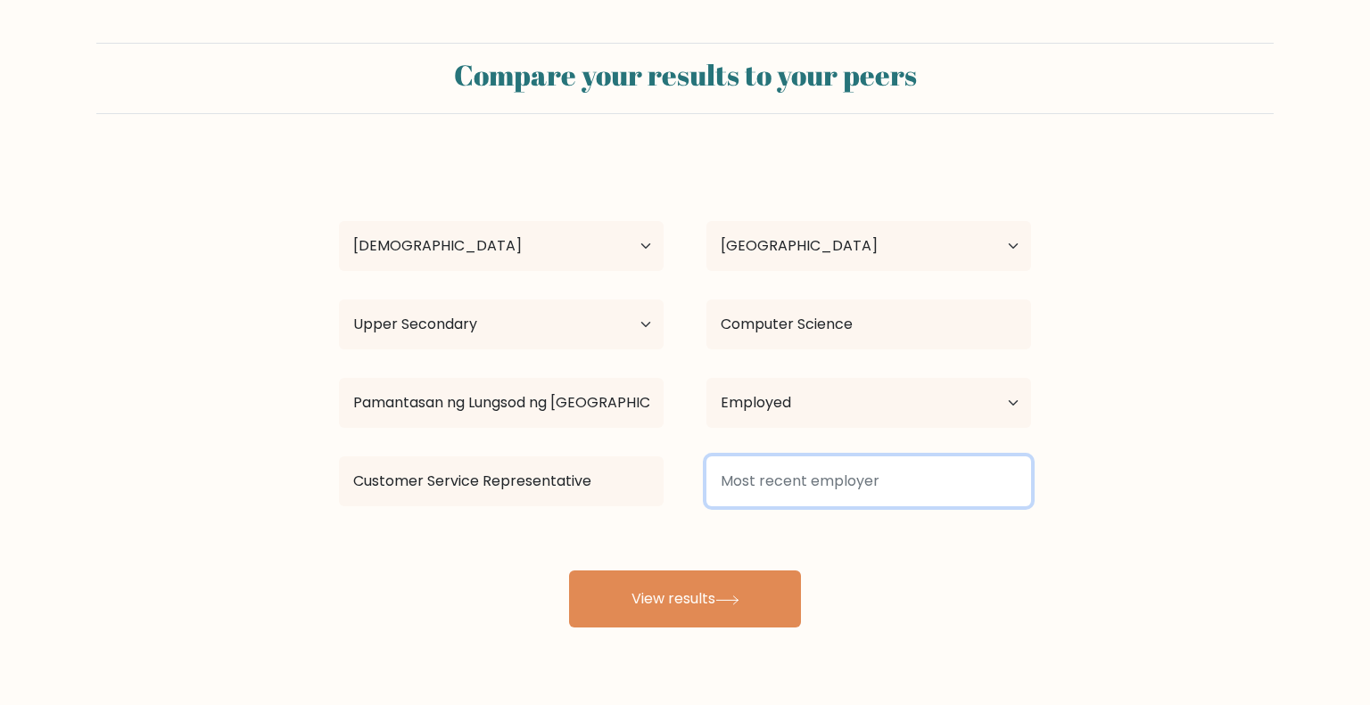
click at [824, 477] on input at bounding box center [868, 482] width 325 height 50
type input "V"
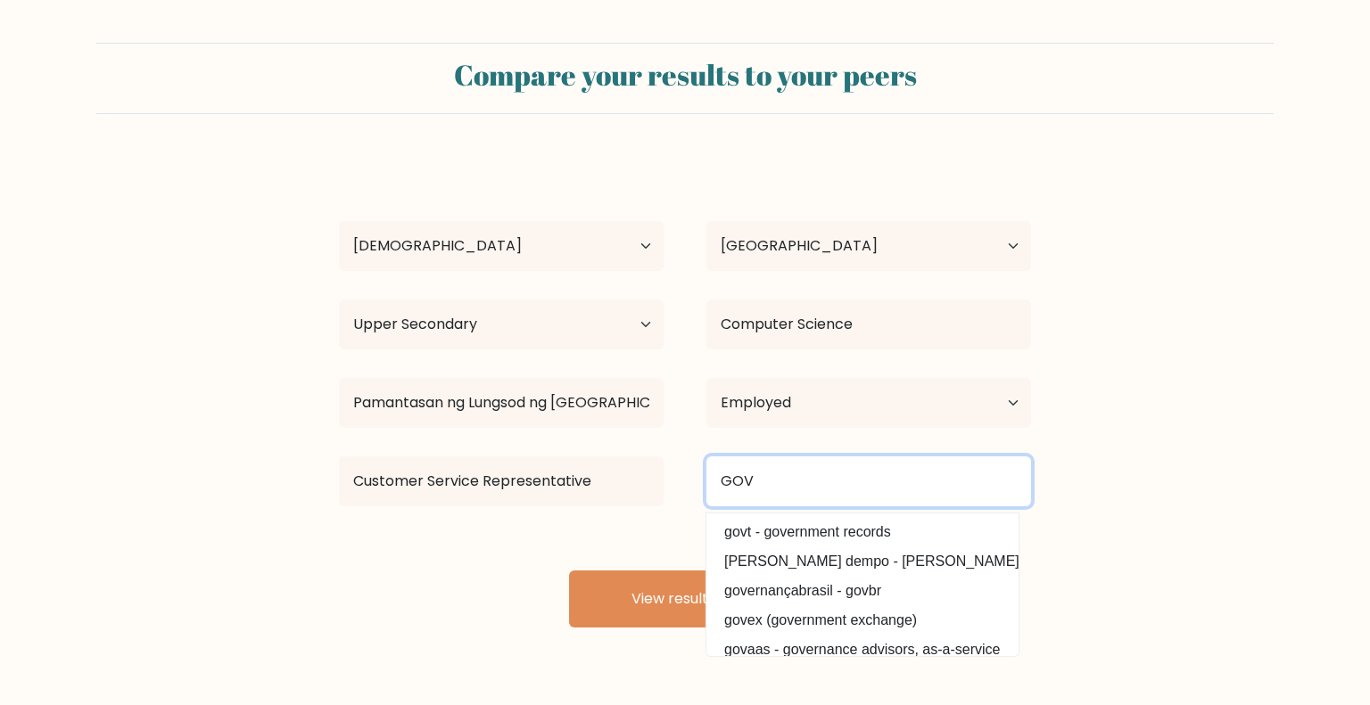
drag, startPoint x: 792, startPoint y: 472, endPoint x: 704, endPoint y: 473, distance: 88.3
click at [704, 473] on div "GOV govt - government records [PERSON_NAME] - [PERSON_NAME] sinai dempo governa…" at bounding box center [868, 482] width 367 height 64
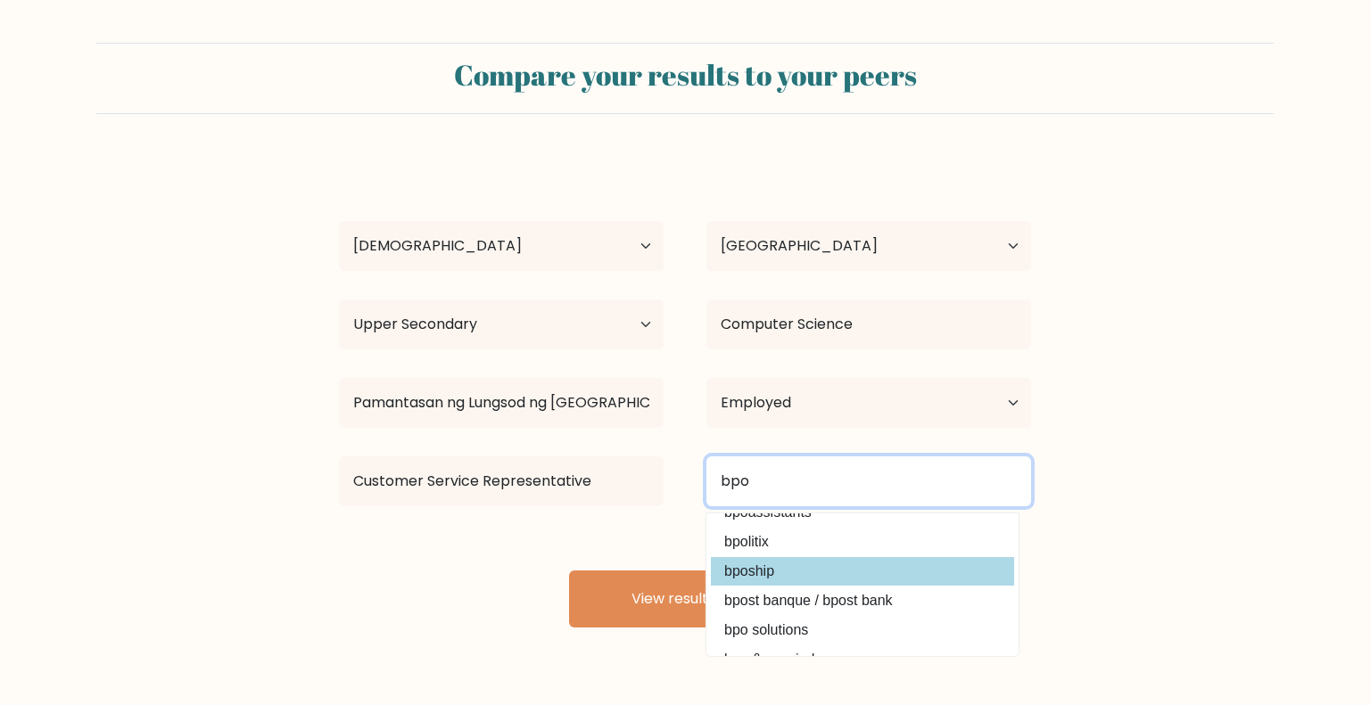
scroll to position [161, 0]
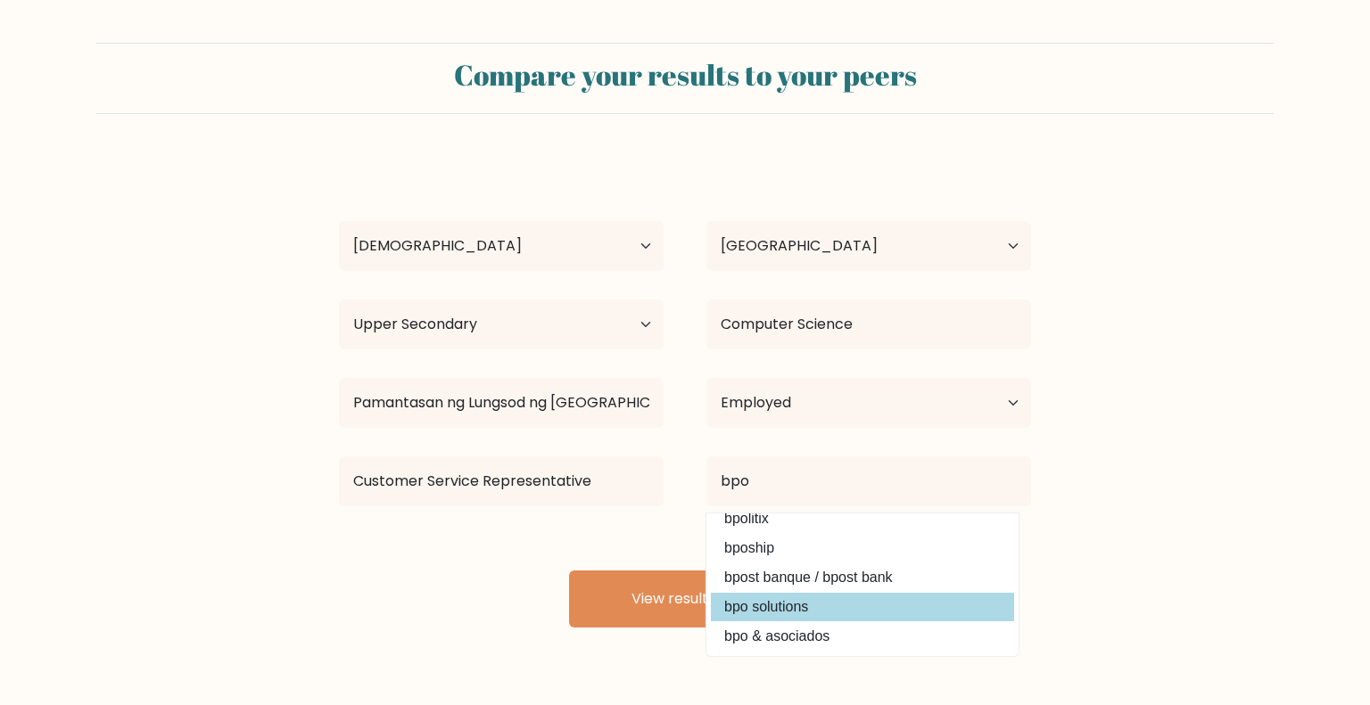
click at [785, 615] on option "bpo solutions" at bounding box center [862, 607] width 303 height 29
type input "bpo solutions"
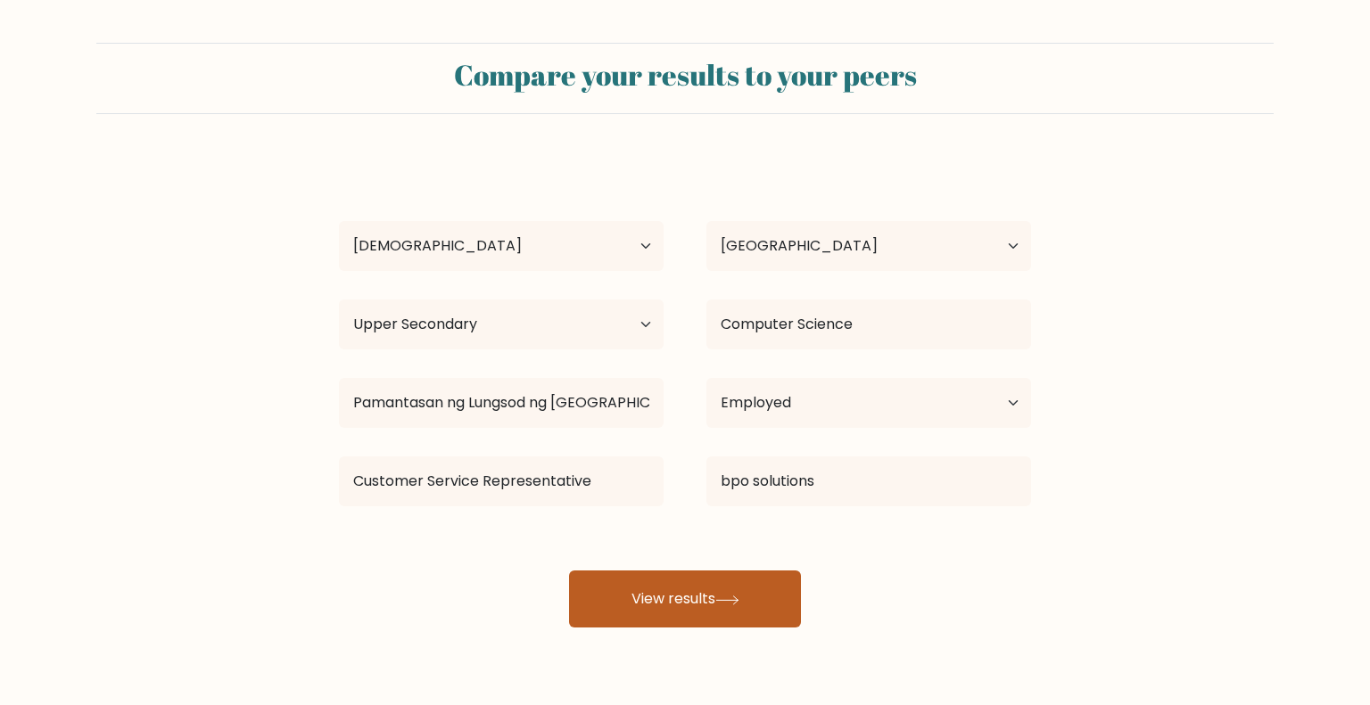
click at [669, 613] on button "View results" at bounding box center [685, 599] width 232 height 57
